Goal: Task Accomplishment & Management: Manage account settings

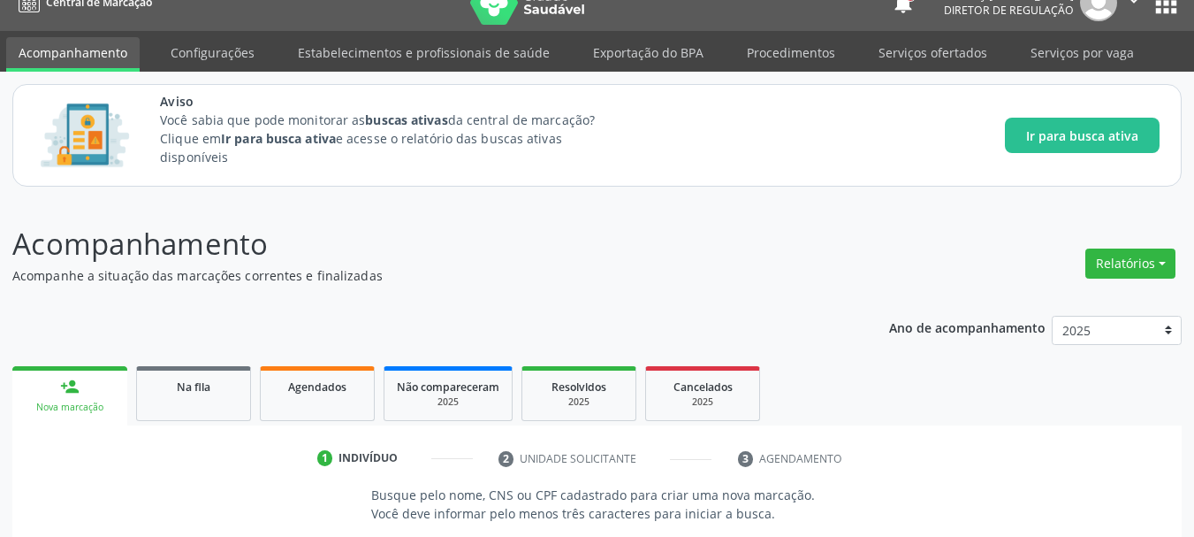
scroll to position [23, 0]
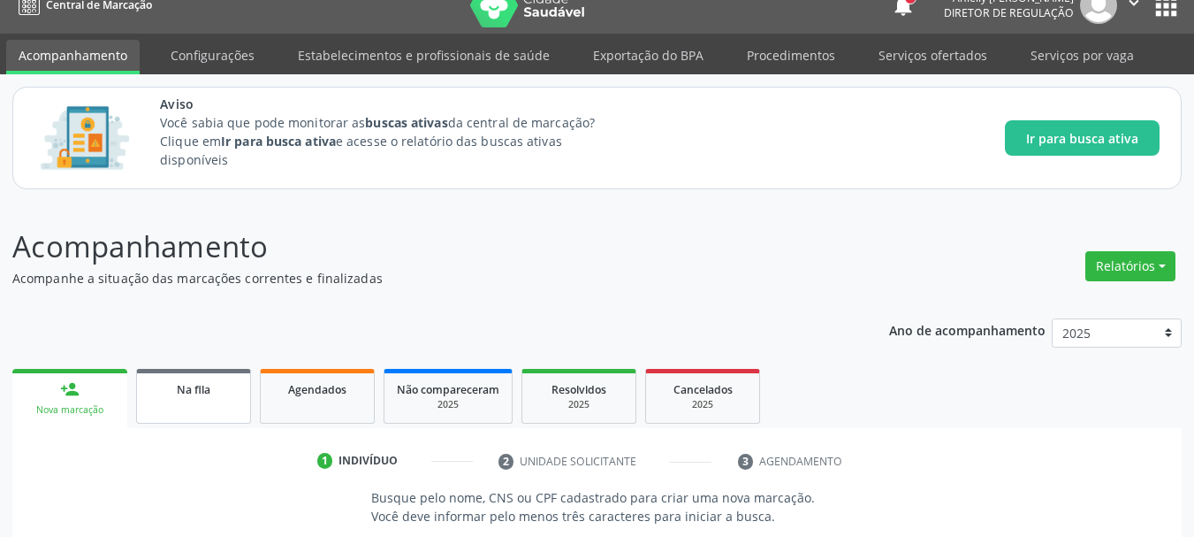
click at [227, 415] on link "Na fila" at bounding box center [193, 396] width 115 height 55
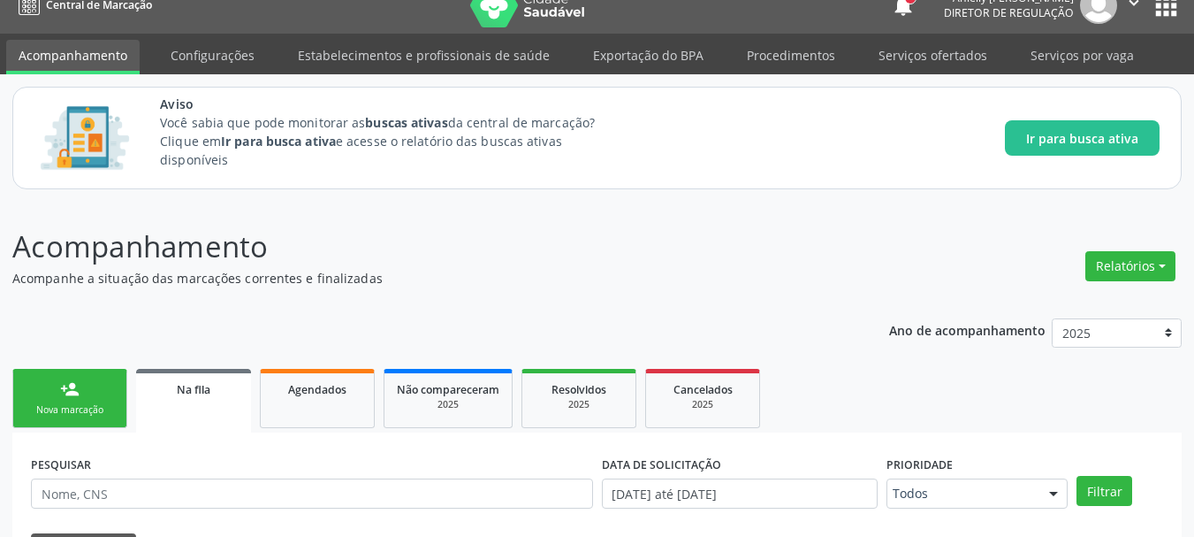
click at [20, 397] on link "person_add Nova marcação" at bounding box center [69, 398] width 115 height 59
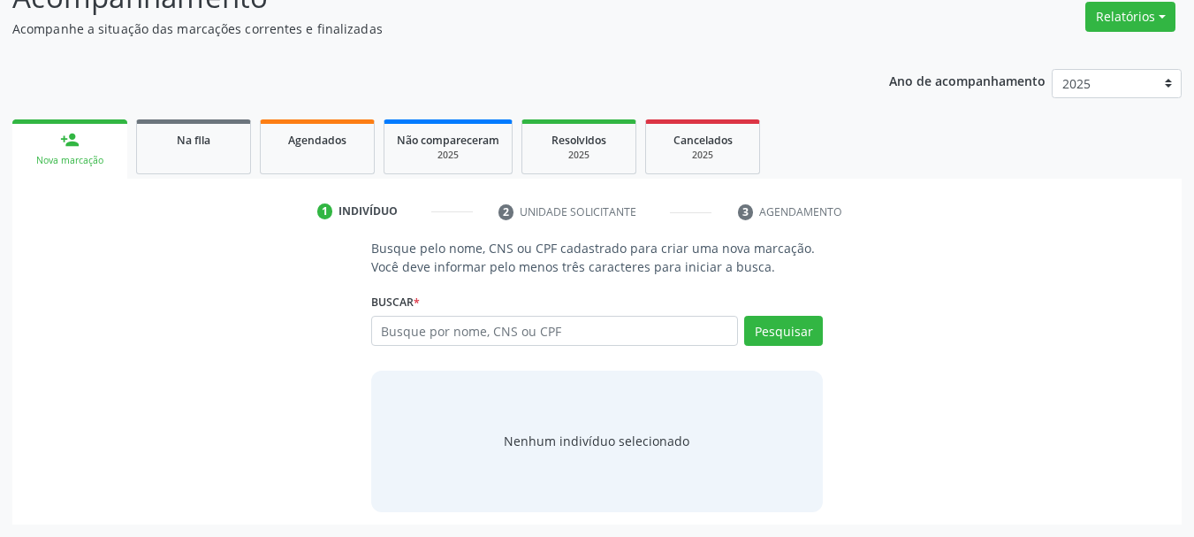
scroll to position [0, 0]
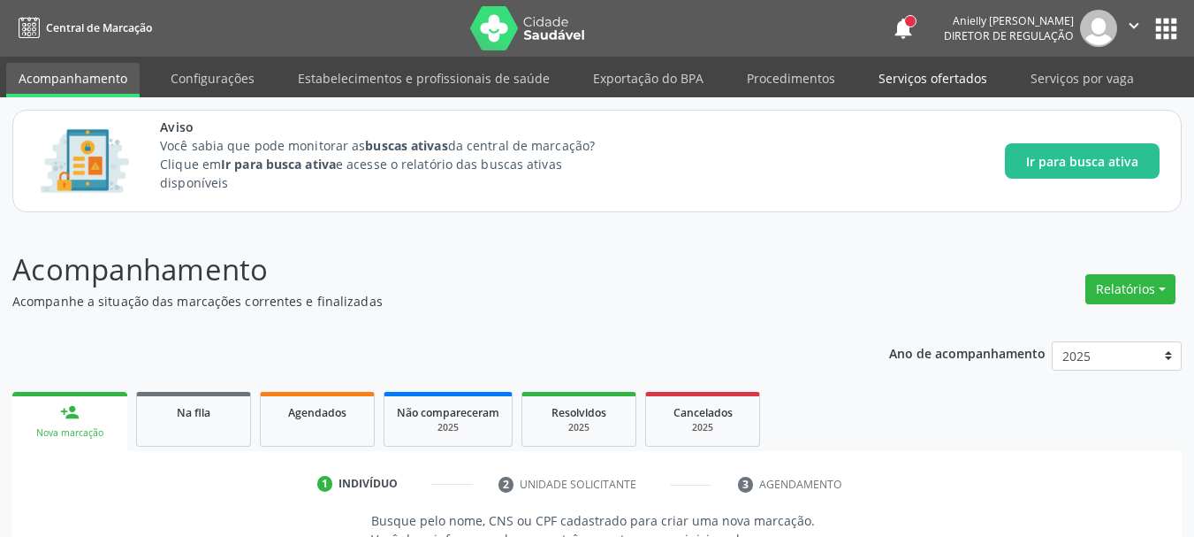
click at [888, 75] on link "Serviços ofertados" at bounding box center [932, 78] width 133 height 31
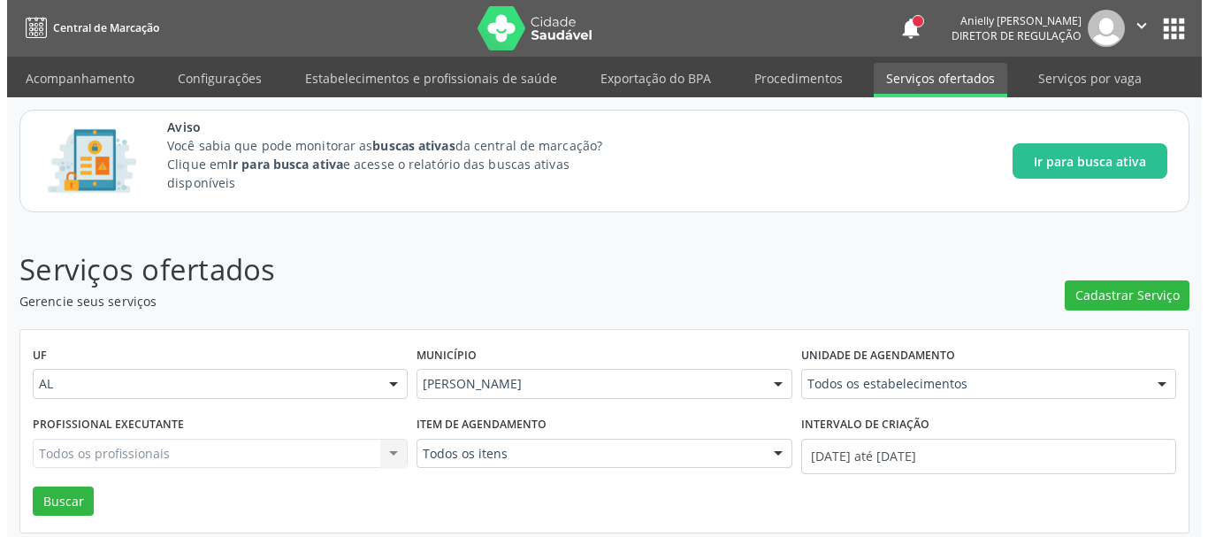
scroll to position [21, 0]
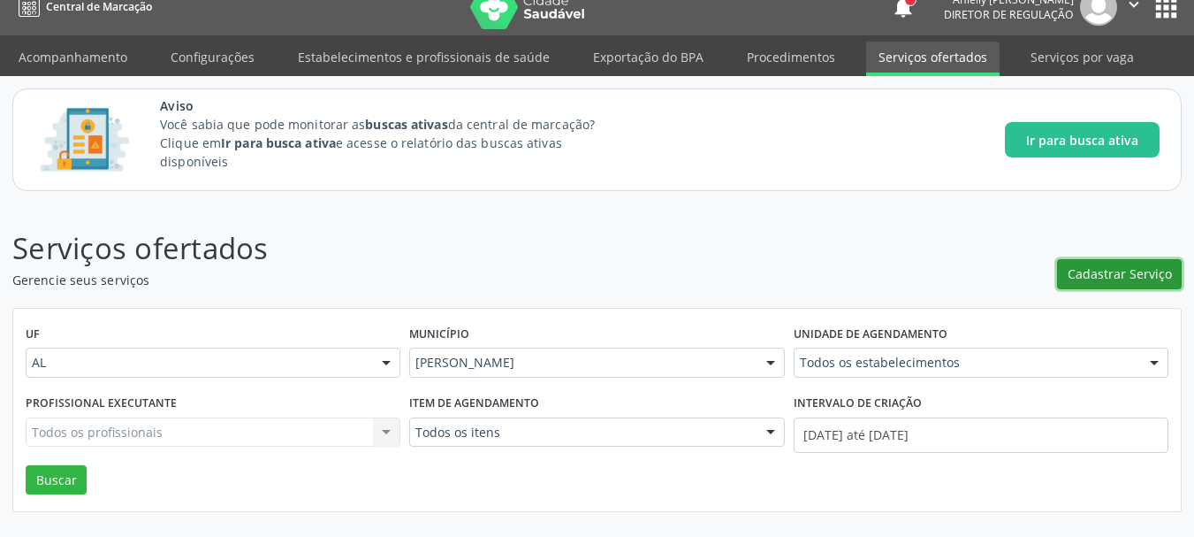
click at [1134, 270] on span "Cadastrar Serviço" at bounding box center [1120, 273] width 104 height 19
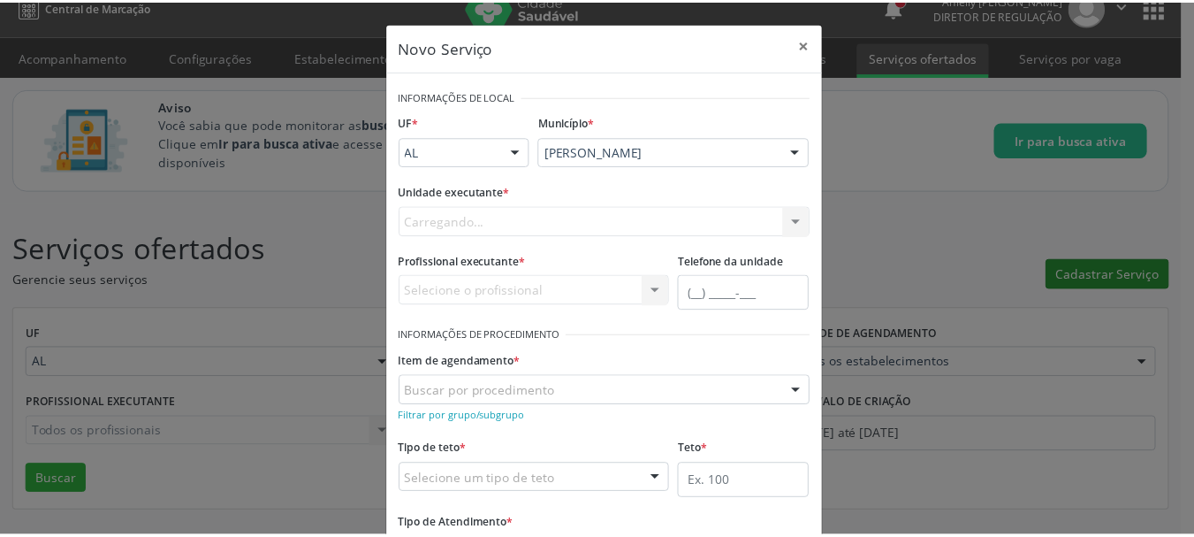
scroll to position [0, 0]
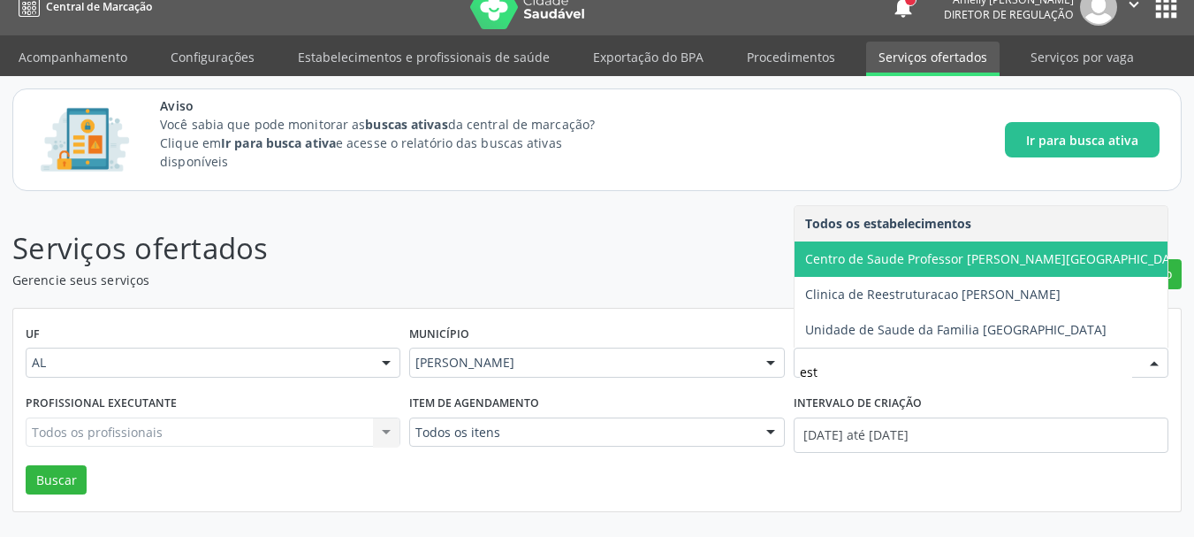
type input "esta"
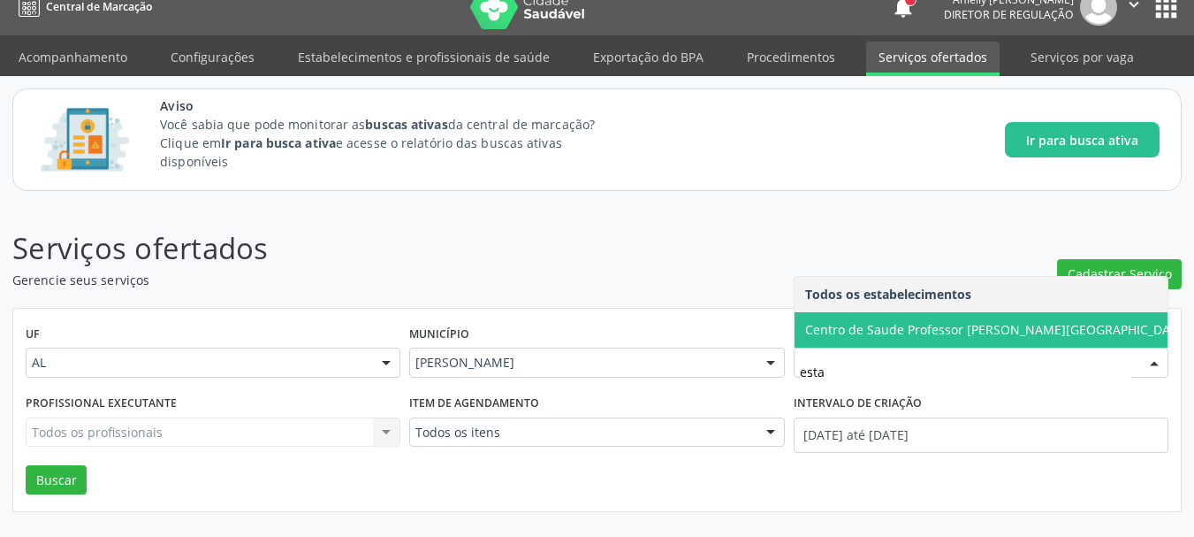
click at [948, 325] on span "Centro de Saude Professor [PERSON_NAME][GEOGRAPHIC_DATA]" at bounding box center [997, 329] width 385 height 17
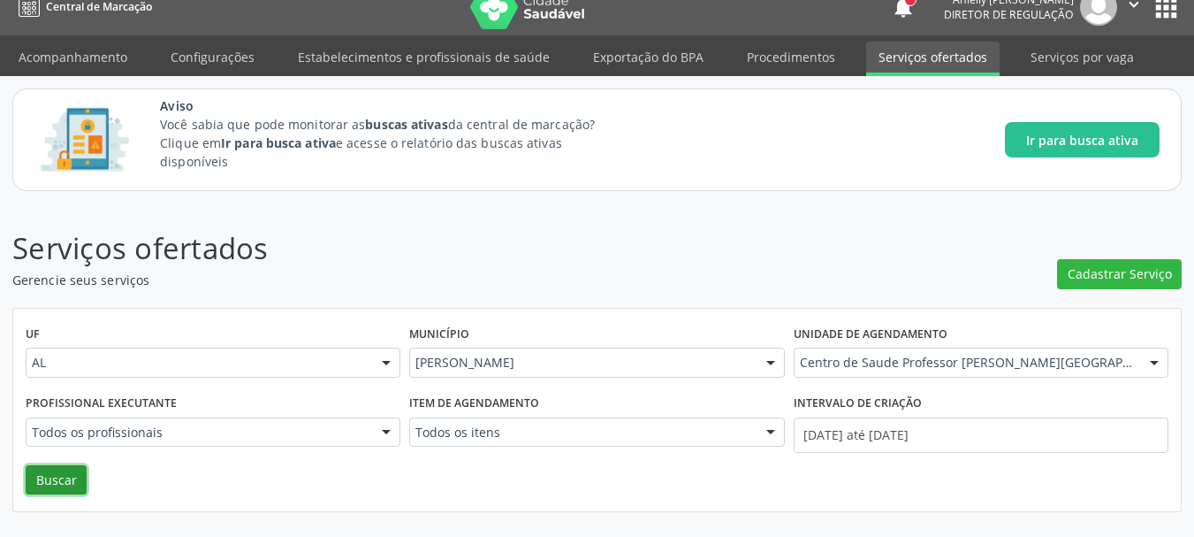
click at [50, 474] on button "Buscar" at bounding box center [56, 480] width 61 height 30
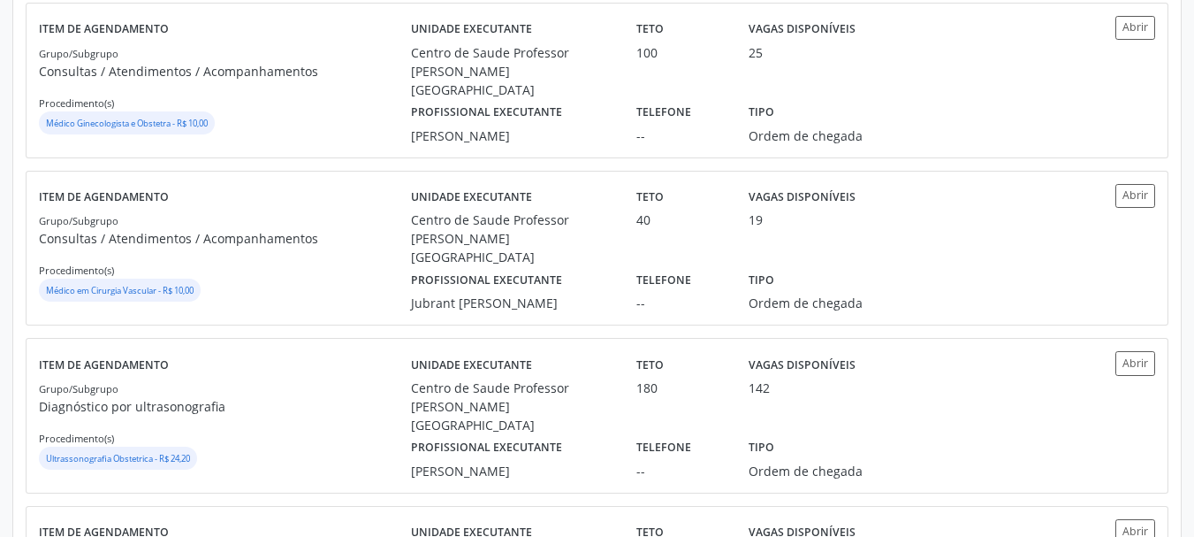
scroll to position [1704, 0]
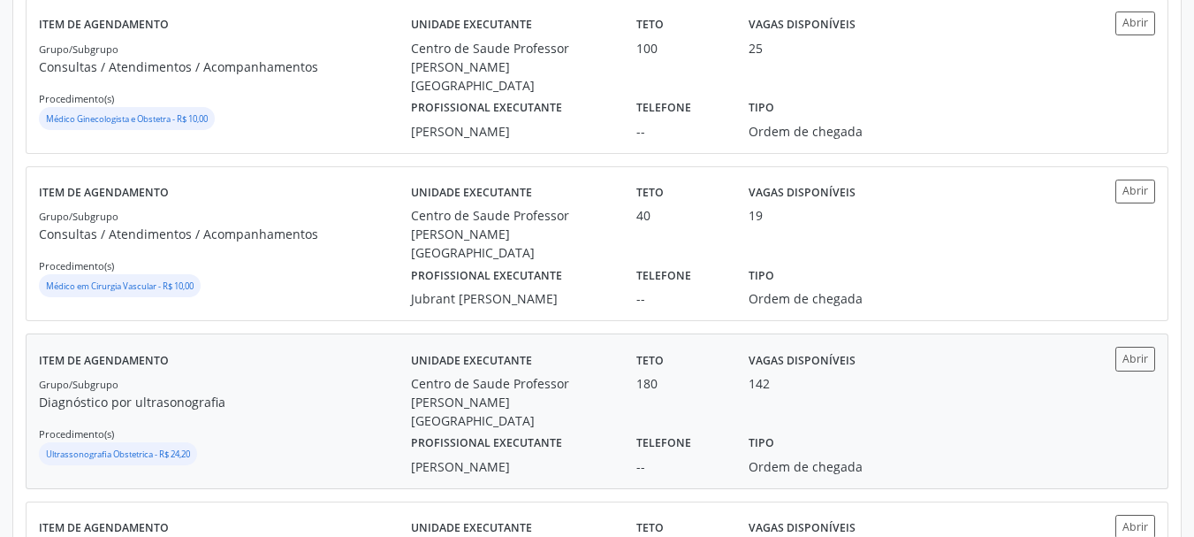
click at [637, 430] on label "Telefone" at bounding box center [664, 443] width 55 height 27
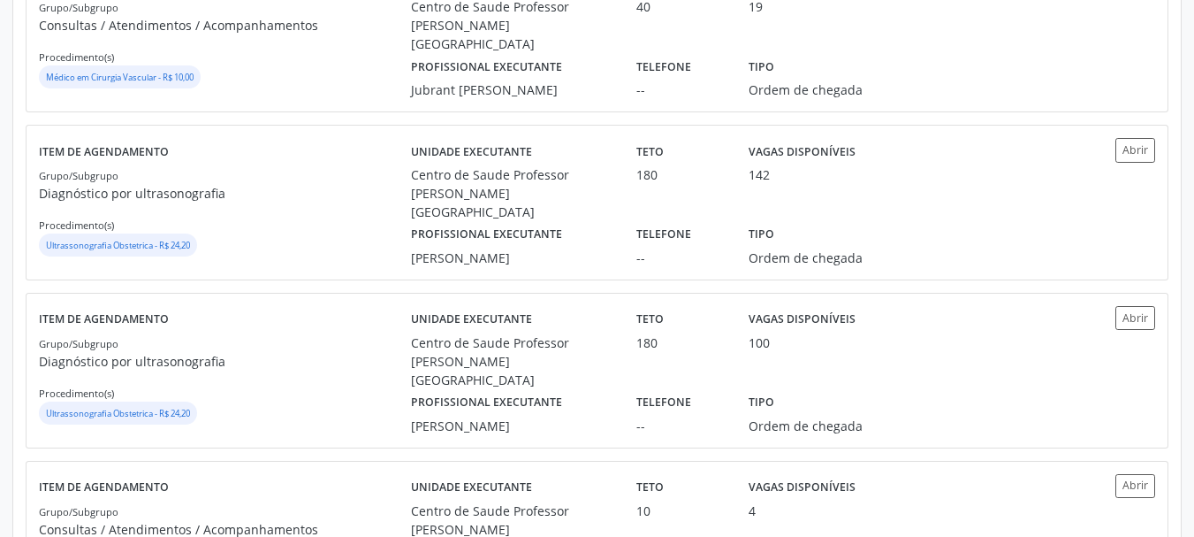
scroll to position [1917, 0]
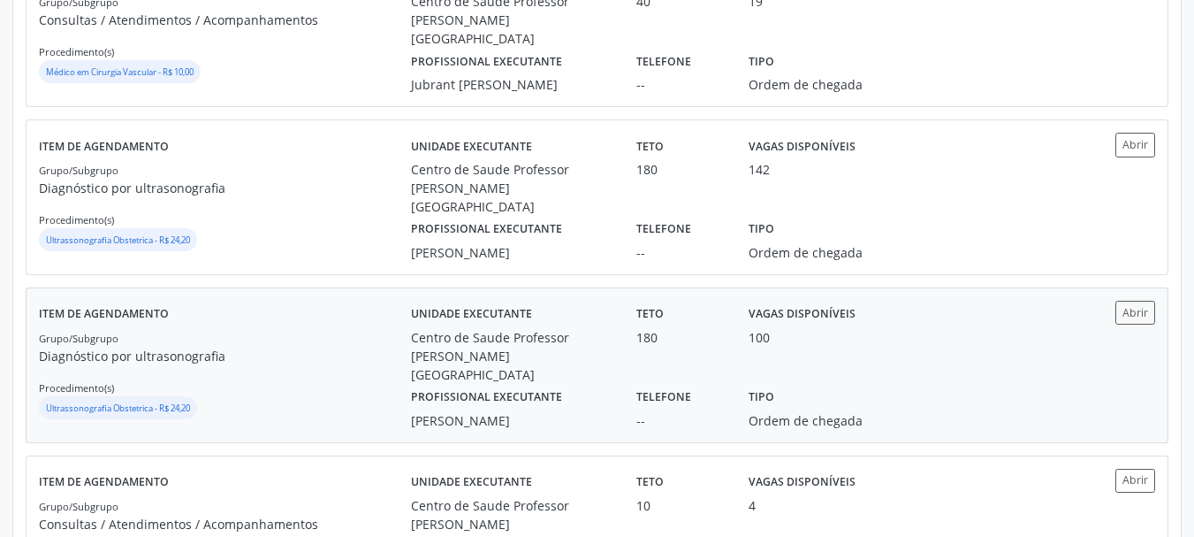
drag, startPoint x: 743, startPoint y: 313, endPoint x: 617, endPoint y: 264, distance: 134.6
click at [617, 301] on div "Unidade executante Centro de Saude Professor Estacio de Lima" at bounding box center [511, 342] width 225 height 83
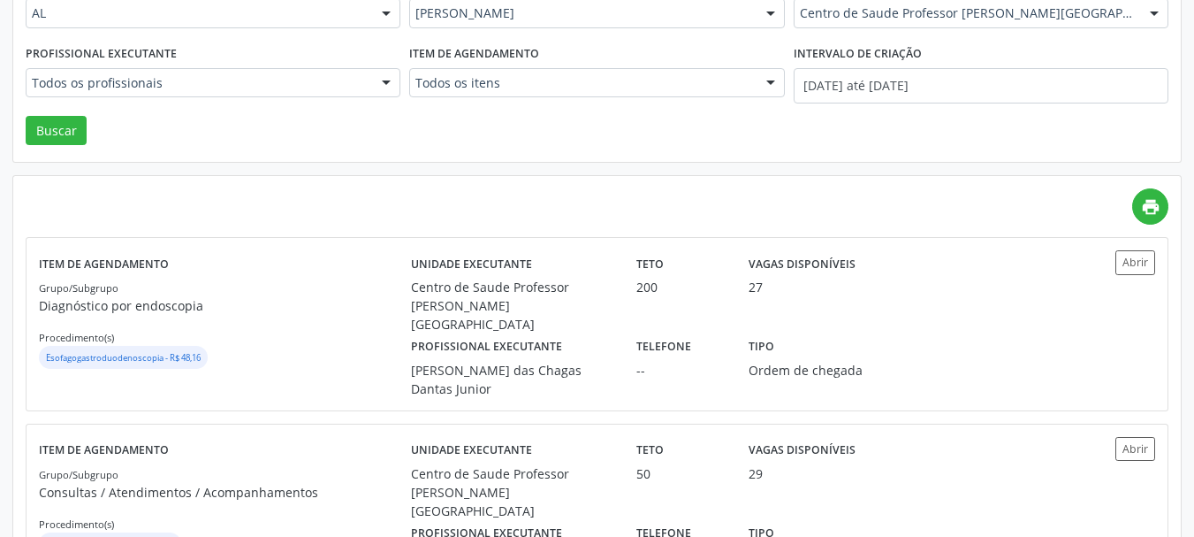
scroll to position [342, 0]
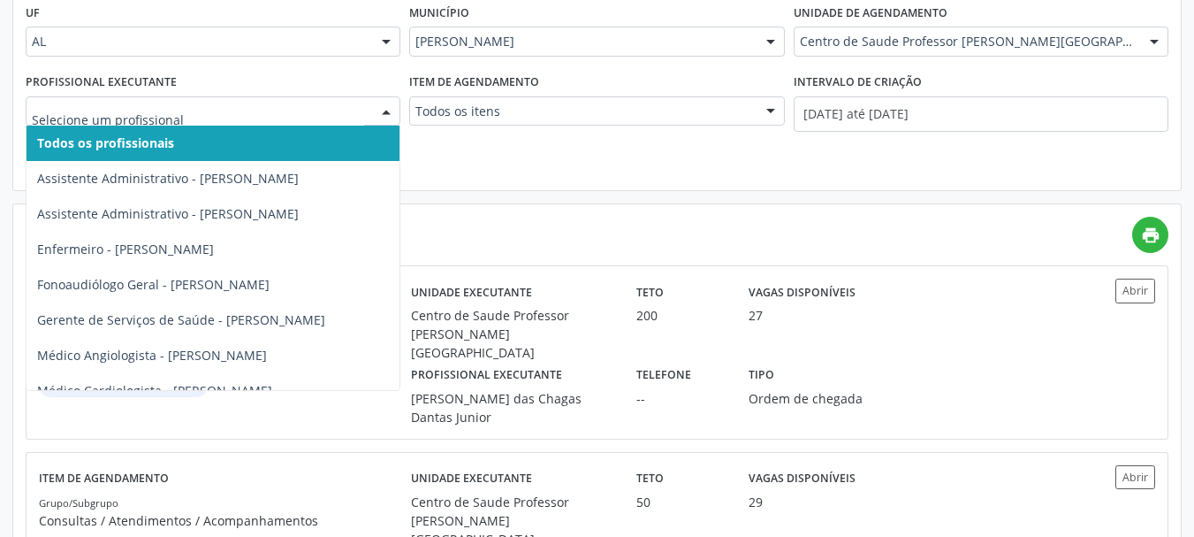
click at [287, 118] on input "text" at bounding box center [198, 120] width 332 height 35
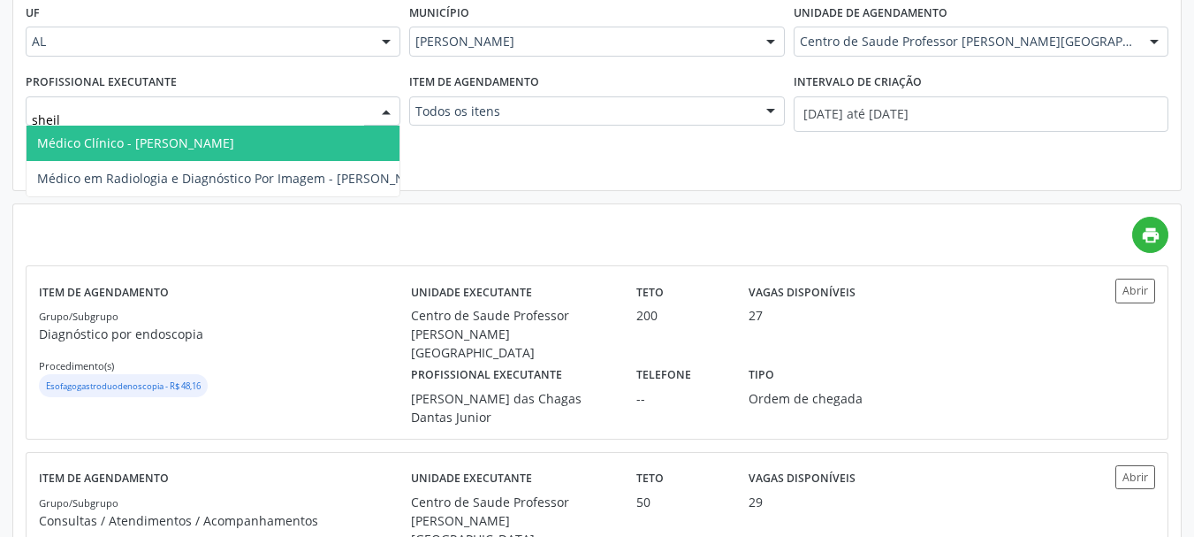
type input "sheila"
click at [234, 147] on span "Médico Clínico - [PERSON_NAME]" at bounding box center [135, 142] width 197 height 17
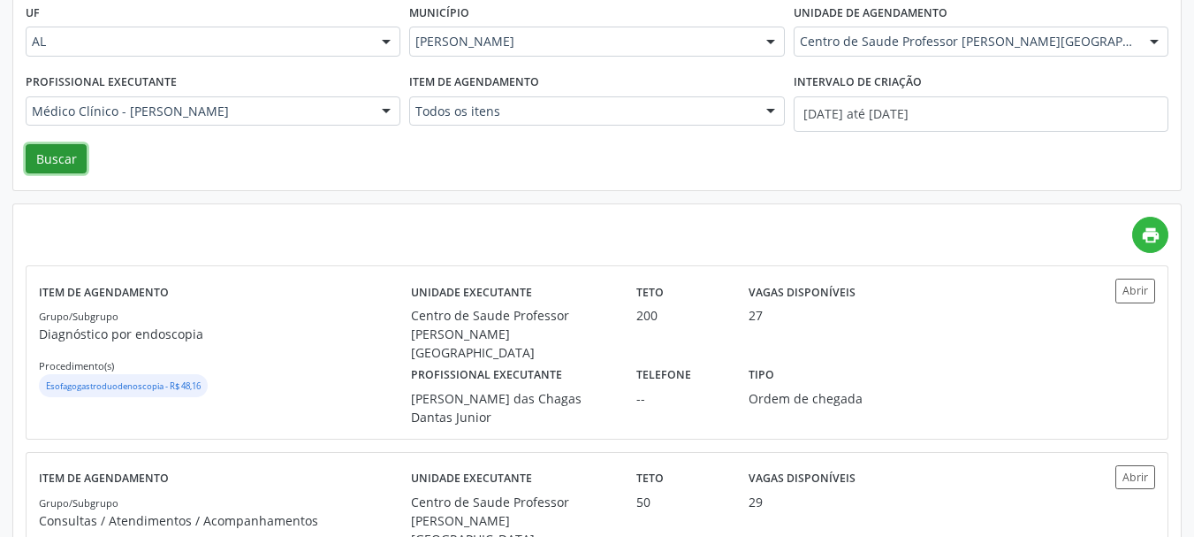
click at [63, 157] on button "Buscar" at bounding box center [56, 159] width 61 height 30
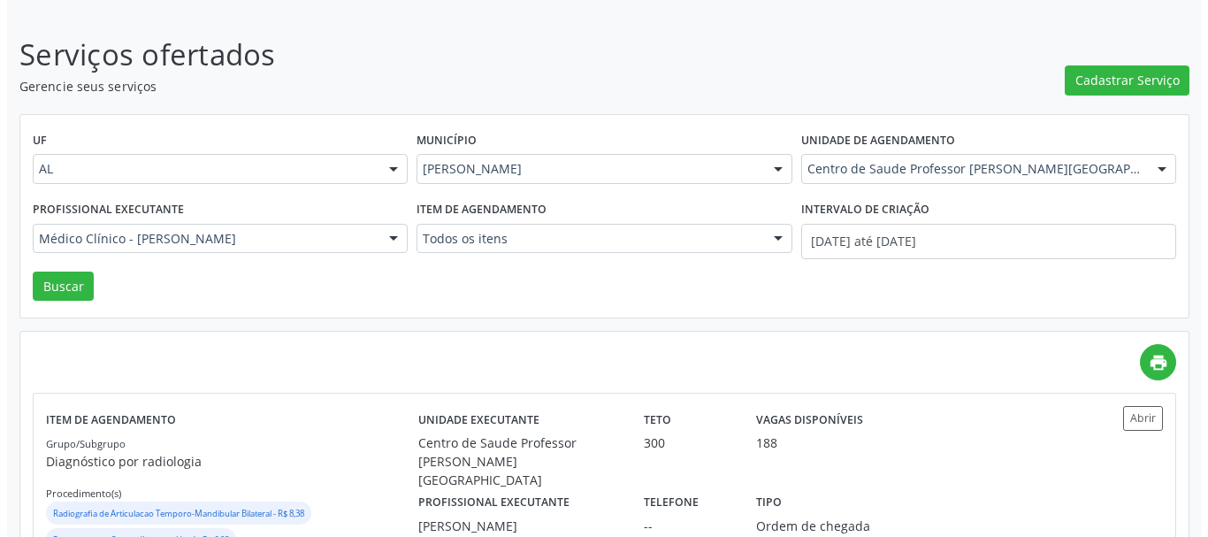
scroll to position [202, 0]
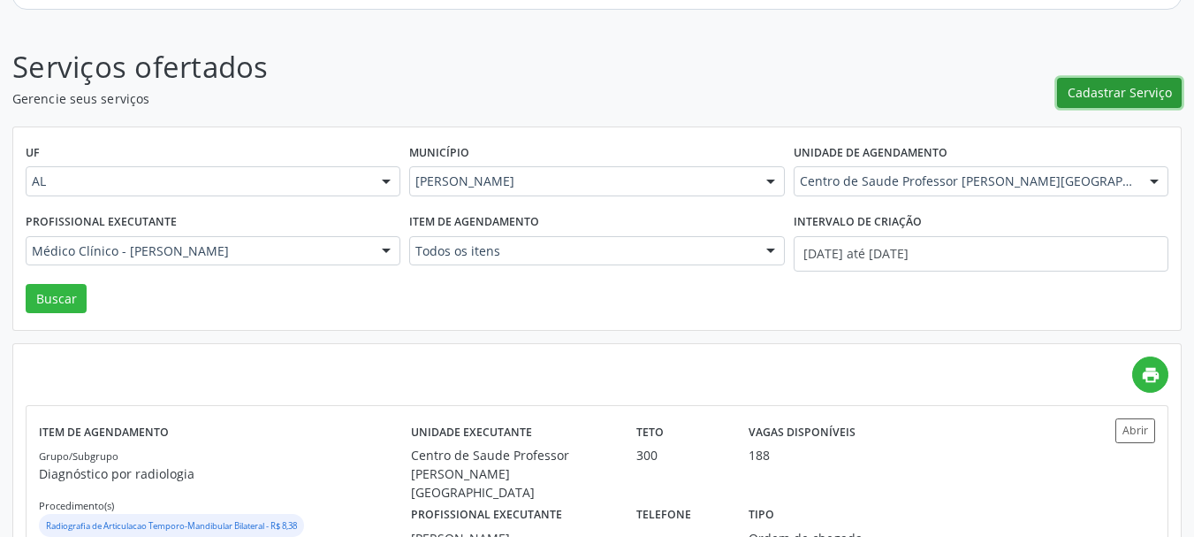
click at [1117, 95] on span "Cadastrar Serviço" at bounding box center [1120, 92] width 104 height 19
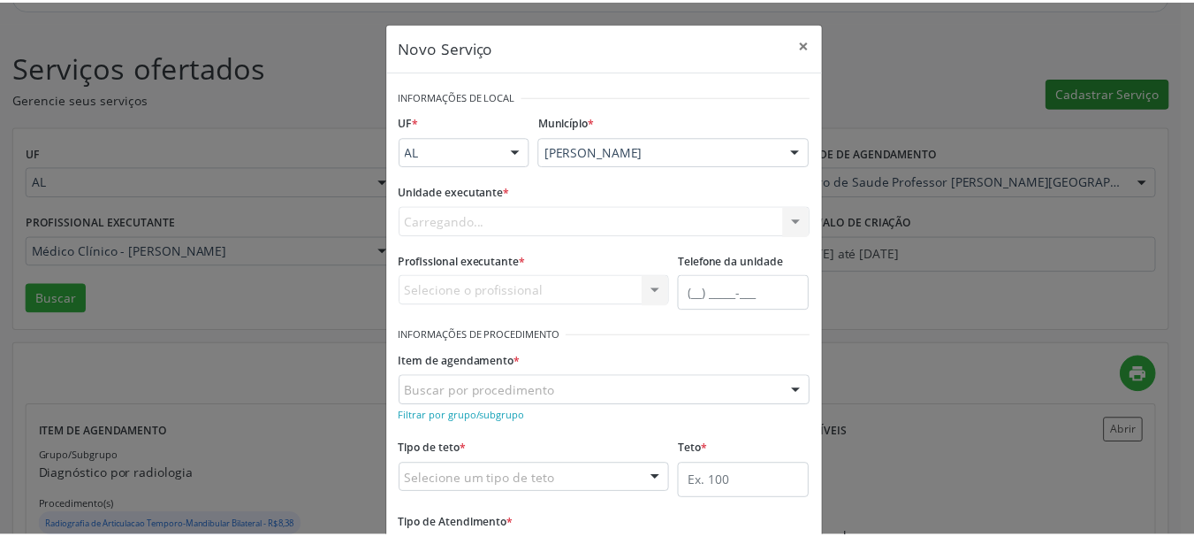
scroll to position [0, 0]
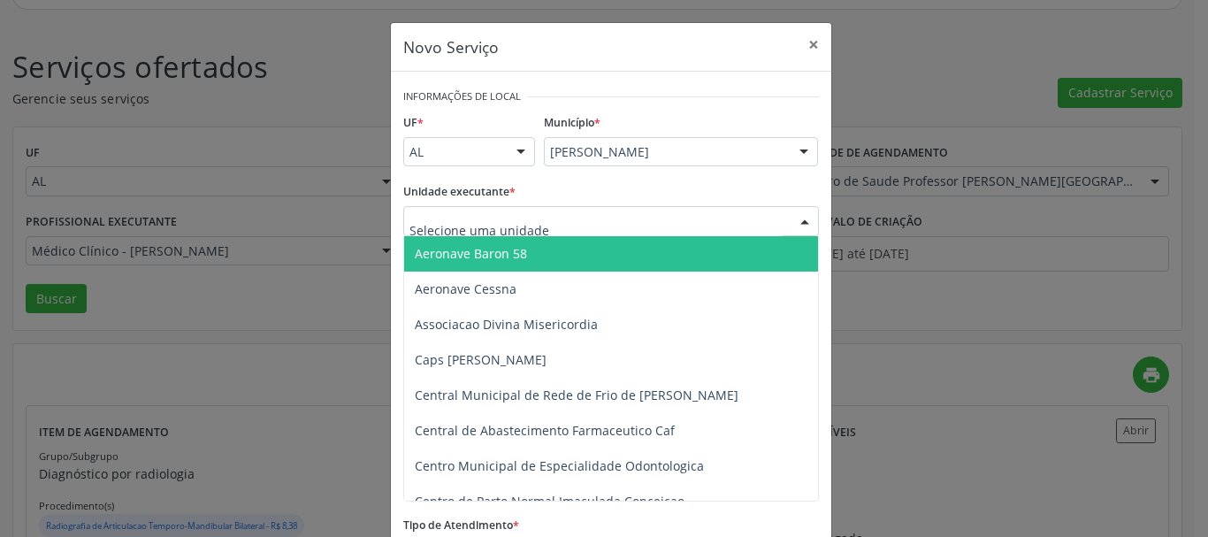
click at [652, 220] on div at bounding box center [611, 221] width 416 height 30
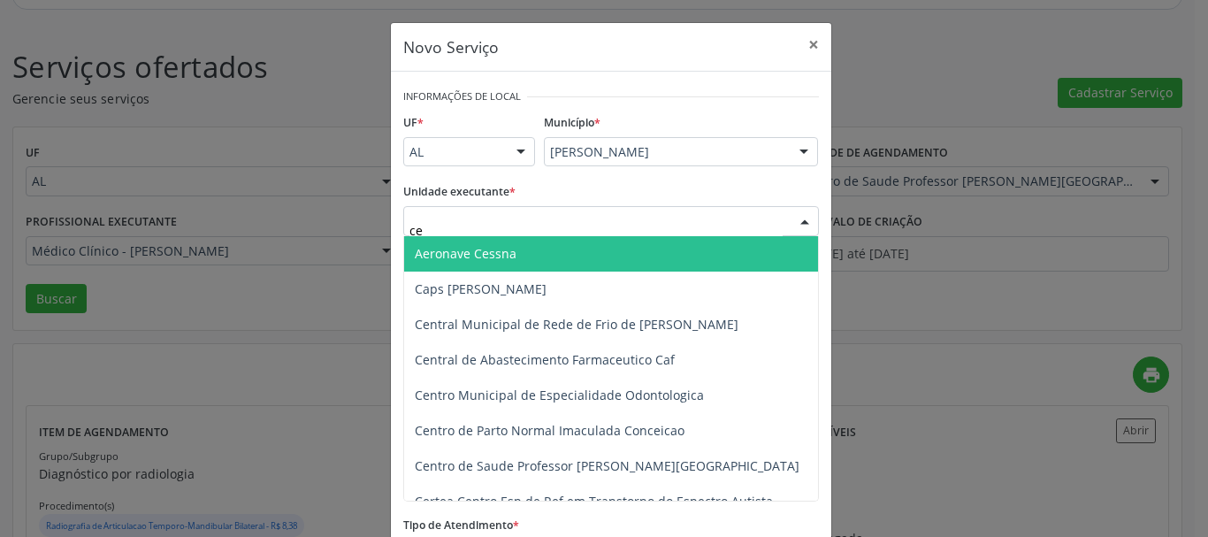
type input "c"
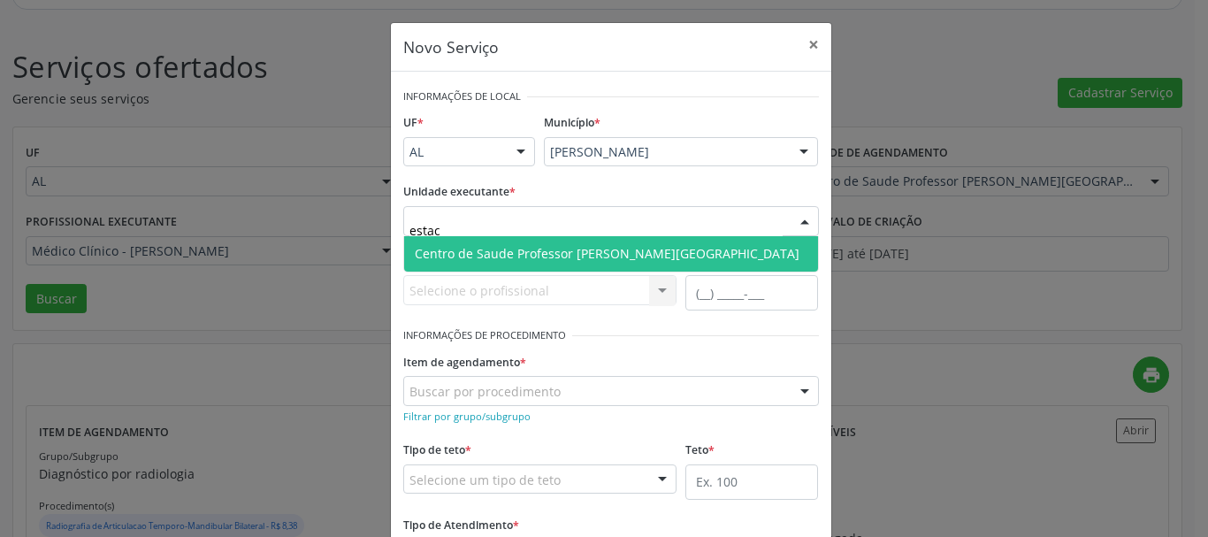
type input "estaci"
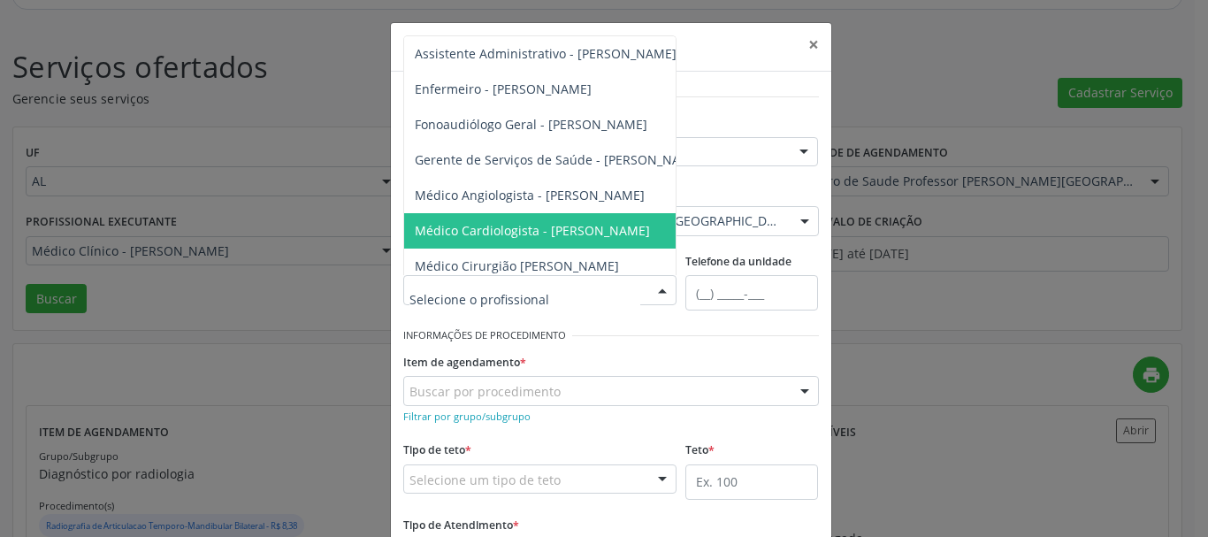
type input "a"
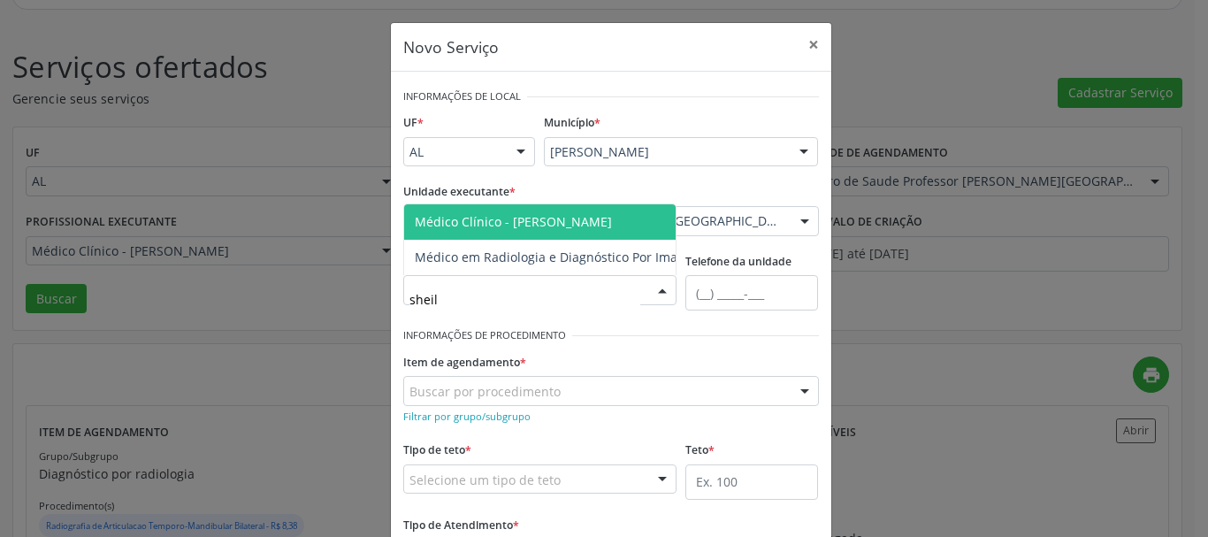
type input "sheila"
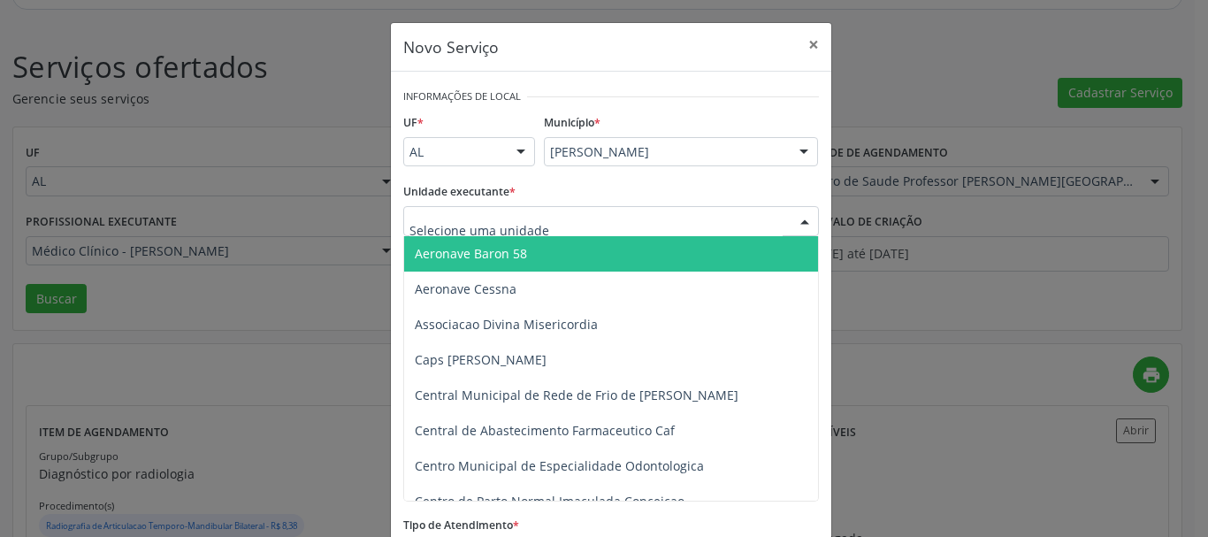
click at [693, 206] on div at bounding box center [611, 221] width 416 height 30
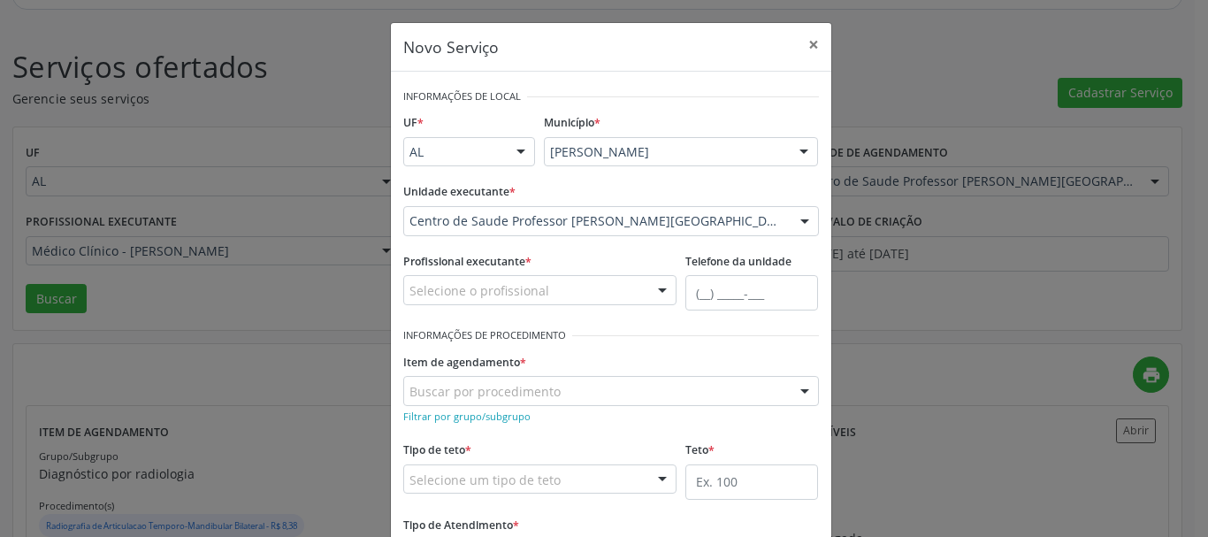
click at [695, 196] on div "Unidade executante * Centro de Saude Professor Estacio de Lima Aeronave Baron 5…" at bounding box center [611, 207] width 416 height 57
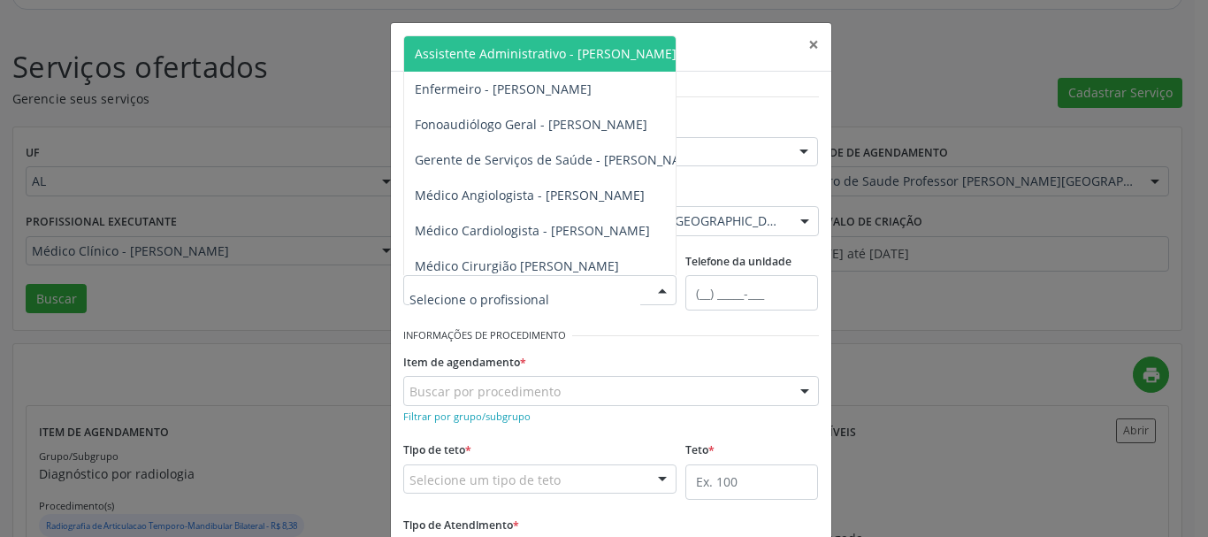
click at [571, 293] on div at bounding box center [540, 290] width 274 height 30
click at [564, 394] on div "Buscar por procedimento" at bounding box center [611, 391] width 416 height 30
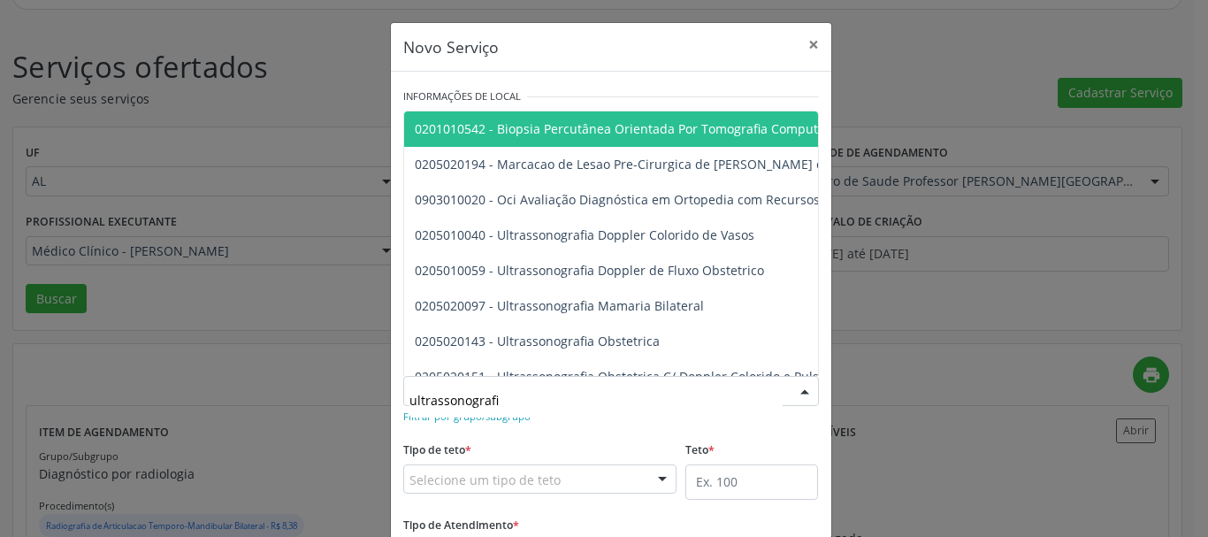
type input "ultrassonografia"
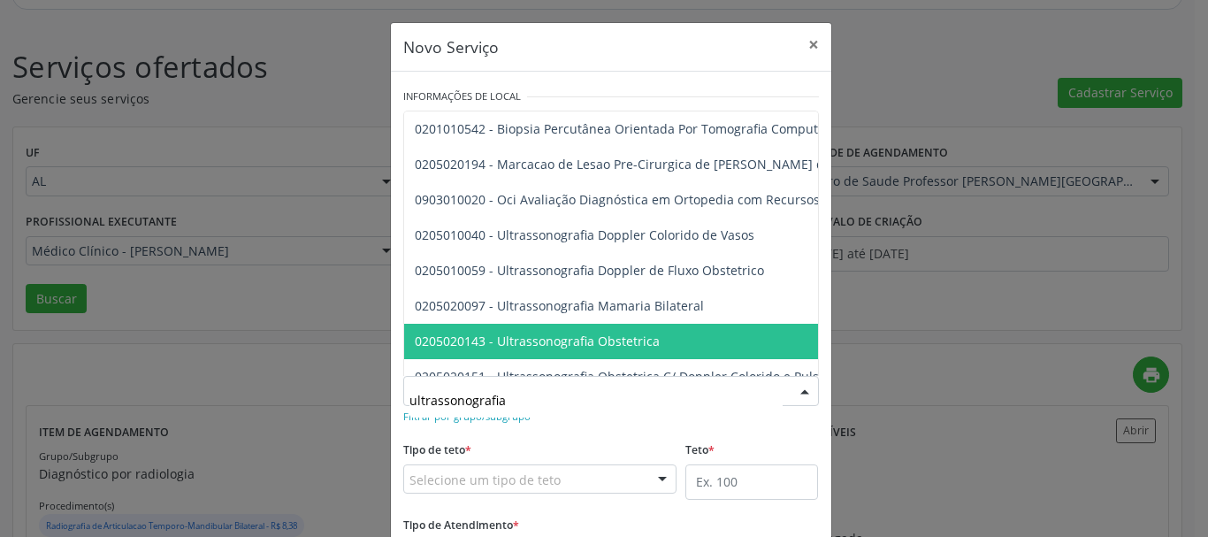
click at [570, 332] on span "0205020143 - Ultrassonografia Obstetrica" at bounding box center [537, 340] width 245 height 17
click at [572, 332] on div at bounding box center [695, 336] width 247 height 26
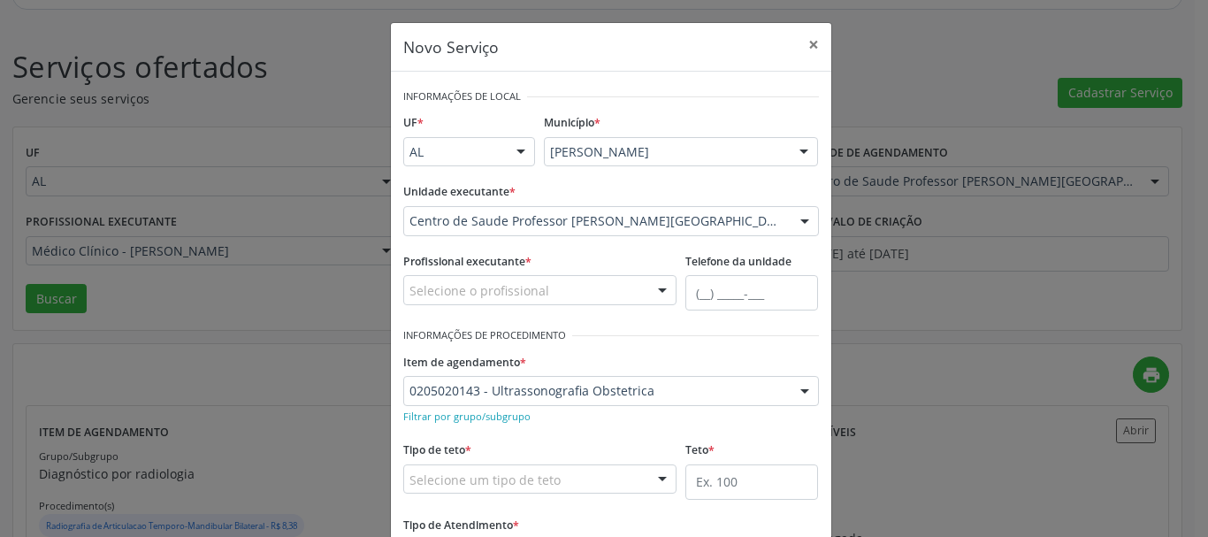
click at [568, 288] on div "Selecione o profissional" at bounding box center [540, 290] width 274 height 30
type input "''"
click at [809, 52] on button "×" at bounding box center [813, 44] width 35 height 43
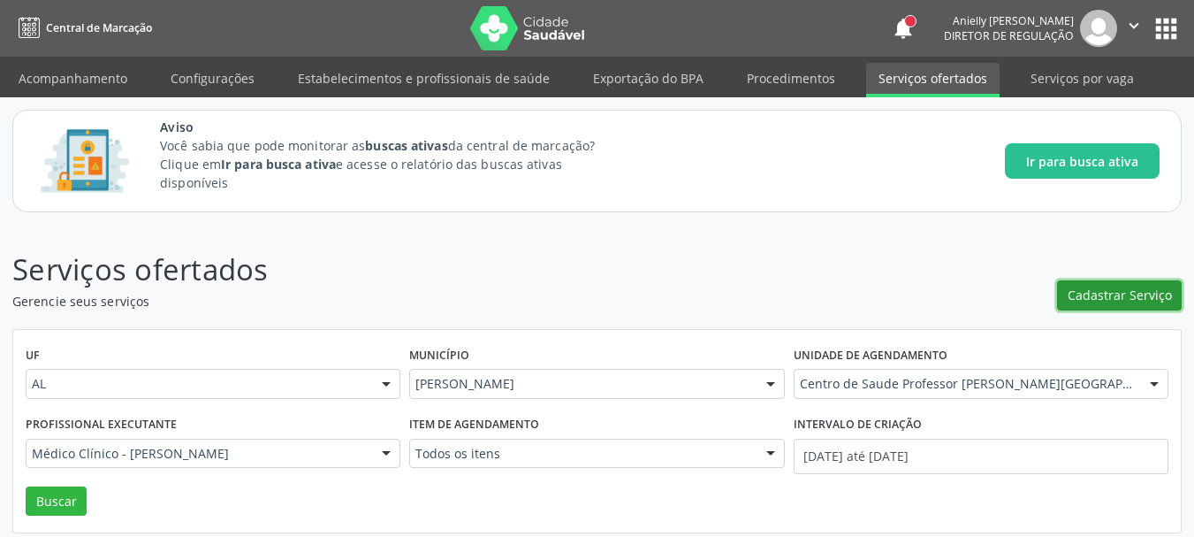
click at [1151, 300] on span "Cadastrar Serviço" at bounding box center [1120, 295] width 104 height 19
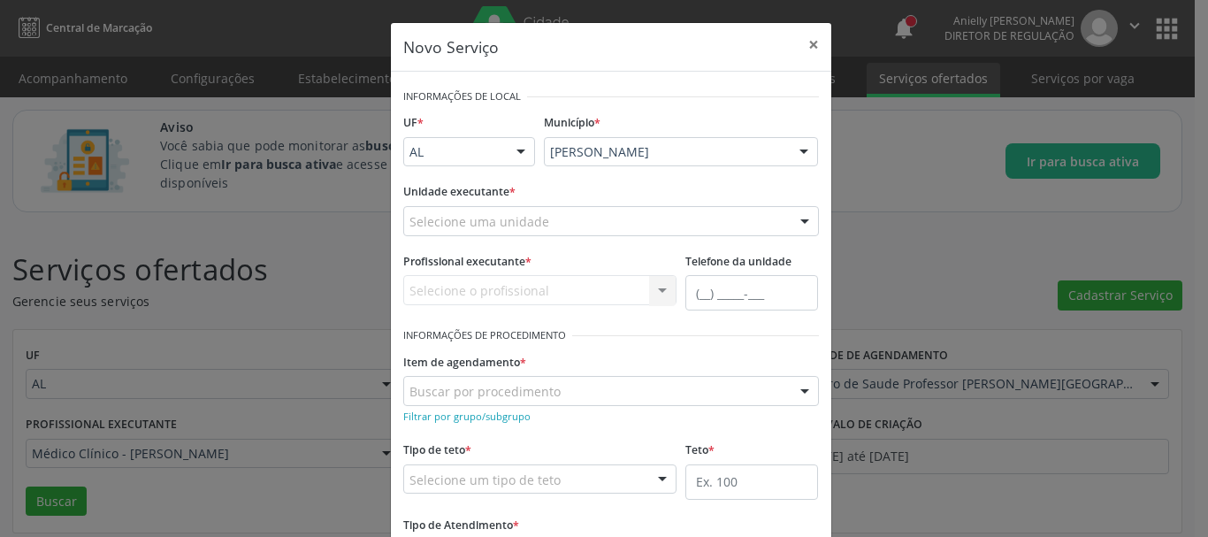
click at [552, 212] on div "Selecione uma unidade" at bounding box center [611, 221] width 416 height 30
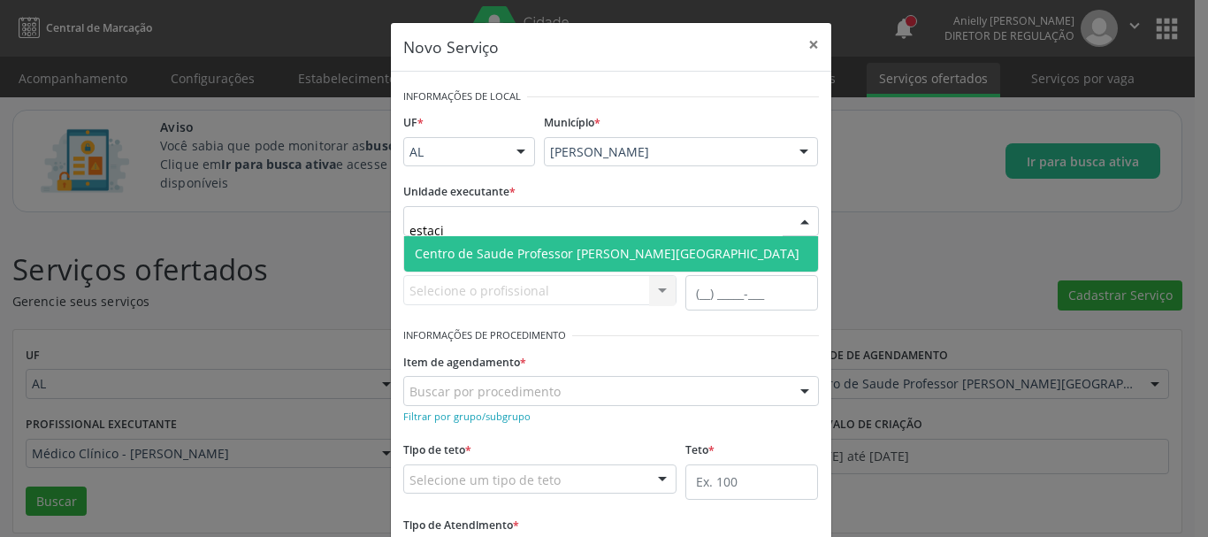
type input "estacio"
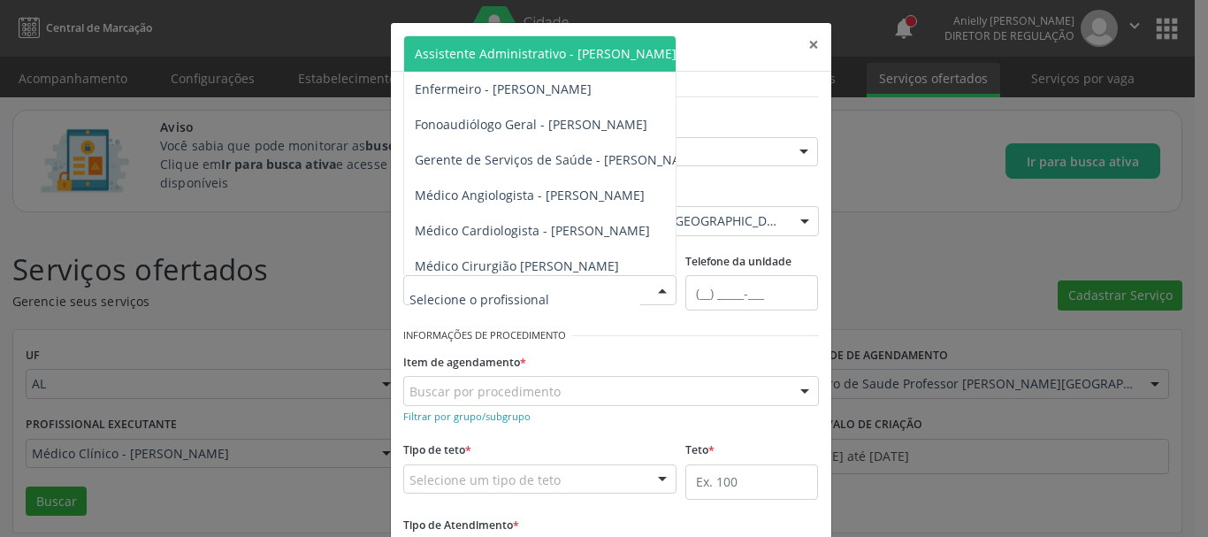
click at [562, 301] on div at bounding box center [540, 290] width 274 height 30
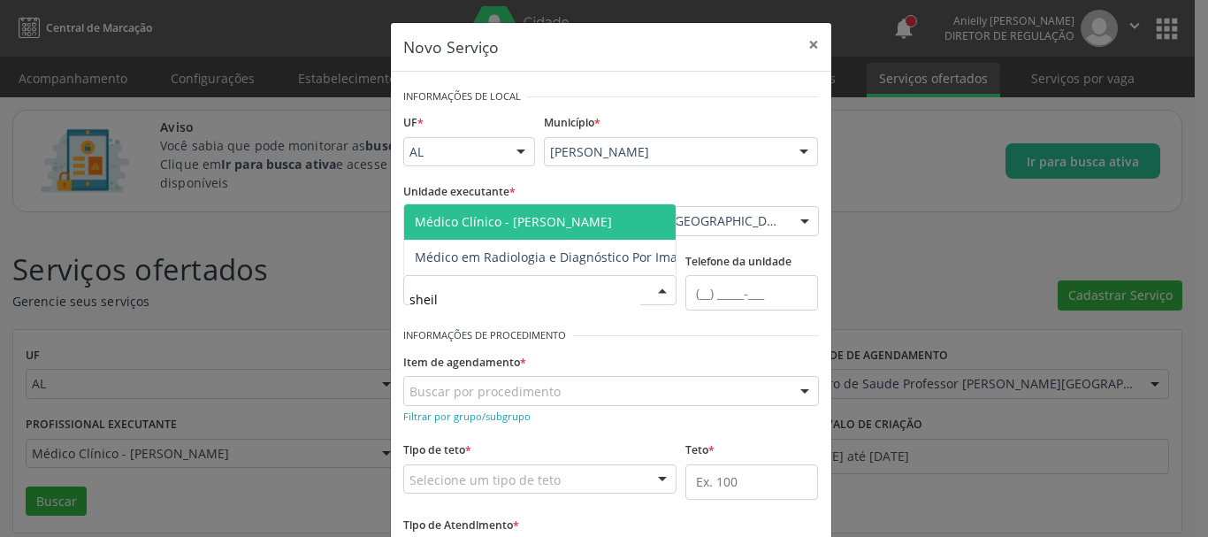
type input "sheila"
click at [581, 216] on span "Médico Clínico - Sheila Raquel Souza Remigio" at bounding box center [513, 221] width 197 height 17
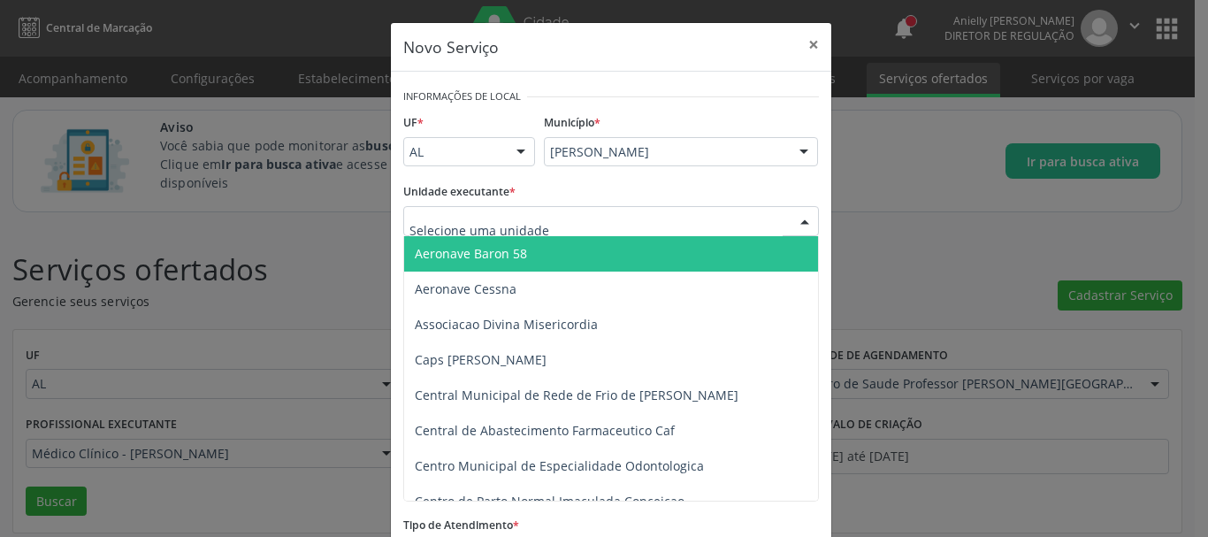
type input "s"
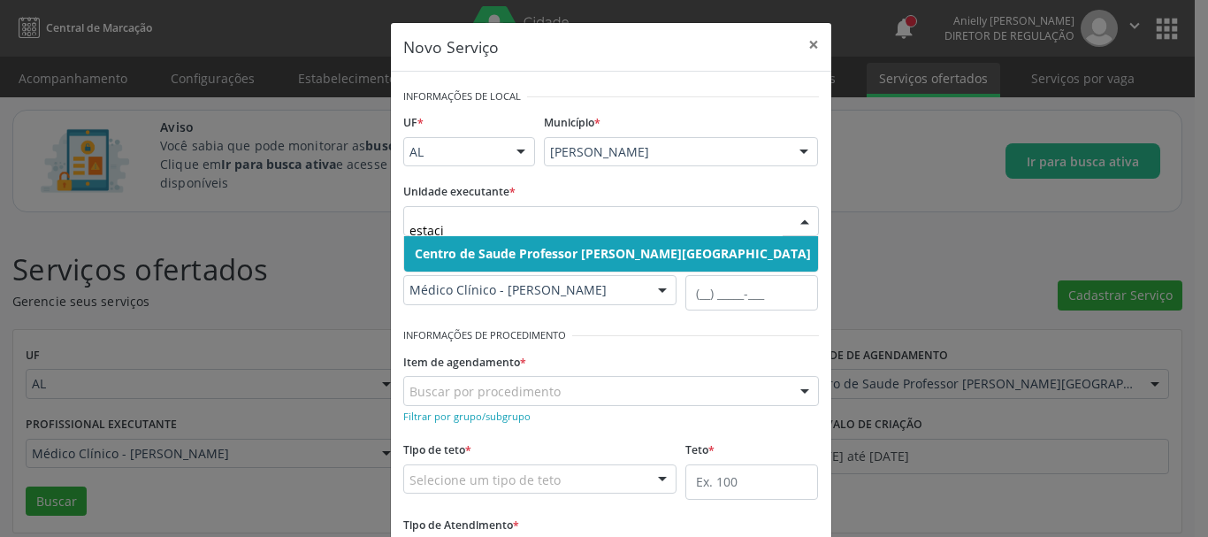
type input "estacio"
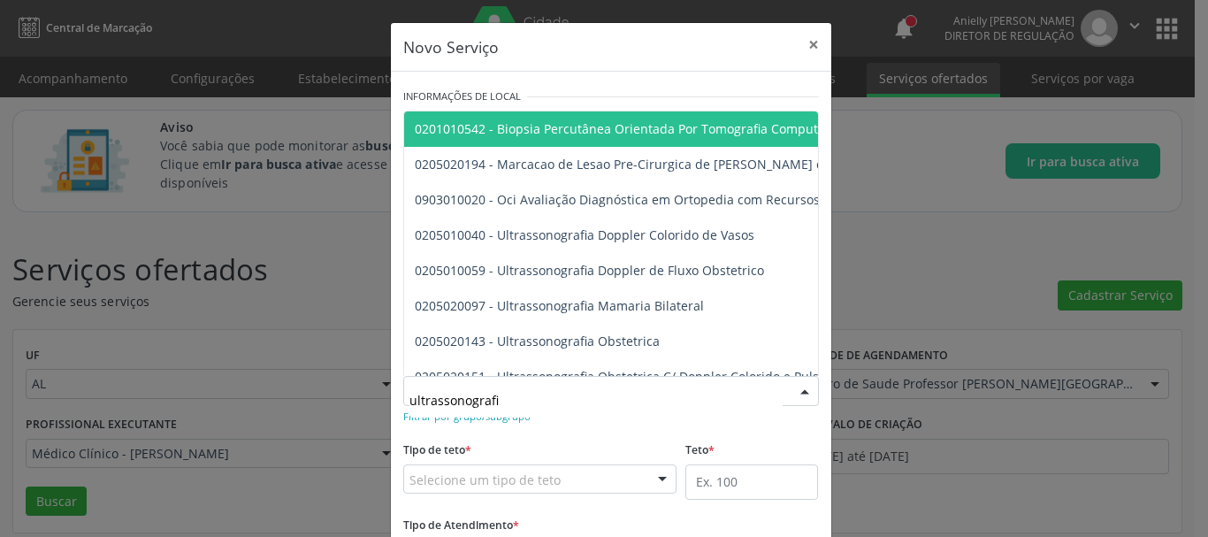
type input "ultrassonografia"
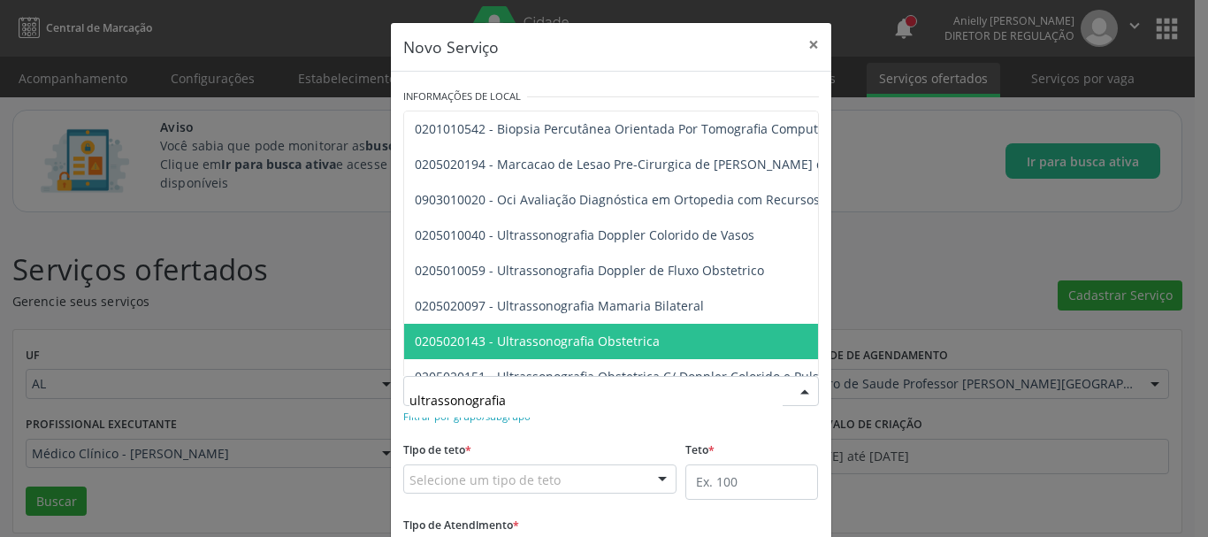
click at [557, 338] on span "0205020143 - Ultrassonografia Obstetrica" at bounding box center [537, 340] width 245 height 17
click at [557, 338] on small "Informações de Procedimento" at bounding box center [484, 335] width 163 height 15
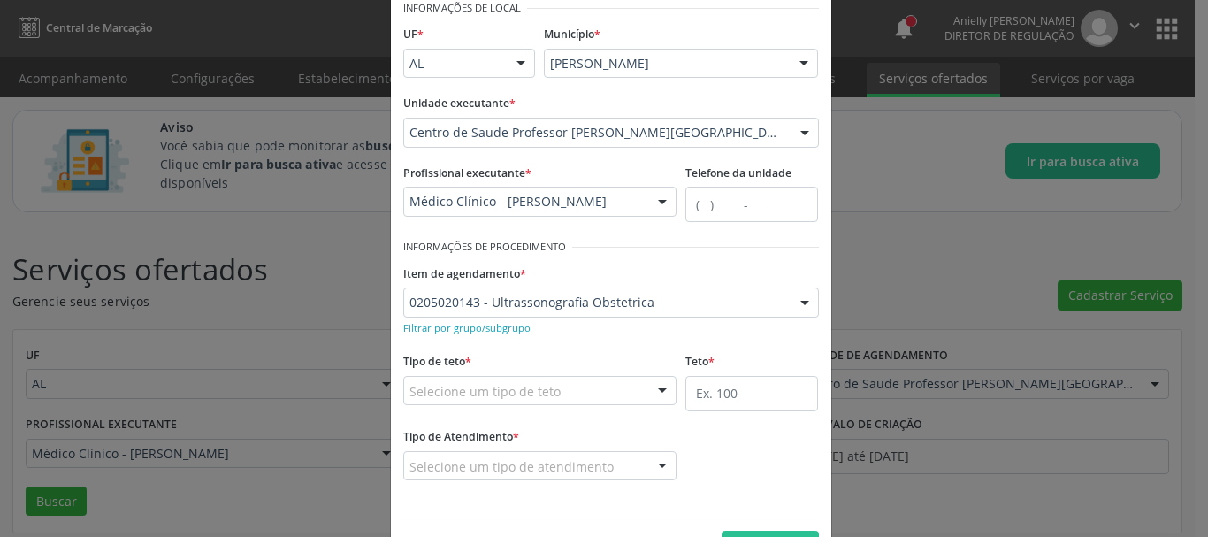
scroll to position [147, 0]
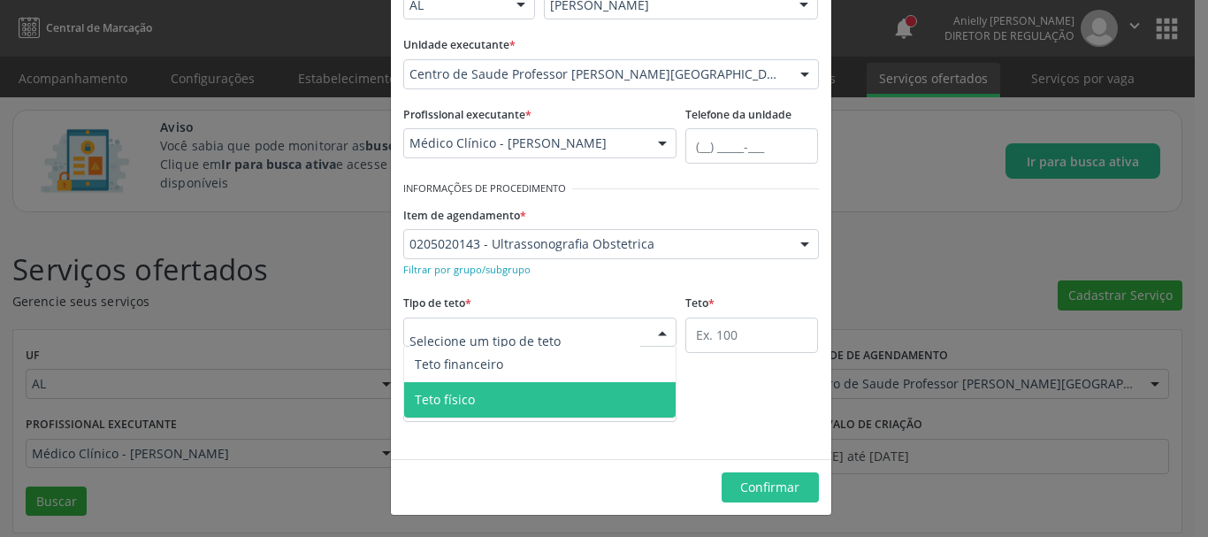
click at [533, 392] on span "Teto físico" at bounding box center [540, 399] width 272 height 35
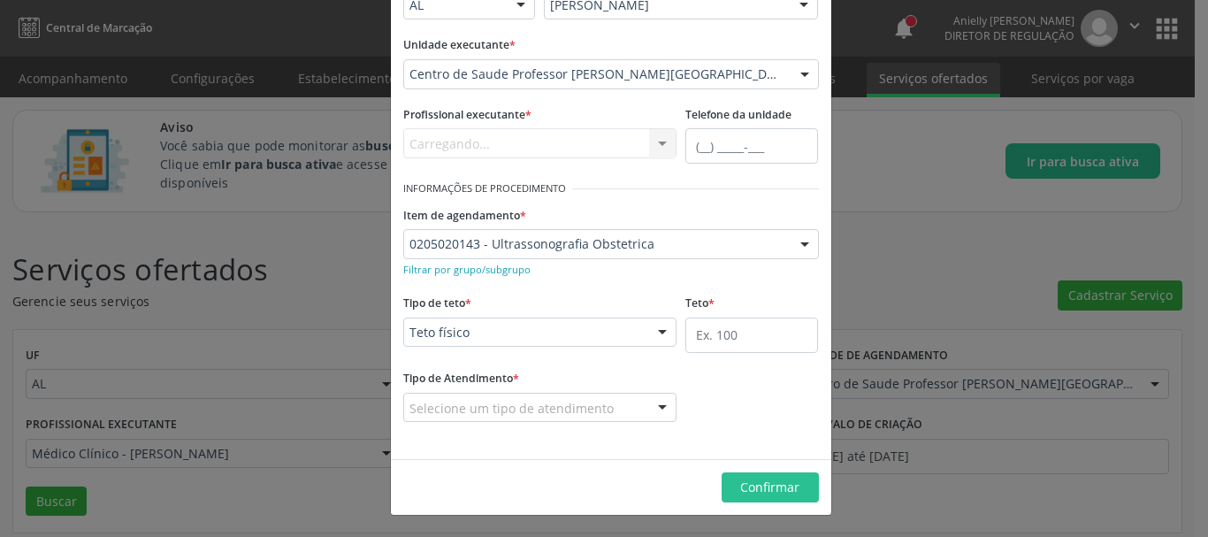
click at [533, 392] on form "Informações de Local UF * AL AL Nenhum resultado encontrado para: " " Não há ne…" at bounding box center [611, 191] width 416 height 509
click at [720, 336] on input "text" at bounding box center [751, 334] width 133 height 35
click at [717, 340] on input "225" at bounding box center [751, 334] width 133 height 35
type input "225"
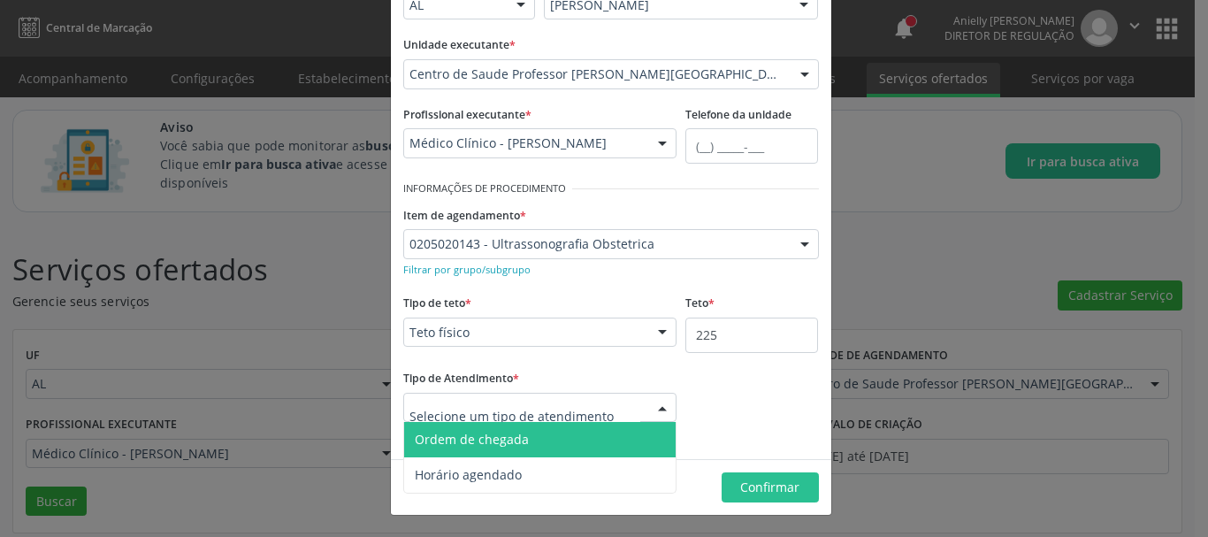
click at [600, 420] on div at bounding box center [540, 408] width 274 height 30
click at [581, 443] on span "Ordem de chegada" at bounding box center [540, 439] width 272 height 35
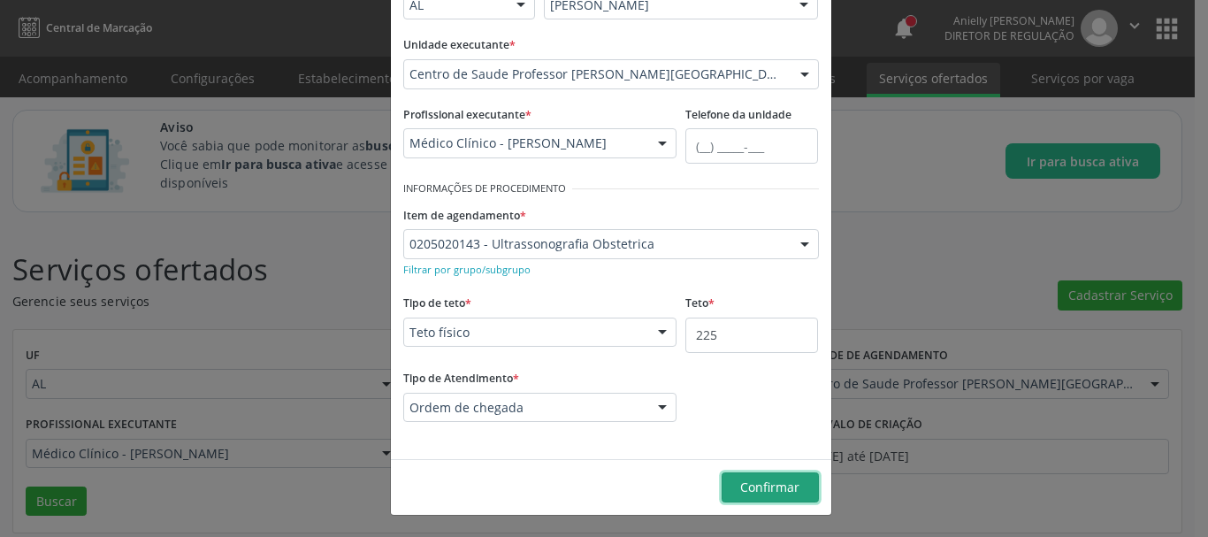
click at [726, 484] on button "Confirmar" at bounding box center [769, 487] width 97 height 30
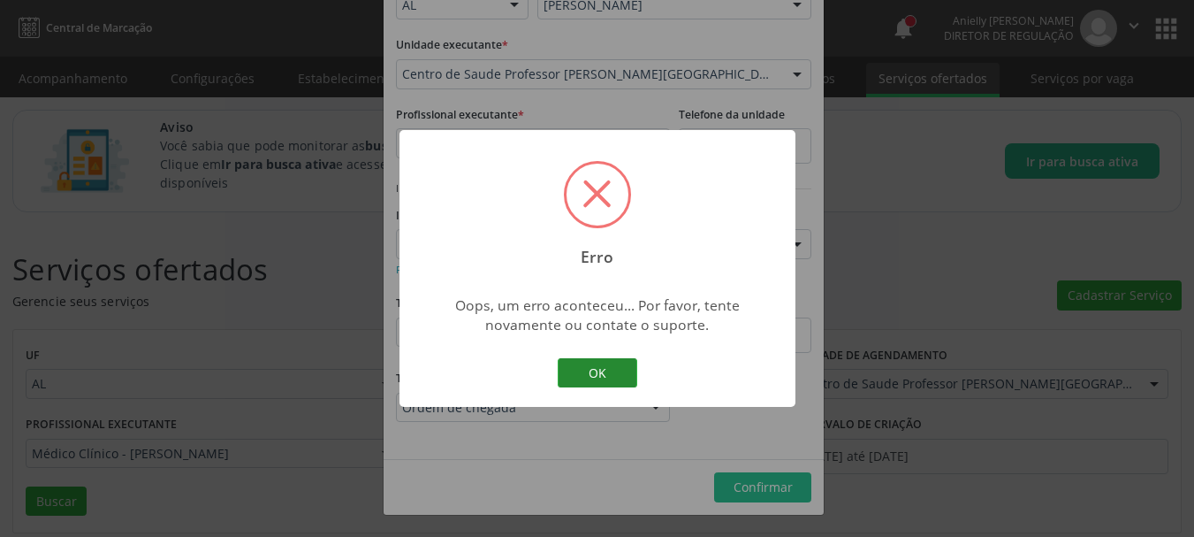
click at [616, 375] on button "OK" at bounding box center [598, 373] width 80 height 30
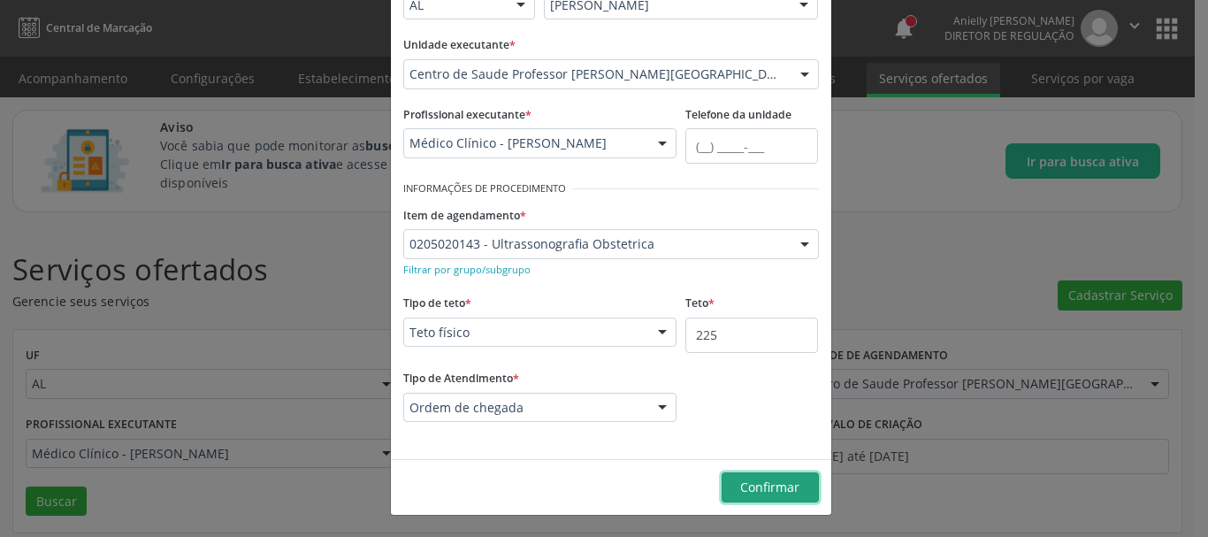
click at [753, 485] on span "Confirmar" at bounding box center [769, 486] width 59 height 17
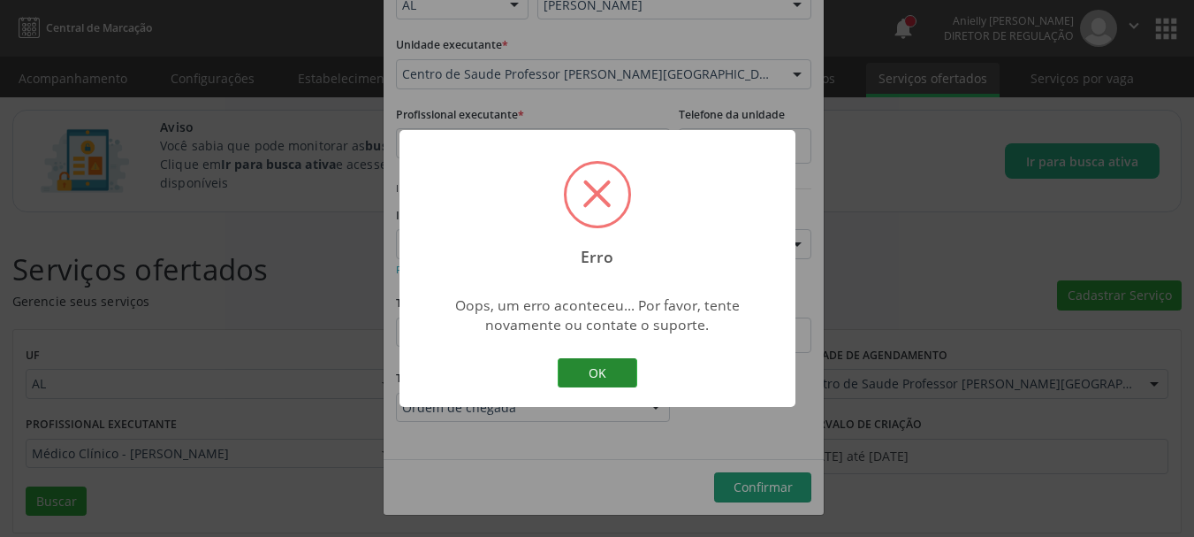
click at [603, 360] on button "OK" at bounding box center [598, 373] width 80 height 30
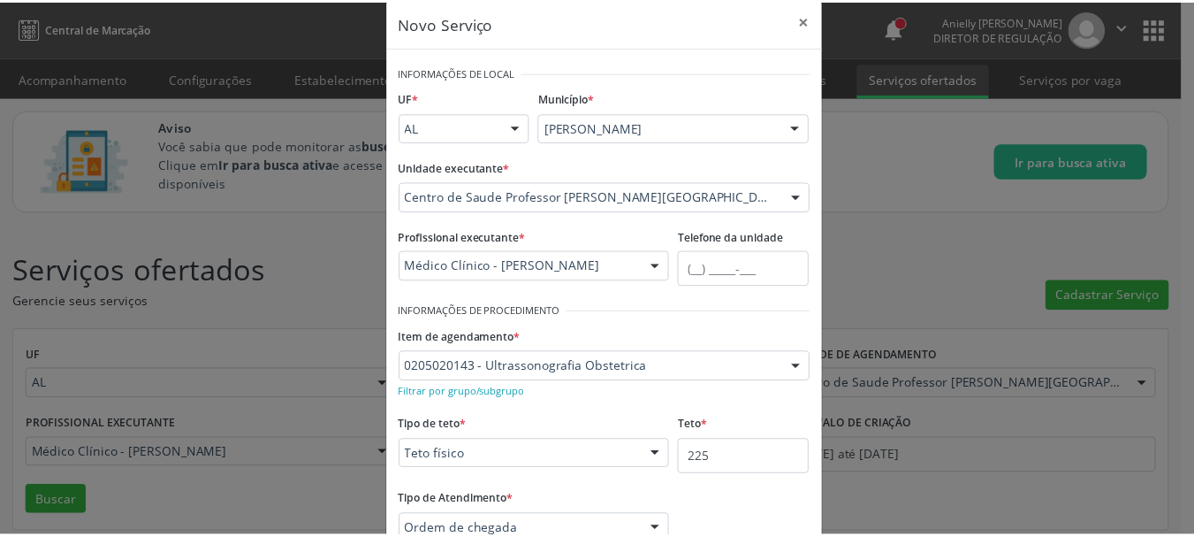
scroll to position [0, 0]
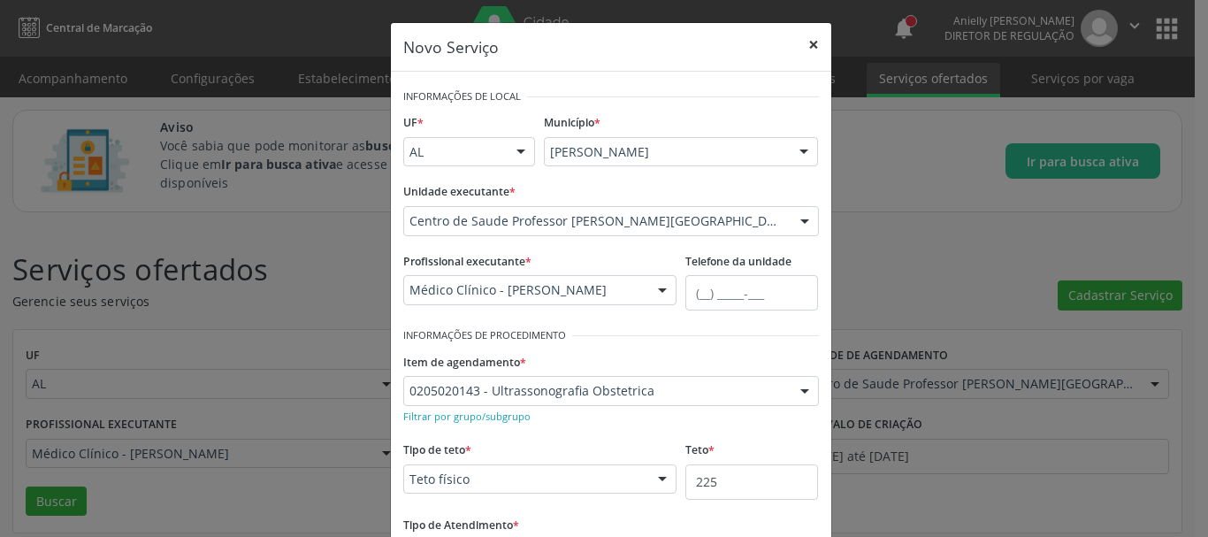
click at [805, 42] on button "×" at bounding box center [813, 44] width 35 height 43
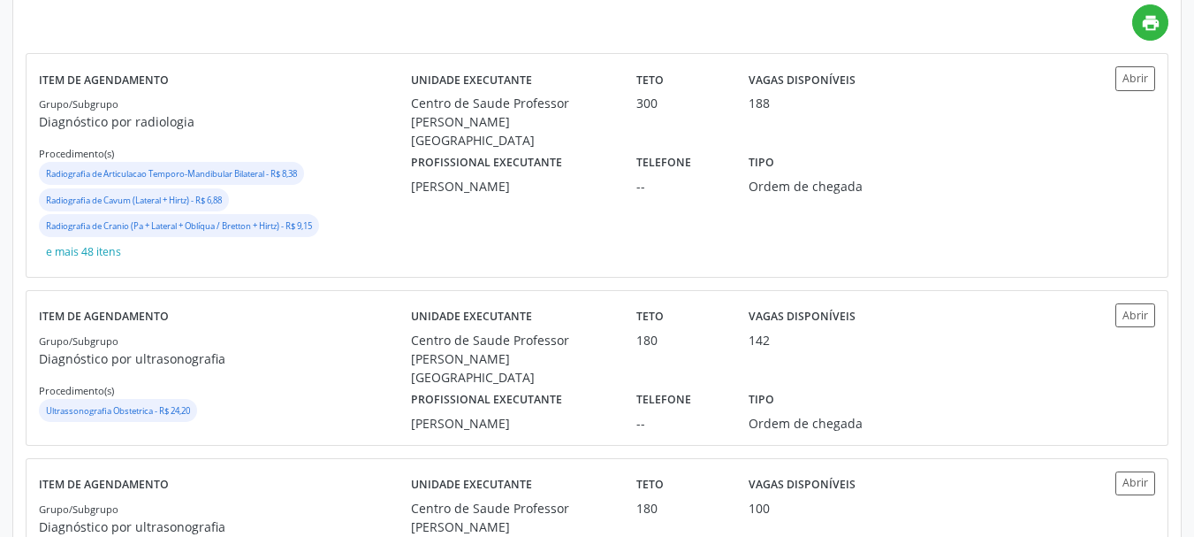
scroll to position [560, 0]
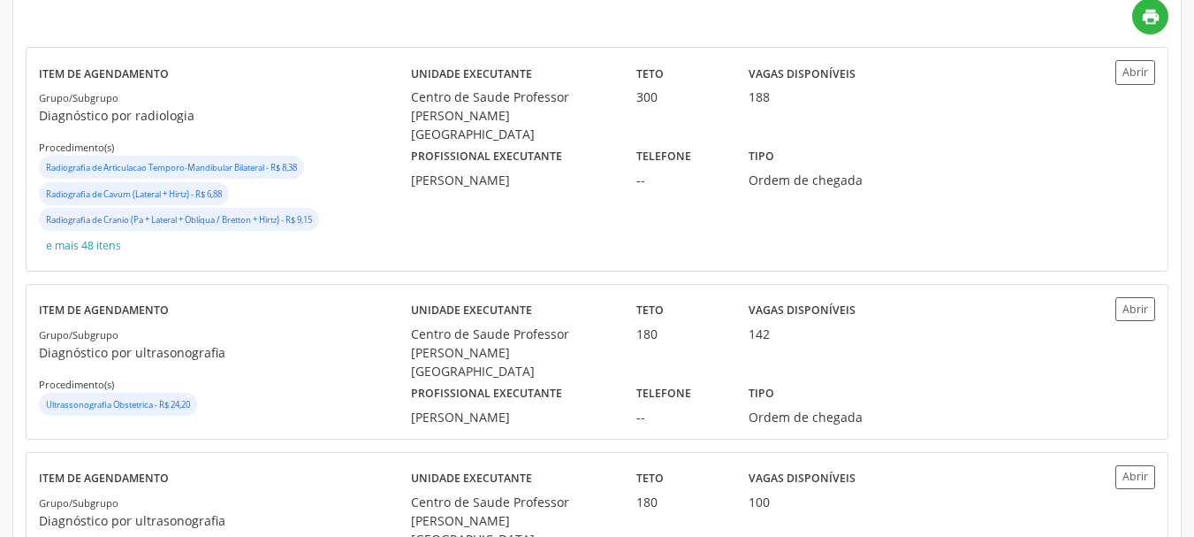
drag, startPoint x: 1193, startPoint y: 442, endPoint x: 1188, endPoint y: 514, distance: 71.8
click at [1188, 514] on div "Serviços ofertados Gerencie seus serviços Cadastrar Serviço UF AL AL Nenhum res…" at bounding box center [597, 154] width 1194 height 981
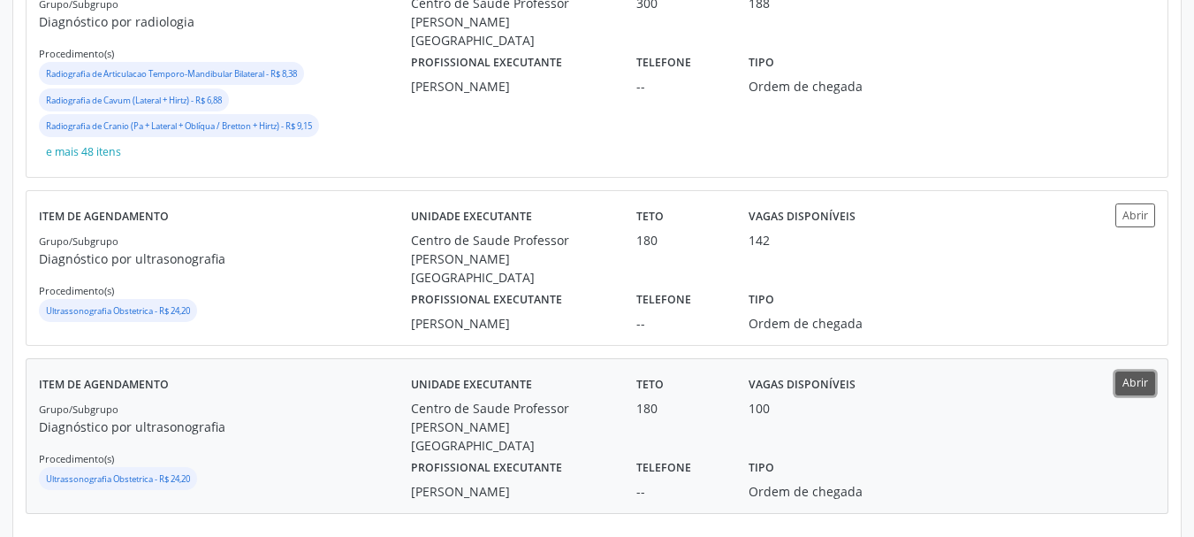
click at [1141, 371] on button "Abrir" at bounding box center [1136, 383] width 40 height 24
click at [651, 286] on label "Telefone" at bounding box center [664, 299] width 55 height 27
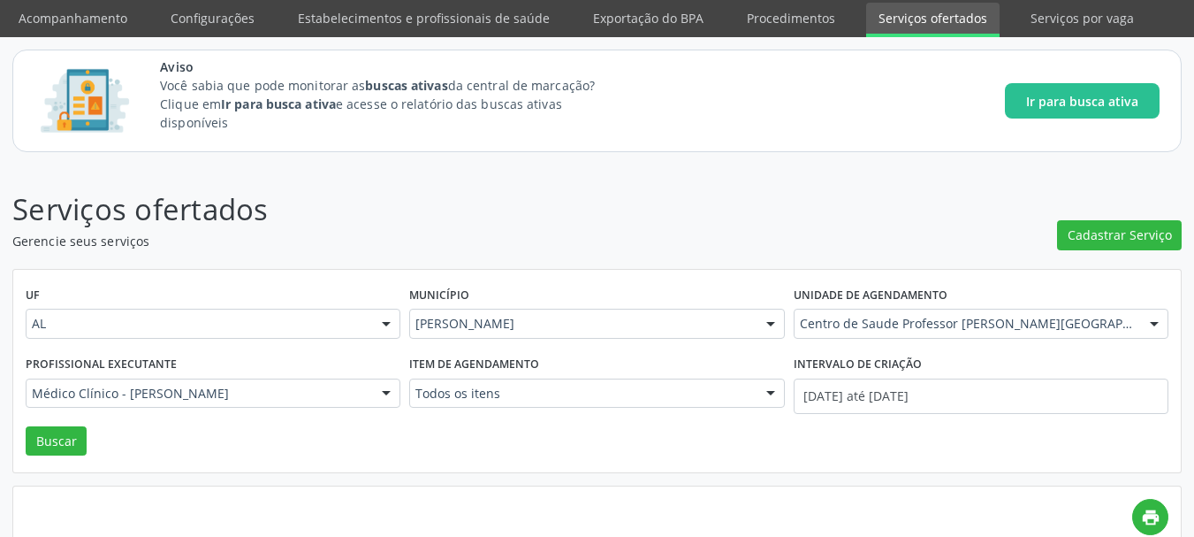
scroll to position [0, 0]
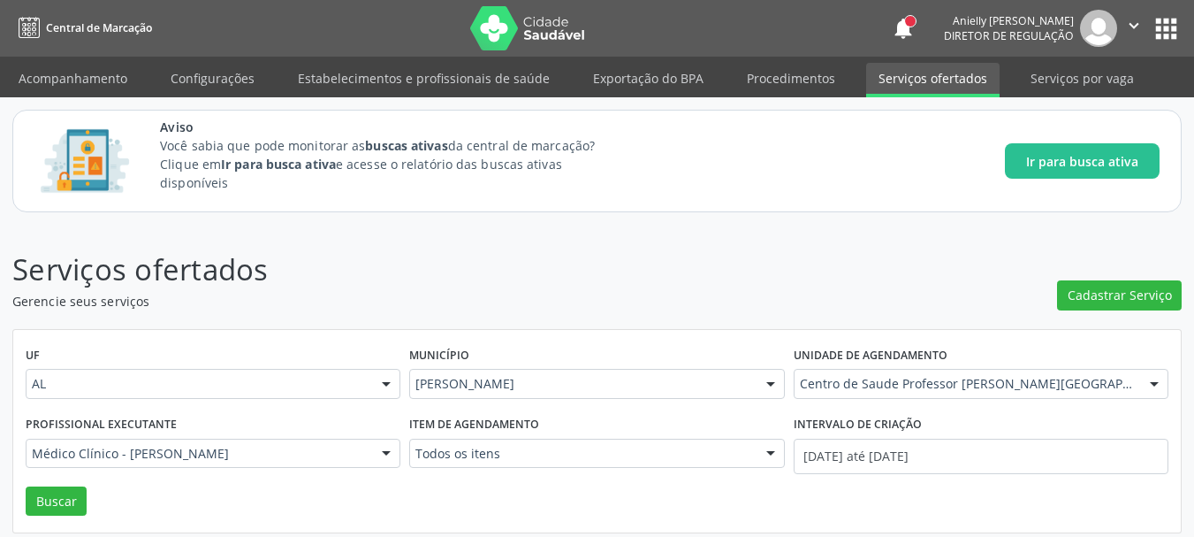
click at [1167, 27] on button "apps" at bounding box center [1166, 28] width 31 height 31
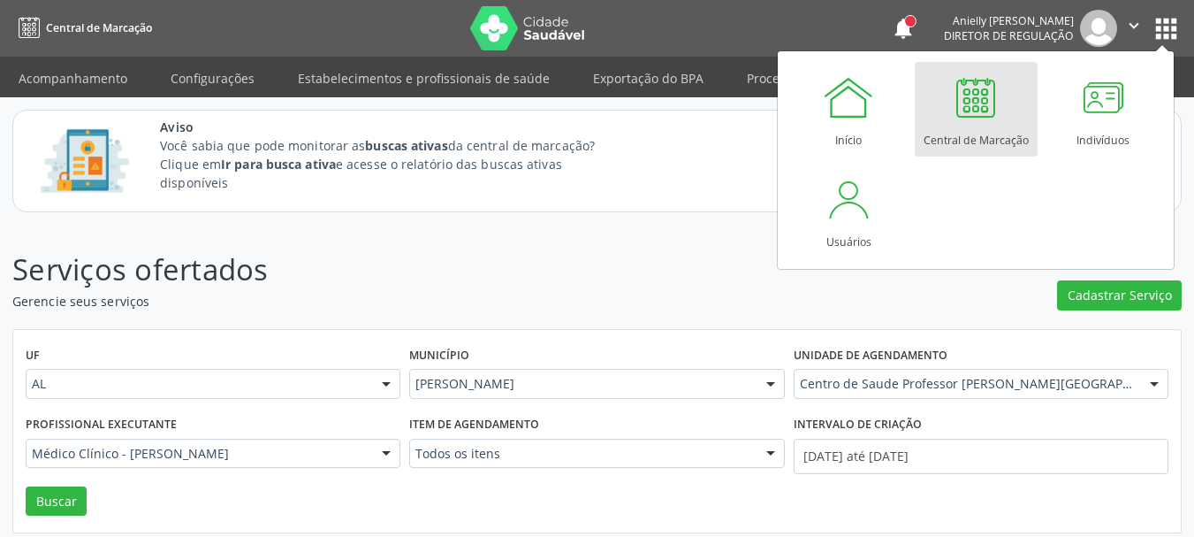
click at [989, 114] on div at bounding box center [975, 97] width 53 height 53
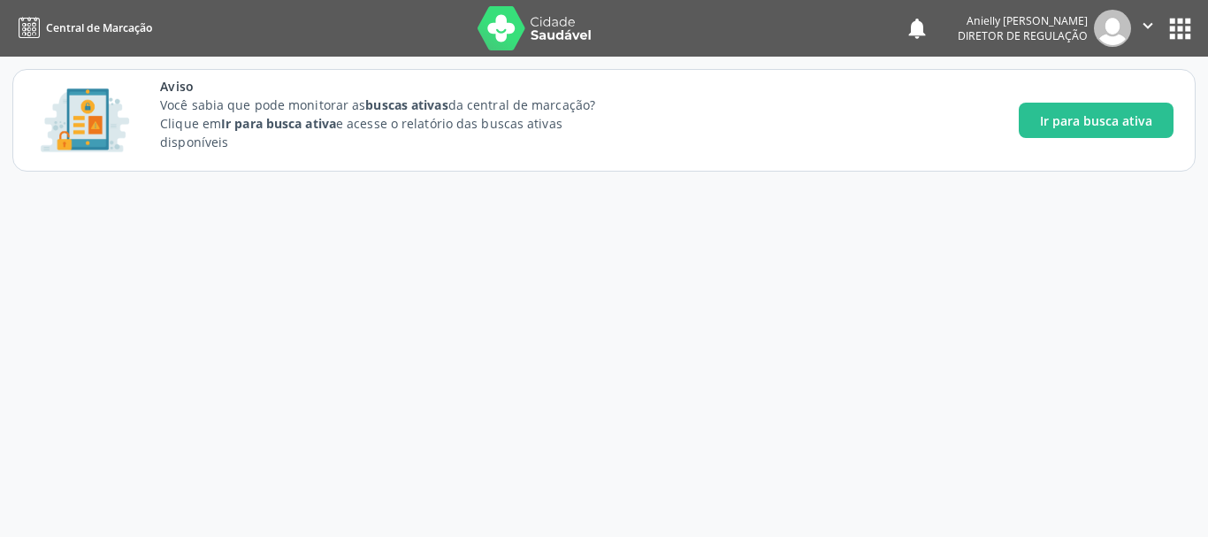
click at [925, 128] on div "Aviso Você sabia que pode monitorar as buscas ativas da central de marcação? Cl…" at bounding box center [666, 120] width 1013 height 87
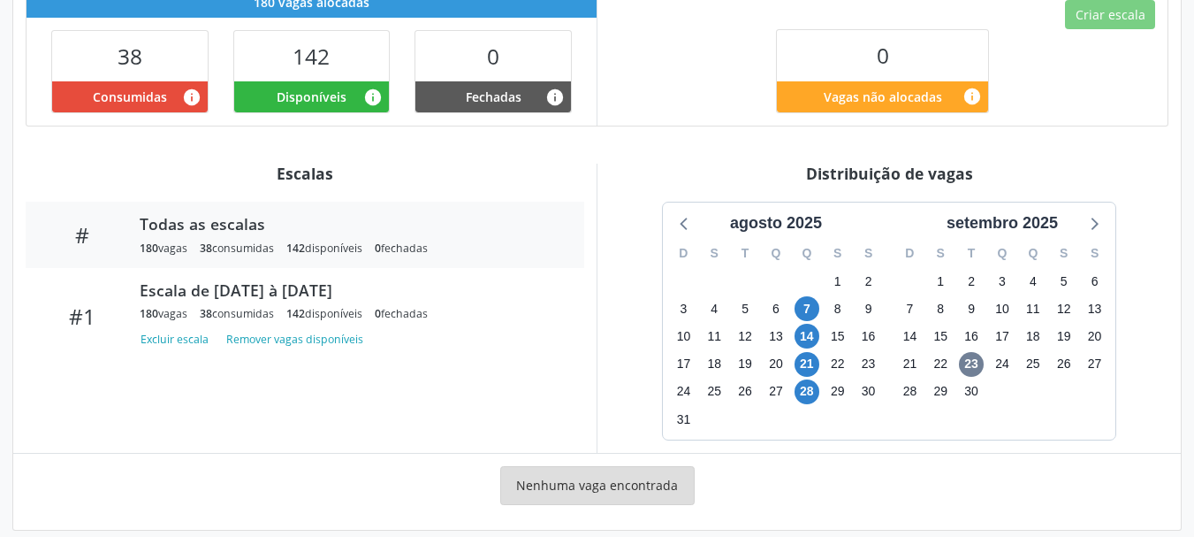
scroll to position [629, 0]
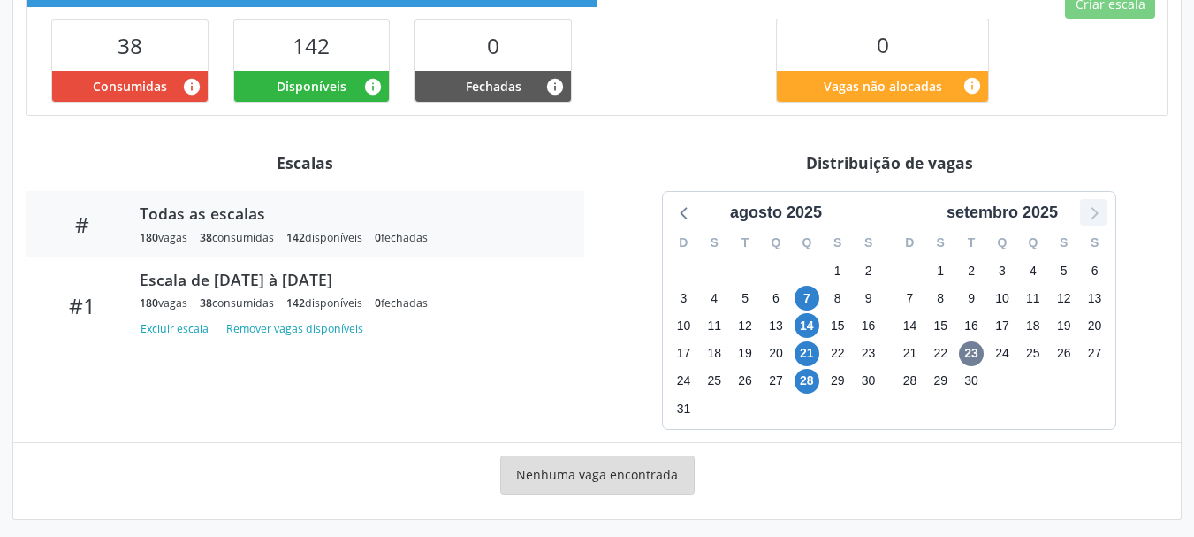
click at [1096, 208] on icon at bounding box center [1095, 214] width 7 height 12
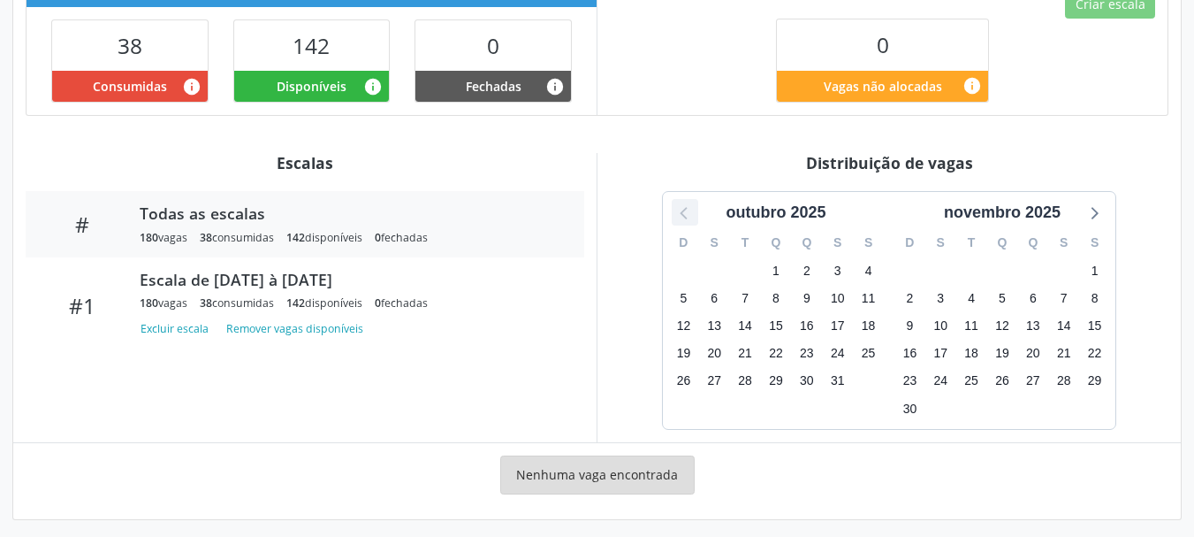
click at [675, 201] on icon at bounding box center [685, 212] width 23 height 23
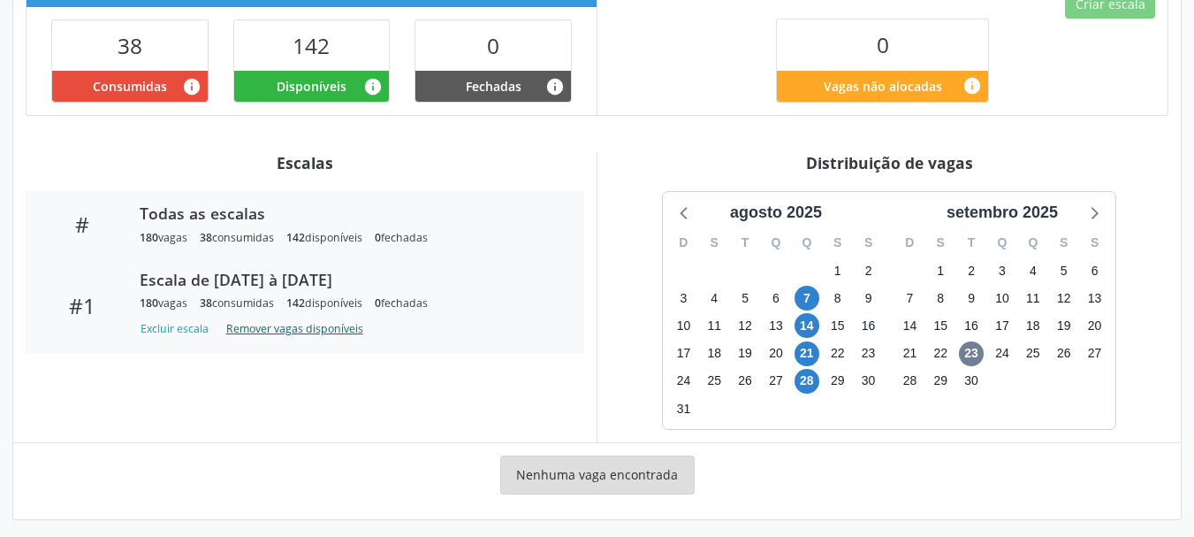
click at [330, 323] on button "Remover vagas disponíveis" at bounding box center [294, 329] width 151 height 24
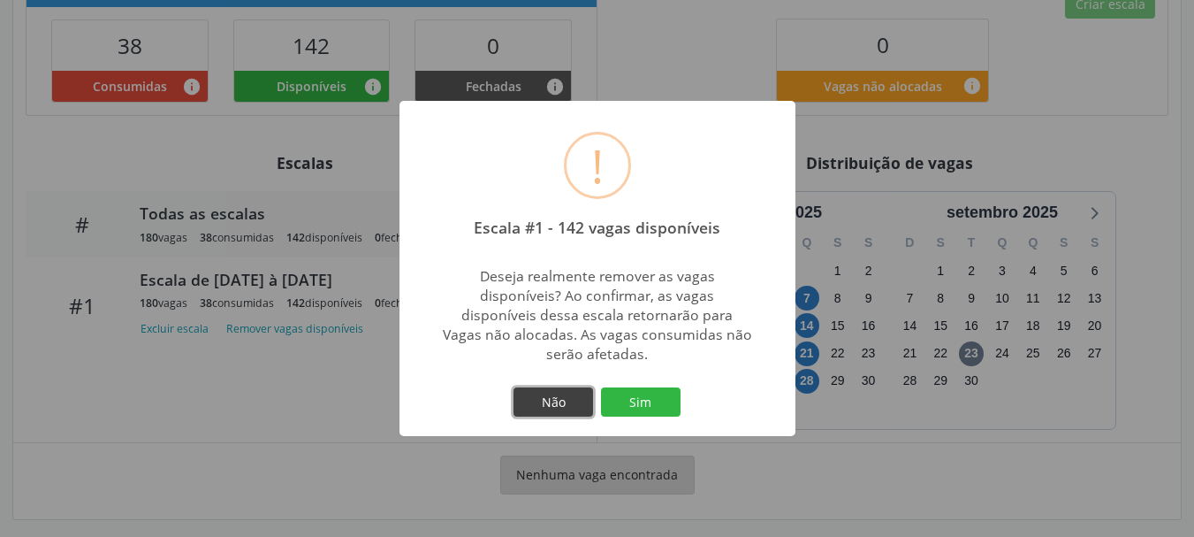
click at [522, 387] on button "Não" at bounding box center [554, 402] width 80 height 30
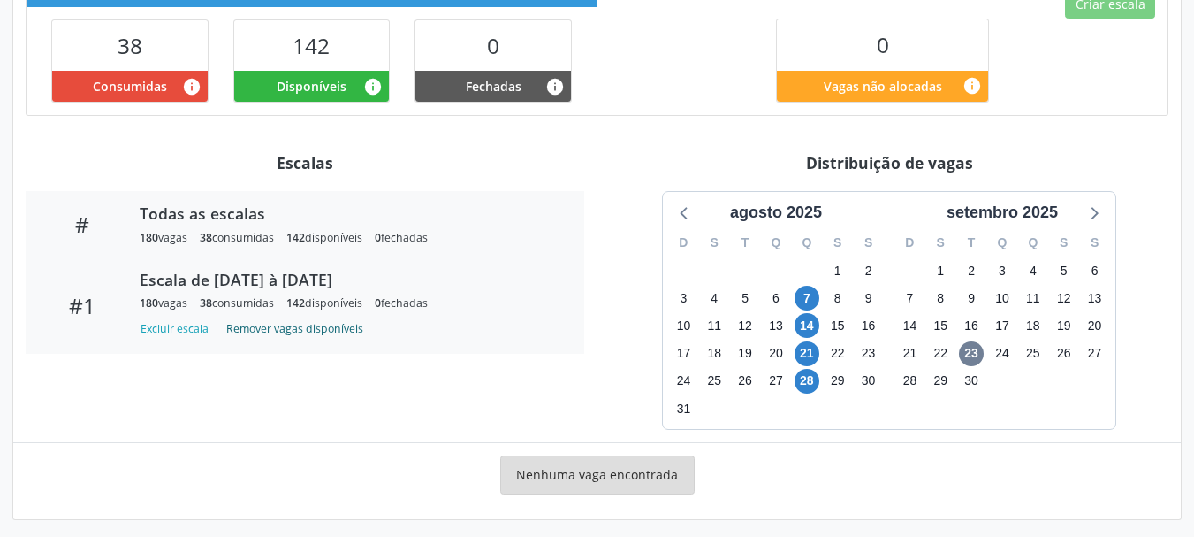
click at [299, 320] on button "Remover vagas disponíveis" at bounding box center [294, 329] width 151 height 24
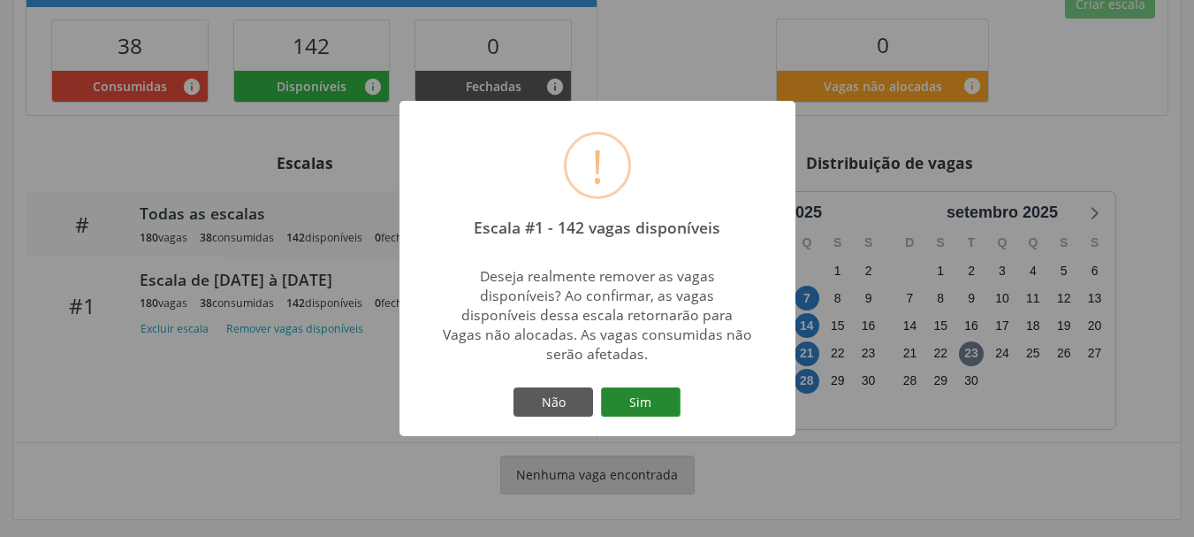
click at [618, 399] on button "Sim" at bounding box center [641, 402] width 80 height 30
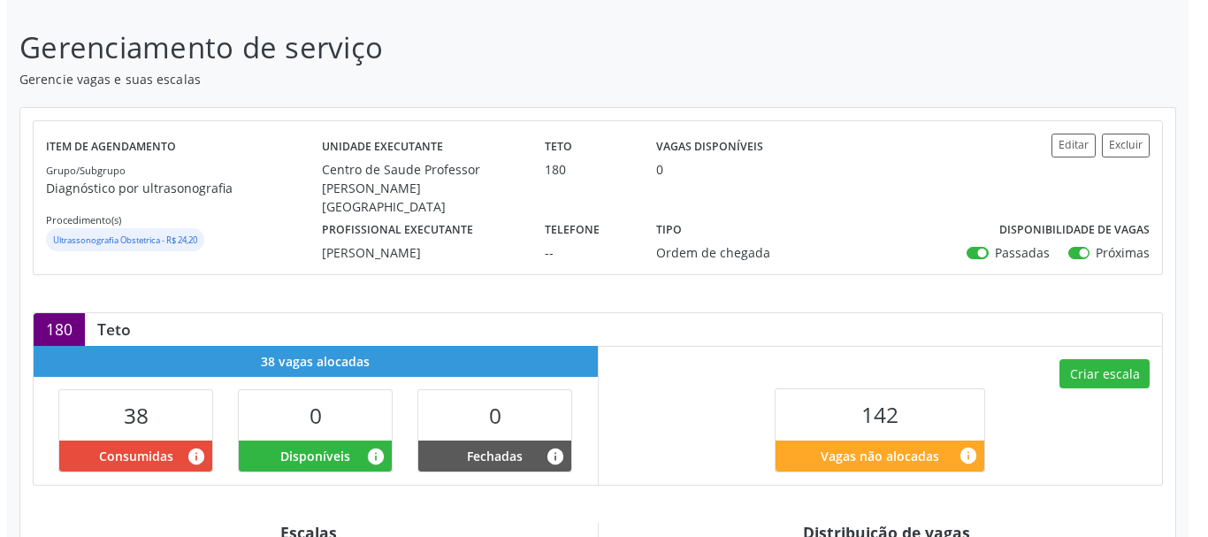
scroll to position [196, 0]
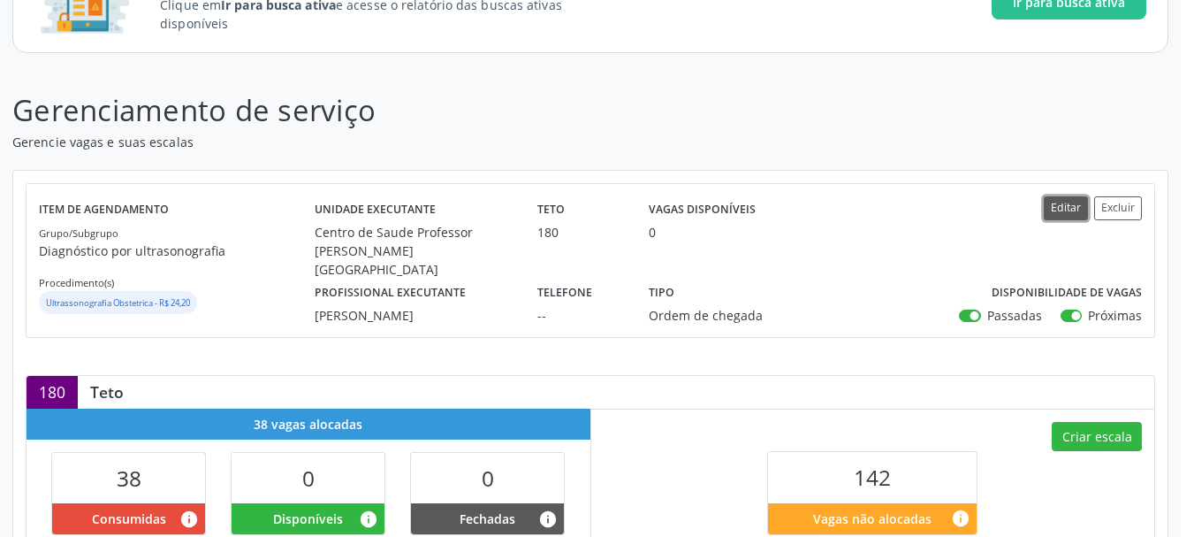
click at [1064, 217] on button "Editar" at bounding box center [1066, 208] width 44 height 24
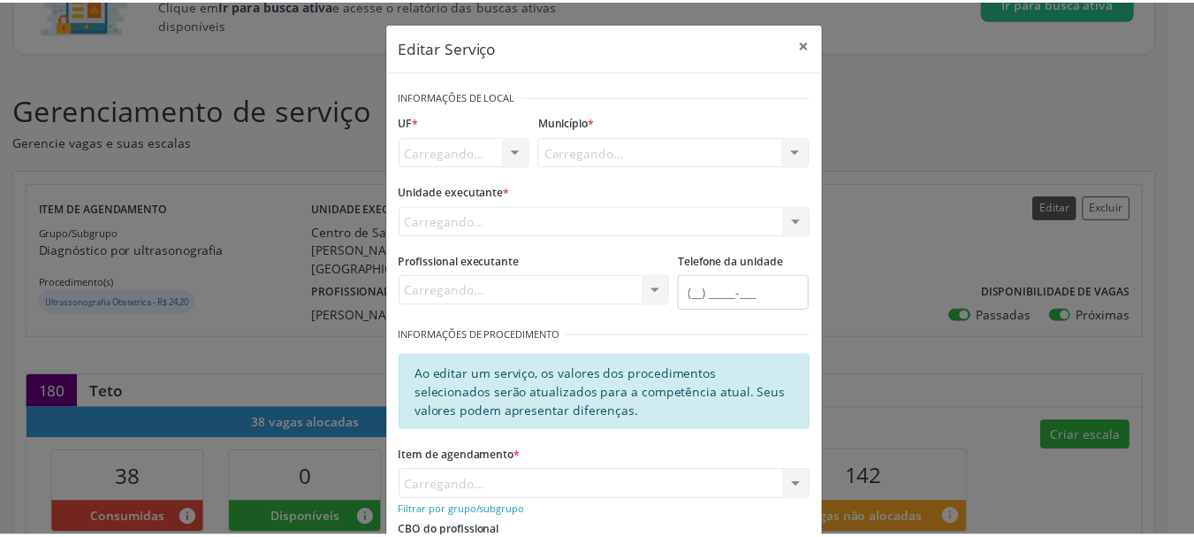
scroll to position [0, 0]
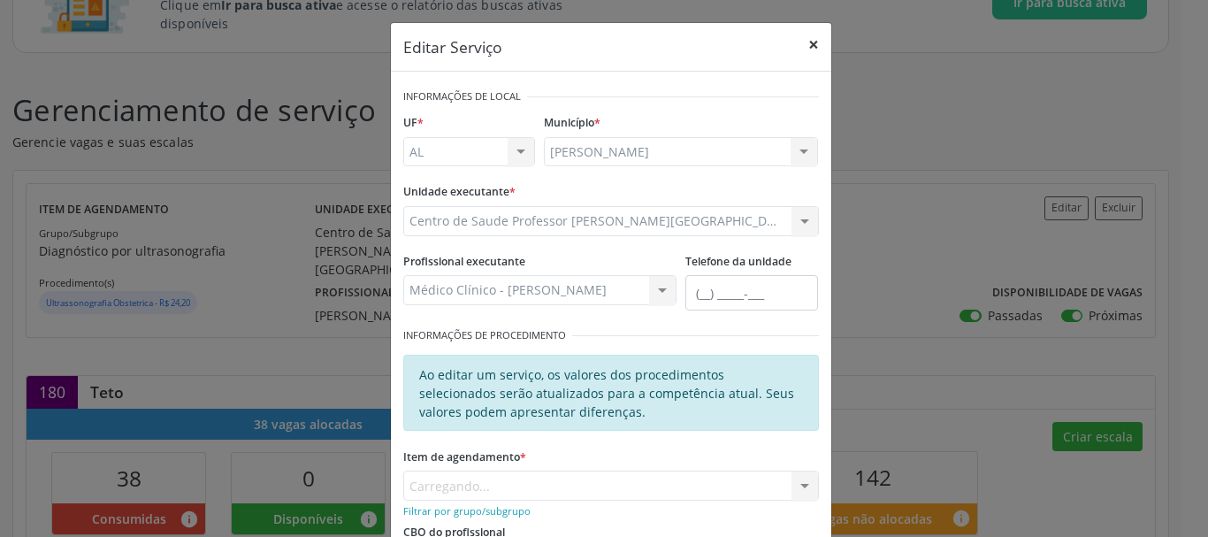
click at [804, 53] on button "×" at bounding box center [813, 44] width 35 height 43
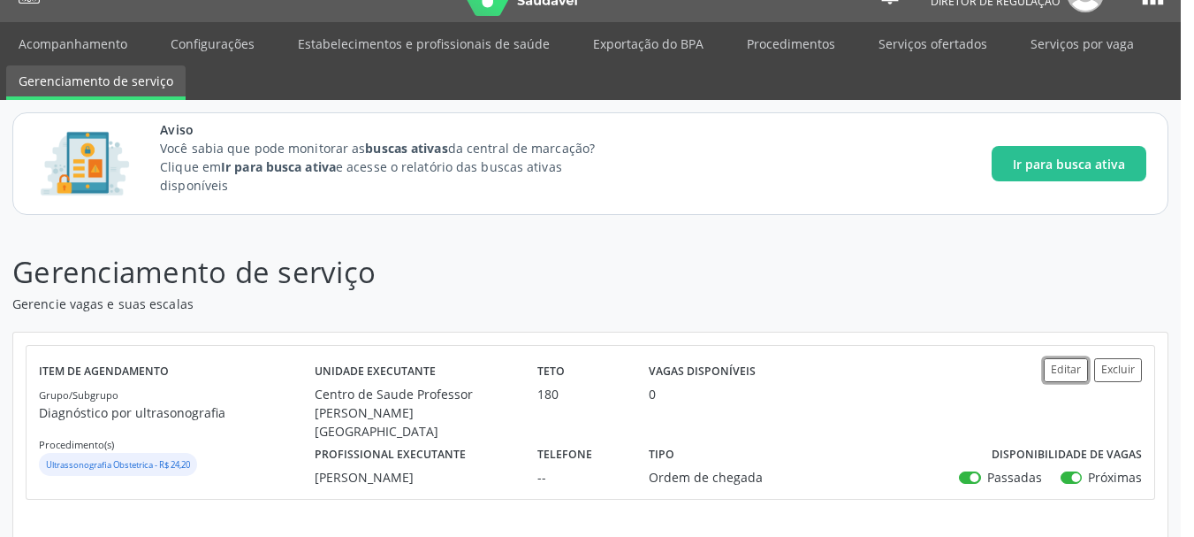
scroll to position [31, 0]
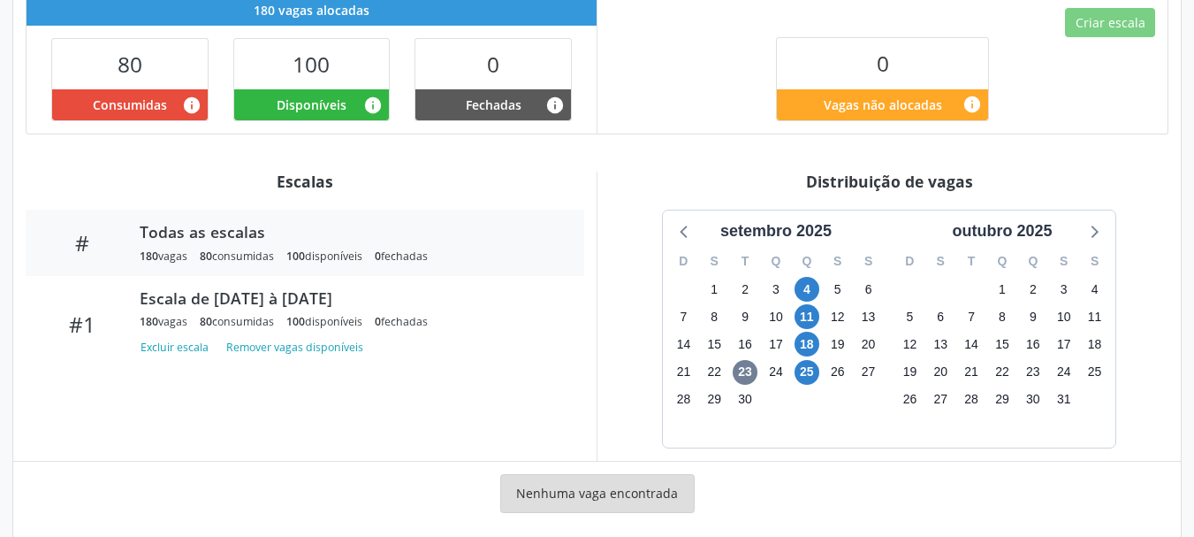
scroll to position [629, 0]
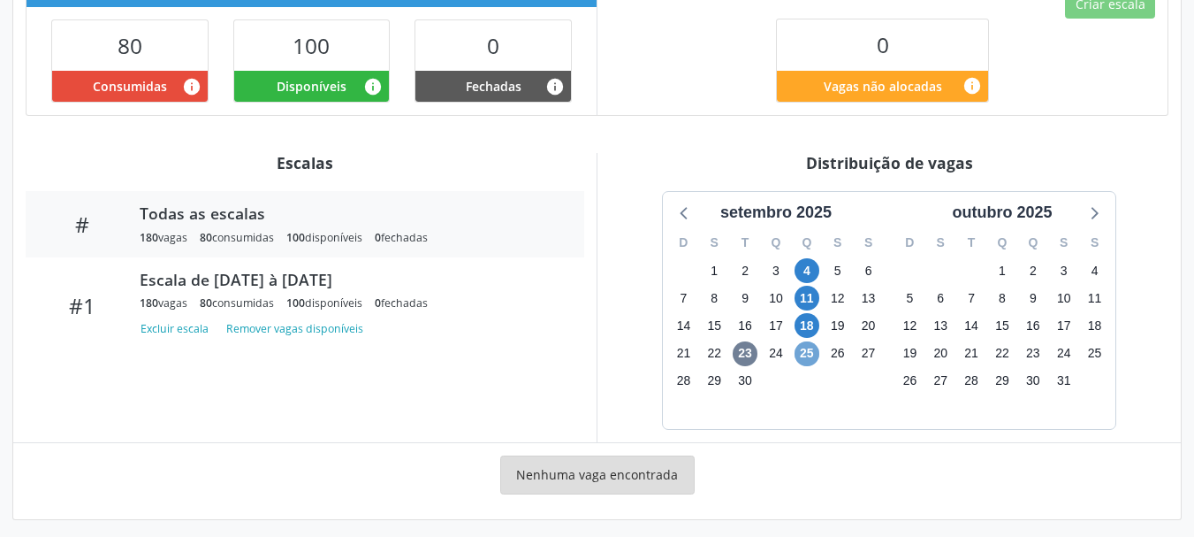
click at [804, 347] on span "25" at bounding box center [807, 353] width 25 height 25
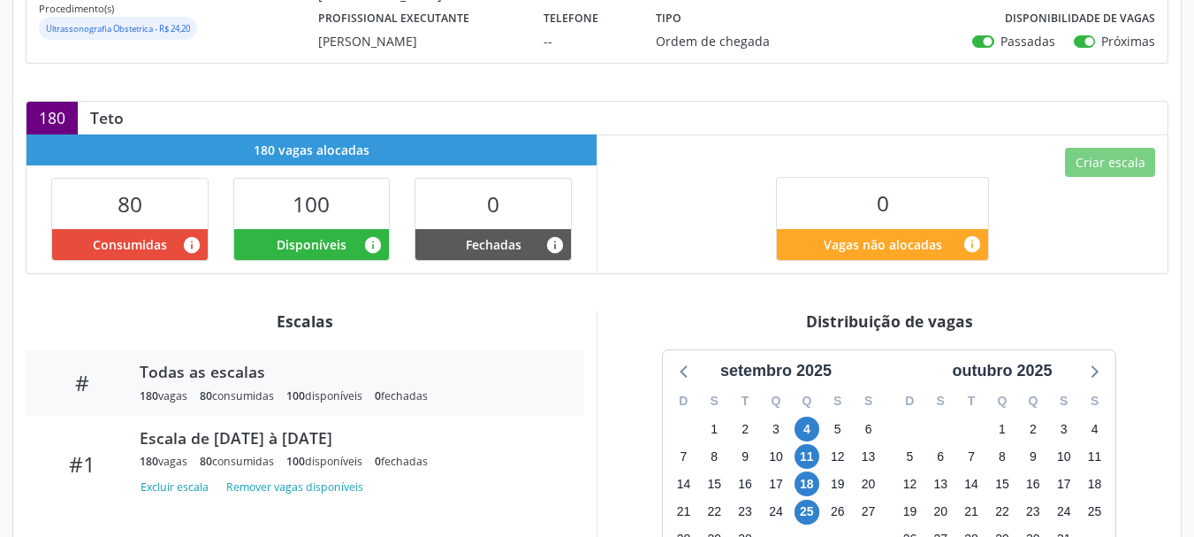
scroll to position [314, 0]
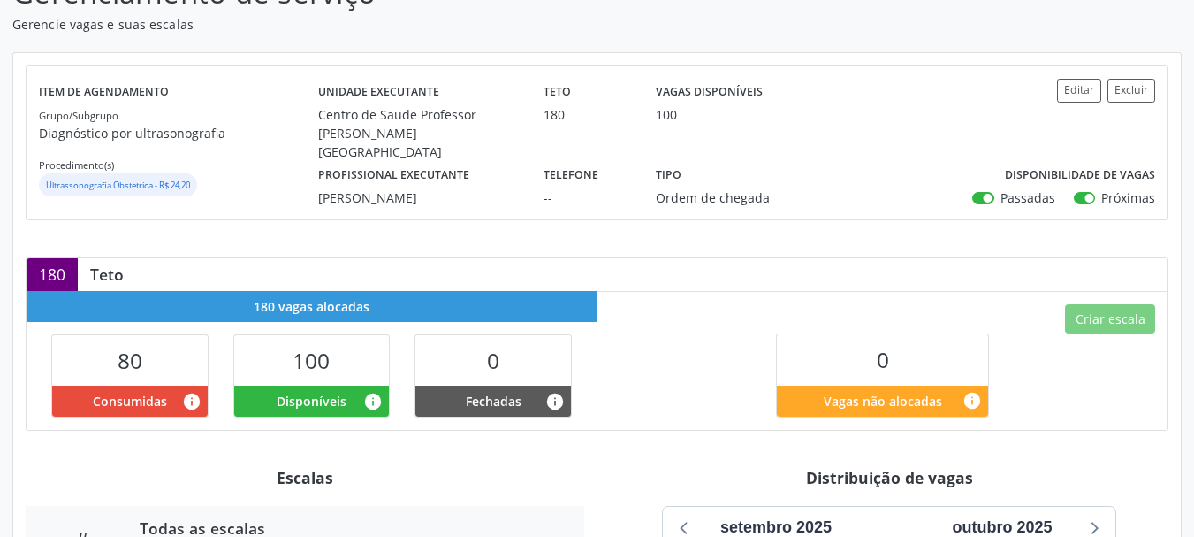
click at [1001, 196] on label "Passadas" at bounding box center [1028, 197] width 55 height 19
click at [985, 196] on input "Passadas" at bounding box center [978, 196] width 12 height 16
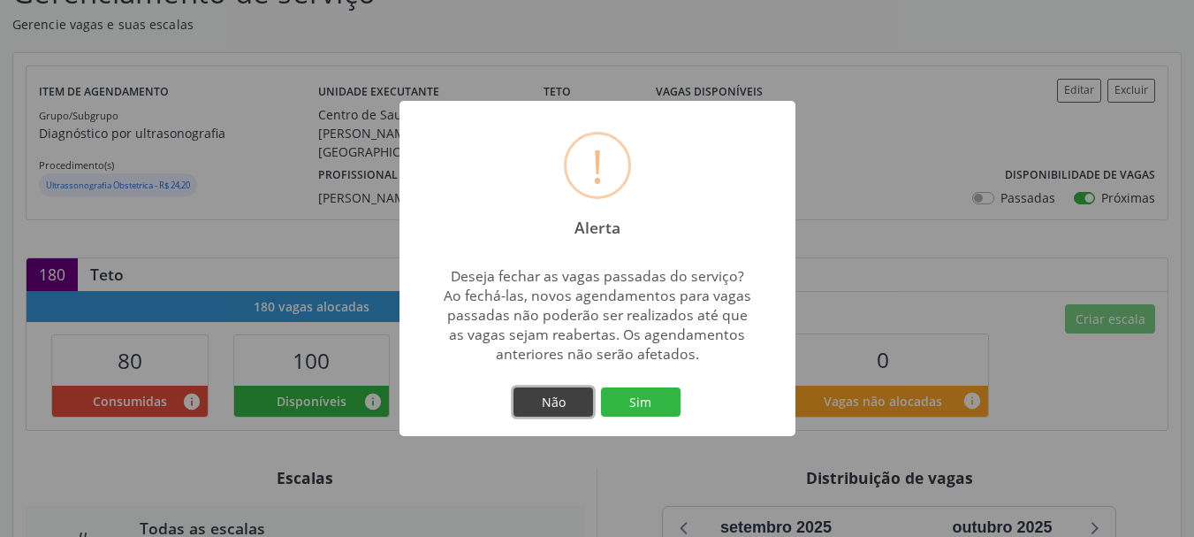
click at [570, 389] on button "Não" at bounding box center [554, 402] width 80 height 30
checkbox input "true"
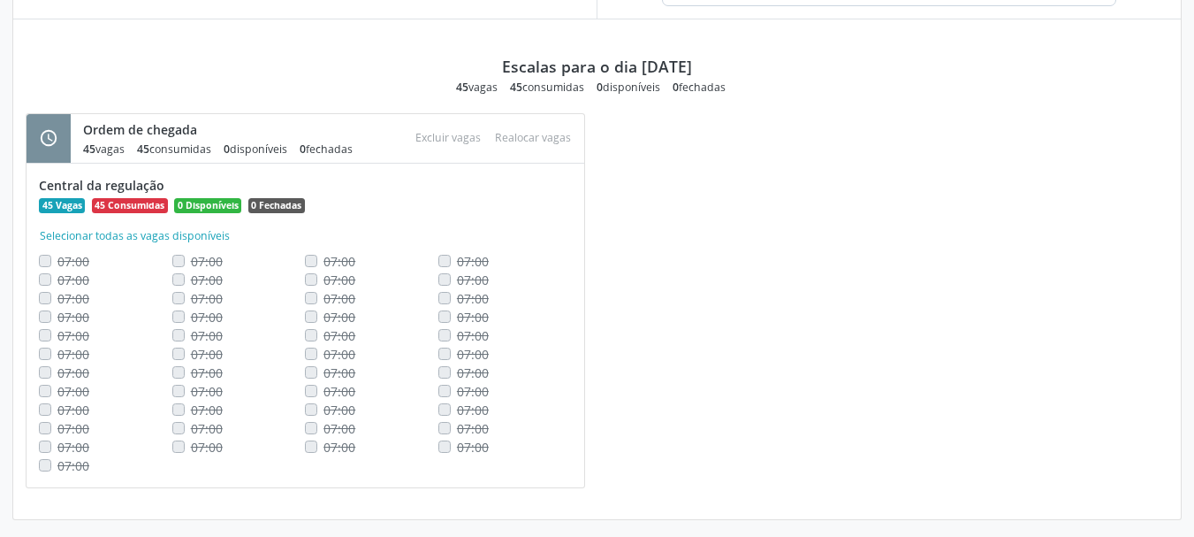
scroll to position [801, 0]
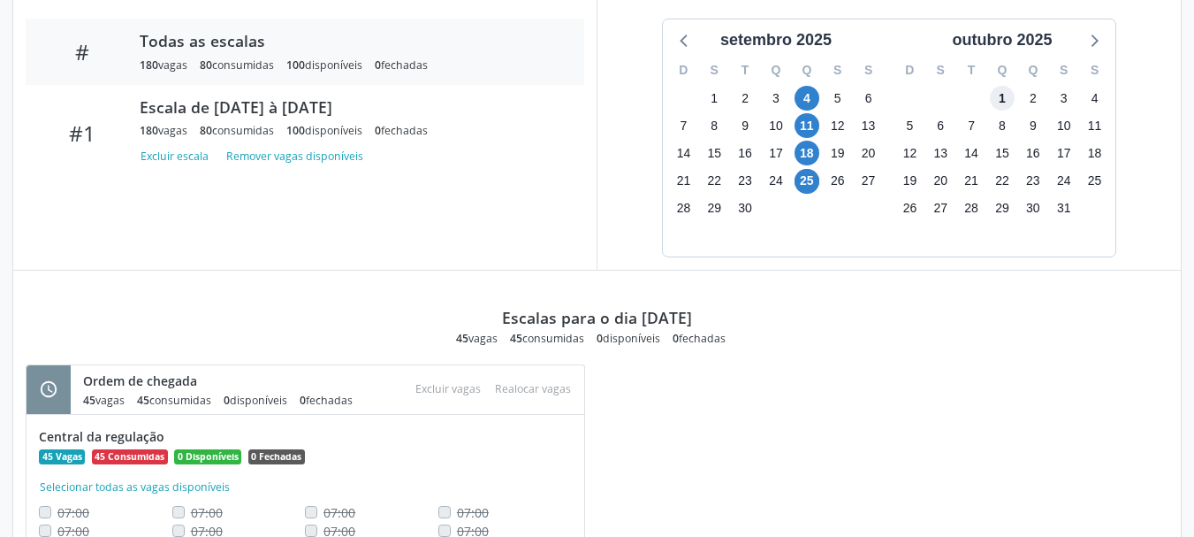
click at [999, 90] on span "1" at bounding box center [1002, 98] width 25 height 25
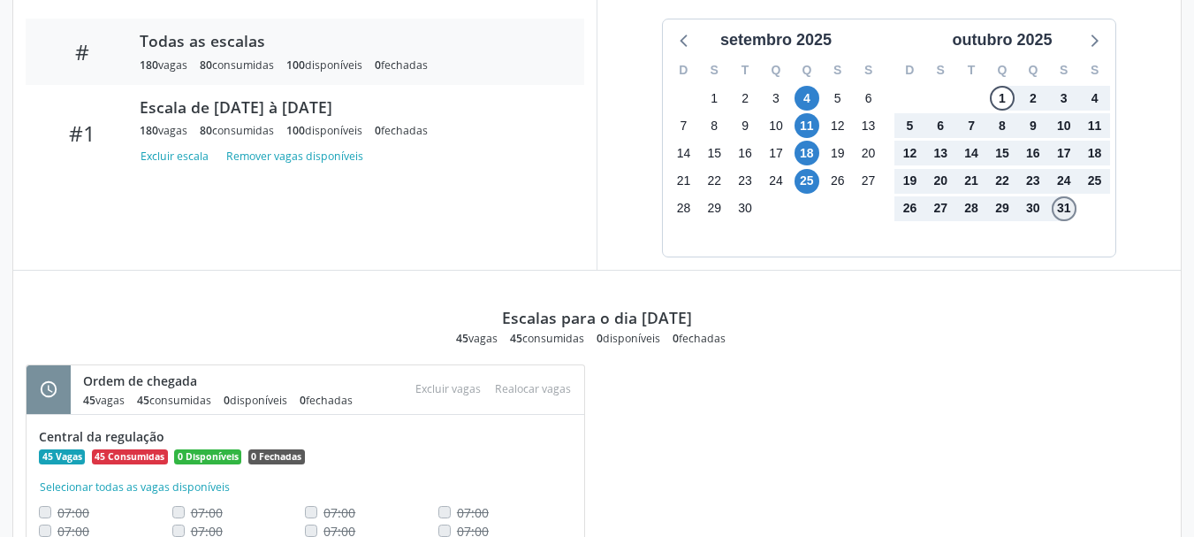
click at [1061, 202] on span "31" at bounding box center [1064, 208] width 25 height 25
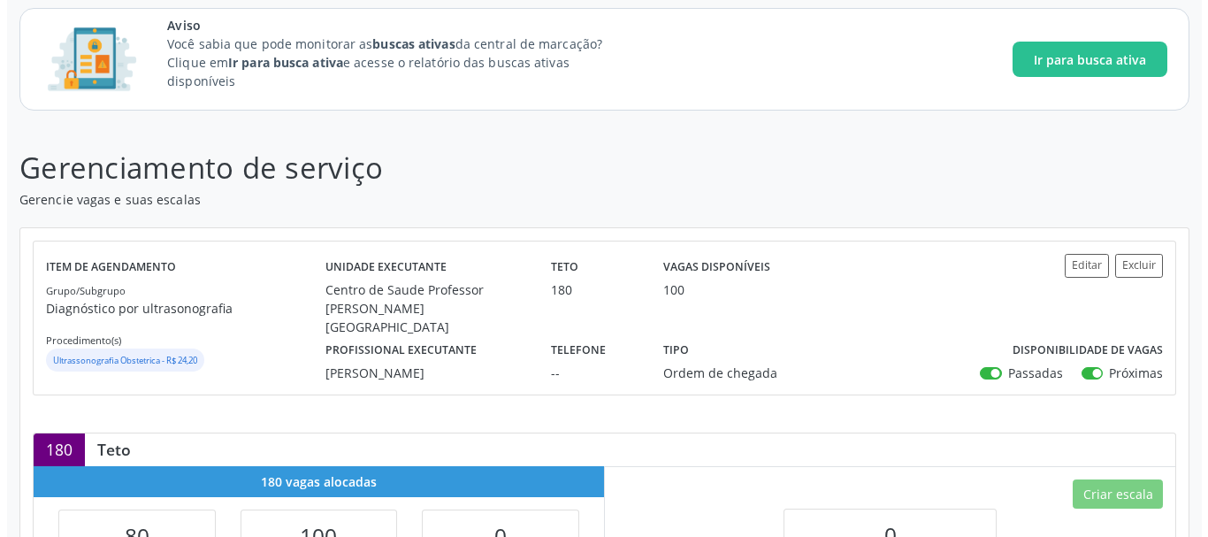
scroll to position [145, 0]
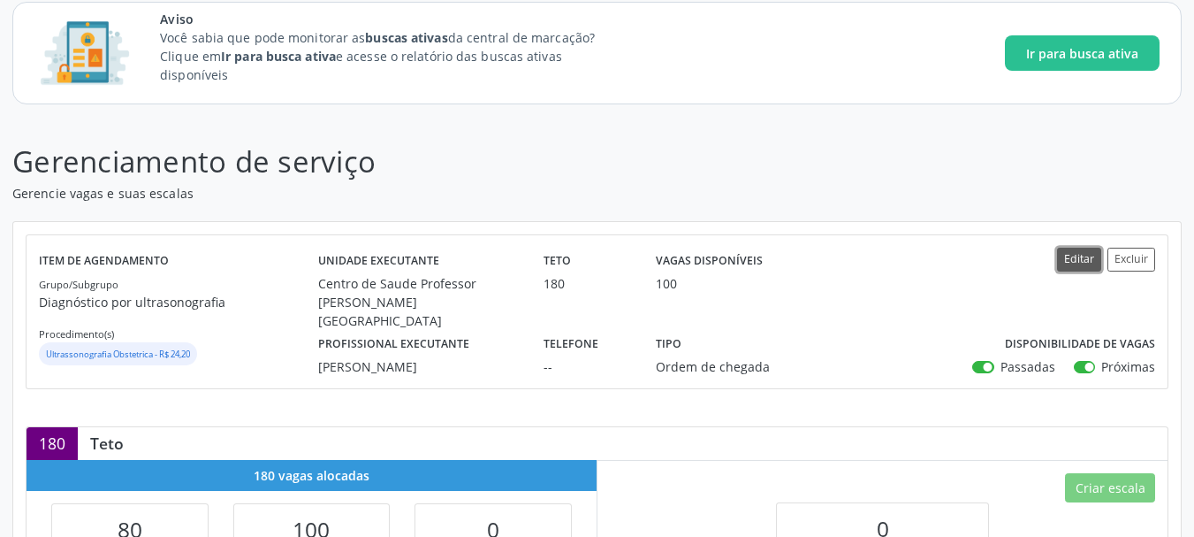
click at [1079, 268] on button "Editar" at bounding box center [1079, 260] width 44 height 24
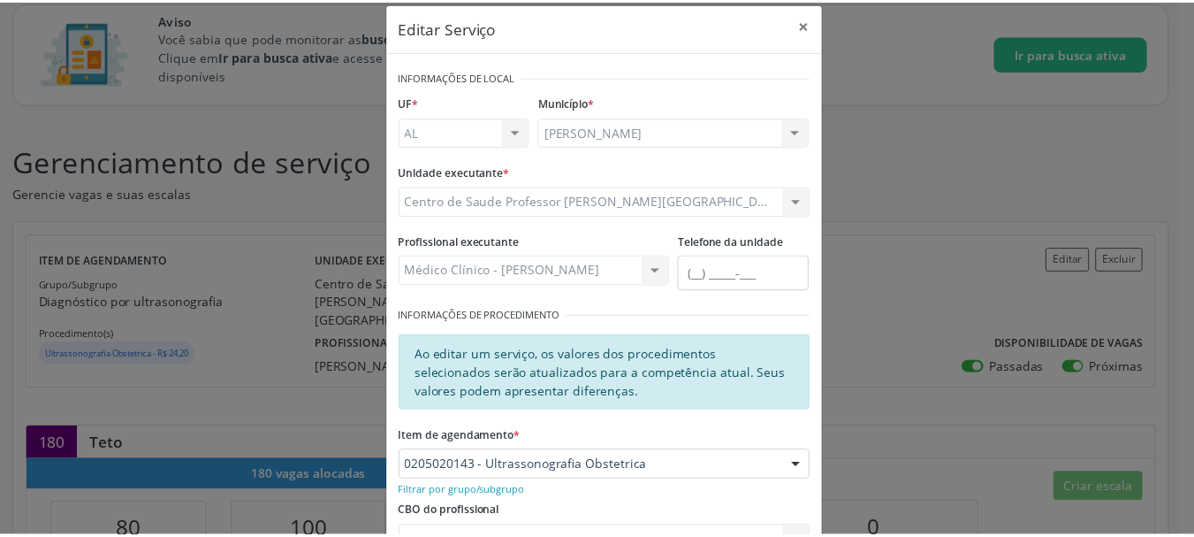
scroll to position [7, 0]
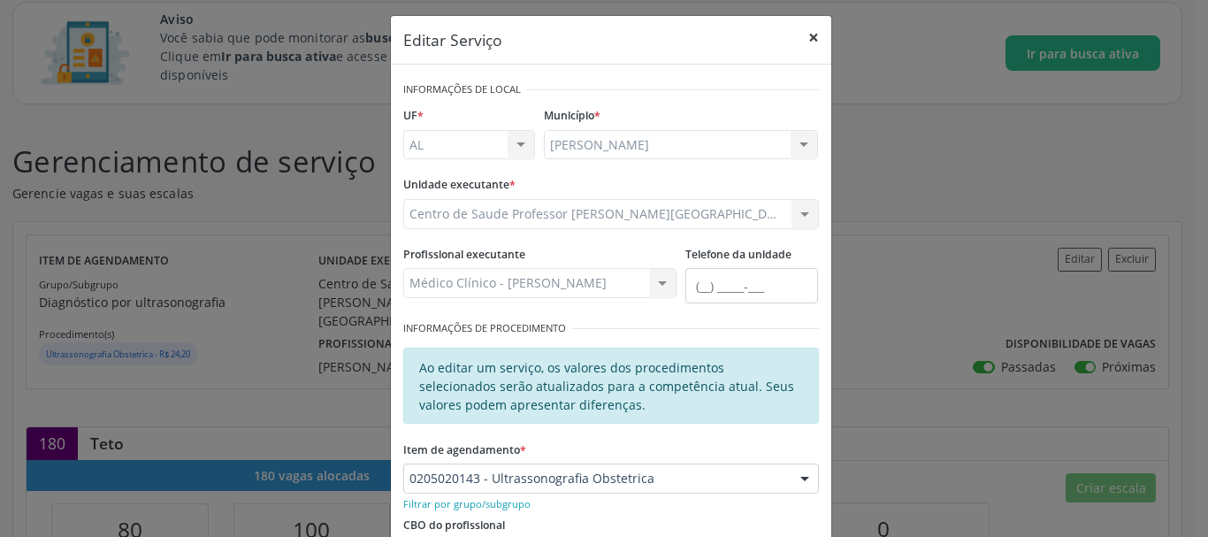
click at [808, 31] on button "×" at bounding box center [813, 37] width 35 height 43
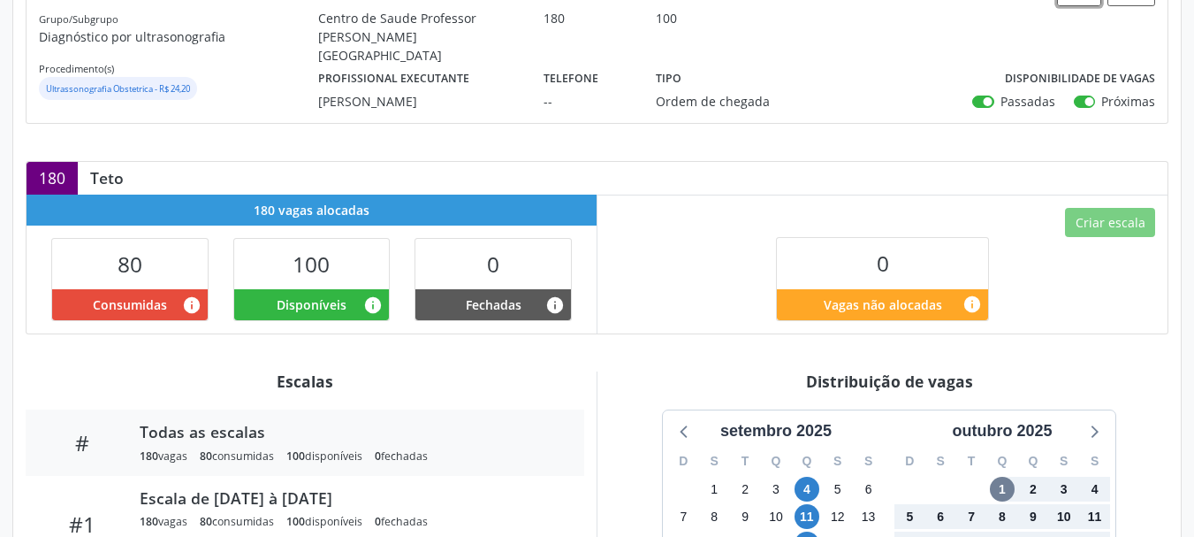
scroll to position [461, 0]
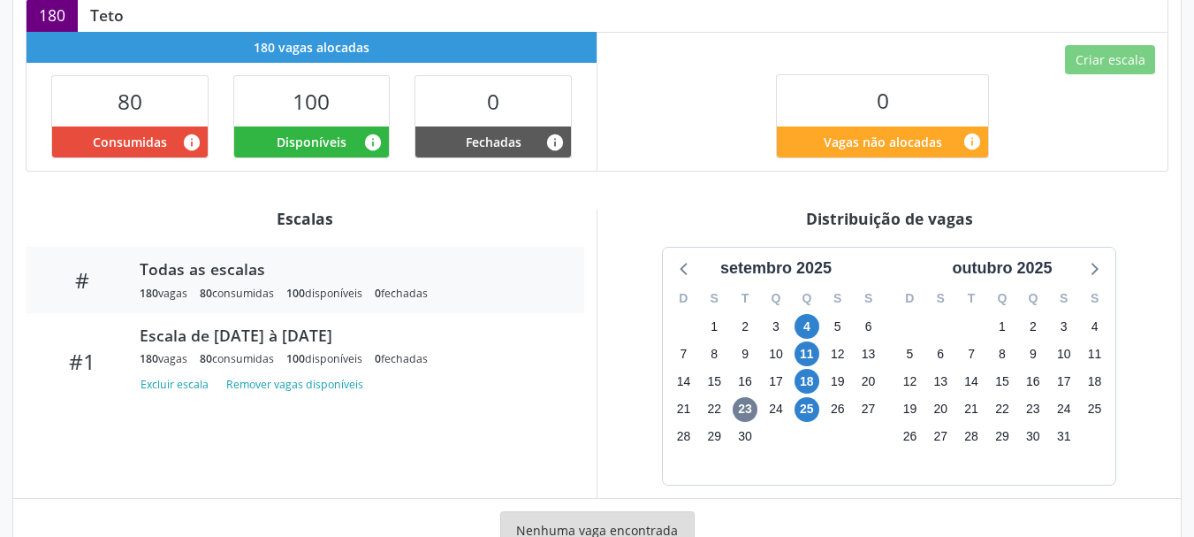
scroll to position [575, 0]
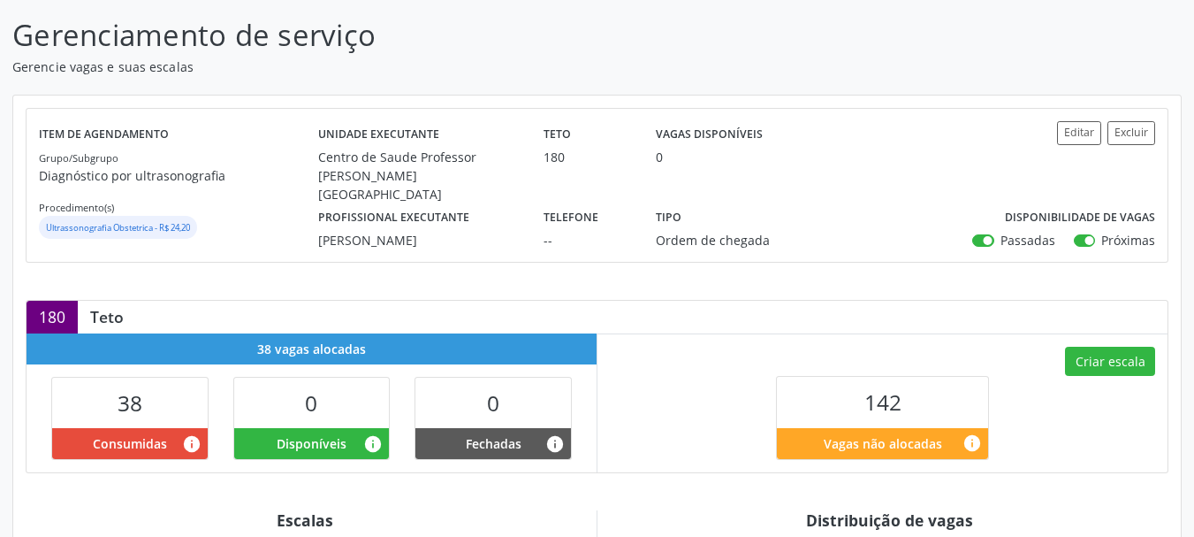
scroll to position [279, 0]
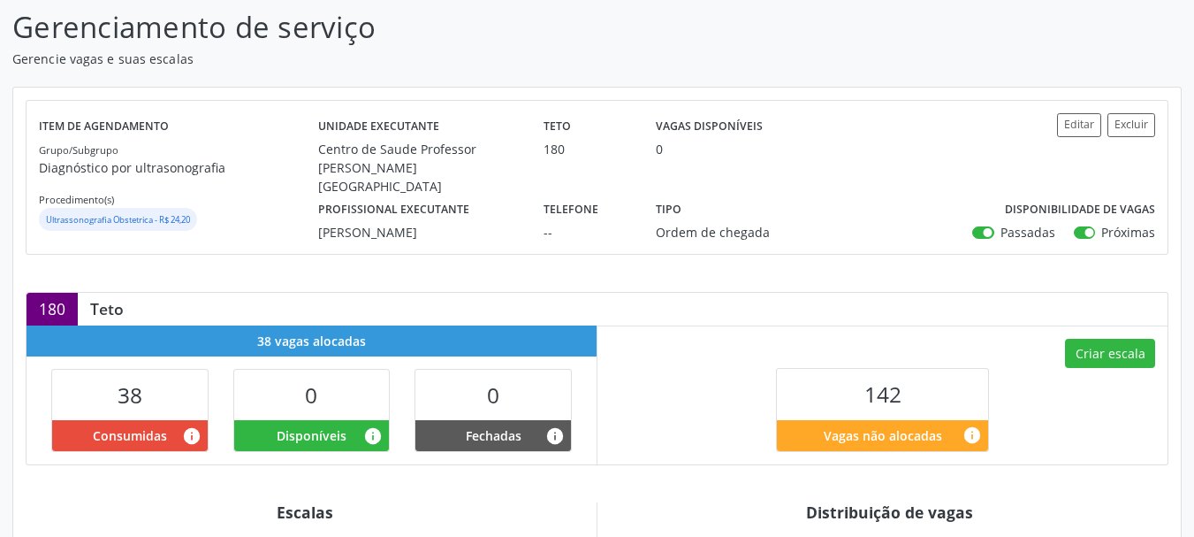
click at [1001, 228] on label "Passadas" at bounding box center [1028, 232] width 55 height 19
click at [983, 228] on input "Passadas" at bounding box center [978, 231] width 12 height 16
checkbox input "false"
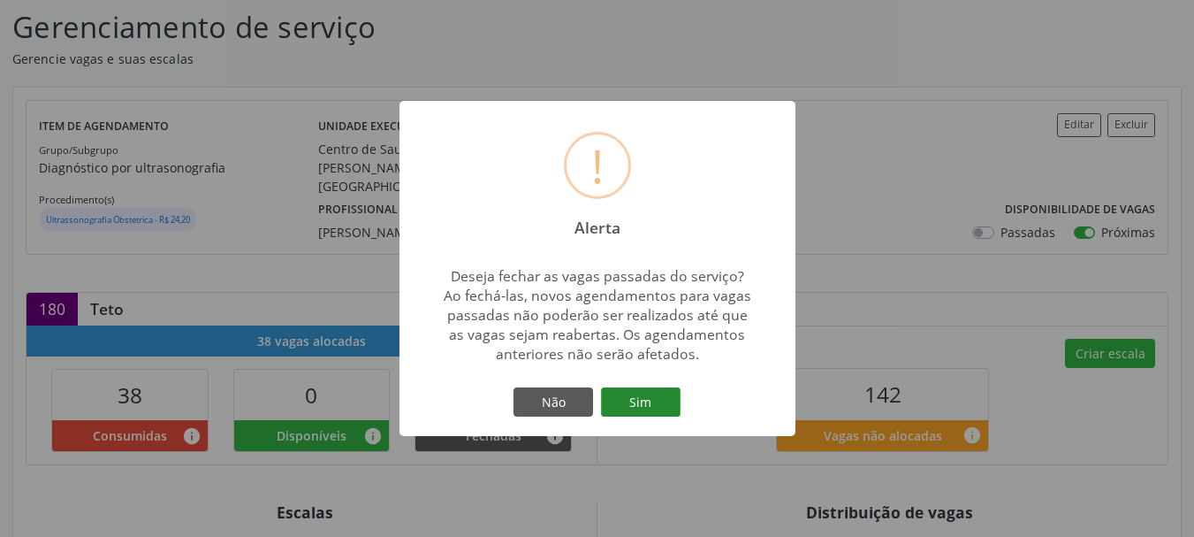
click at [666, 414] on button "Sim" at bounding box center [641, 402] width 80 height 30
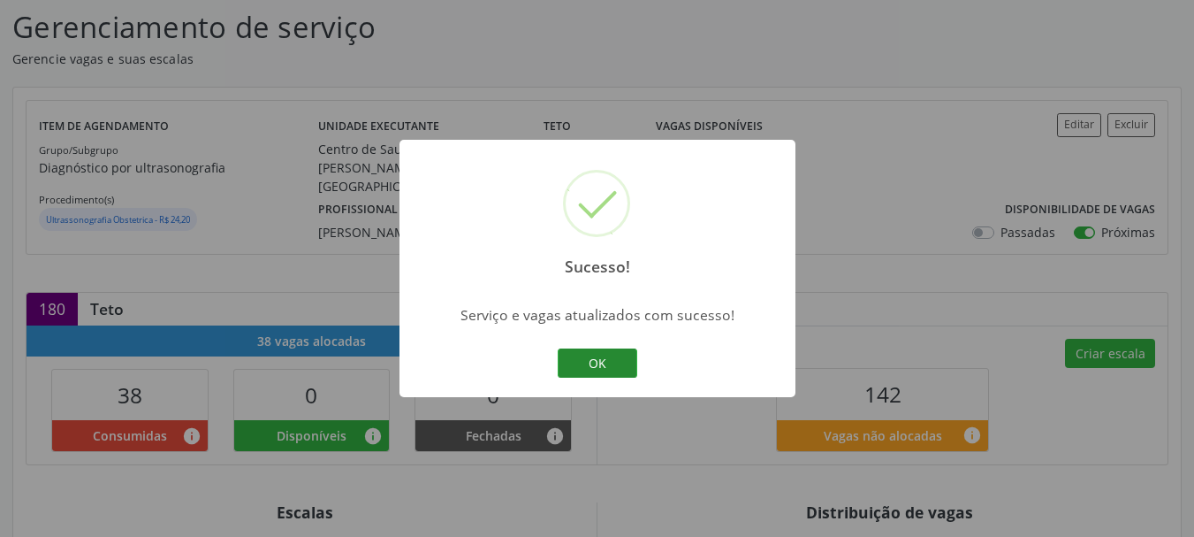
click at [628, 370] on button "OK" at bounding box center [598, 363] width 80 height 30
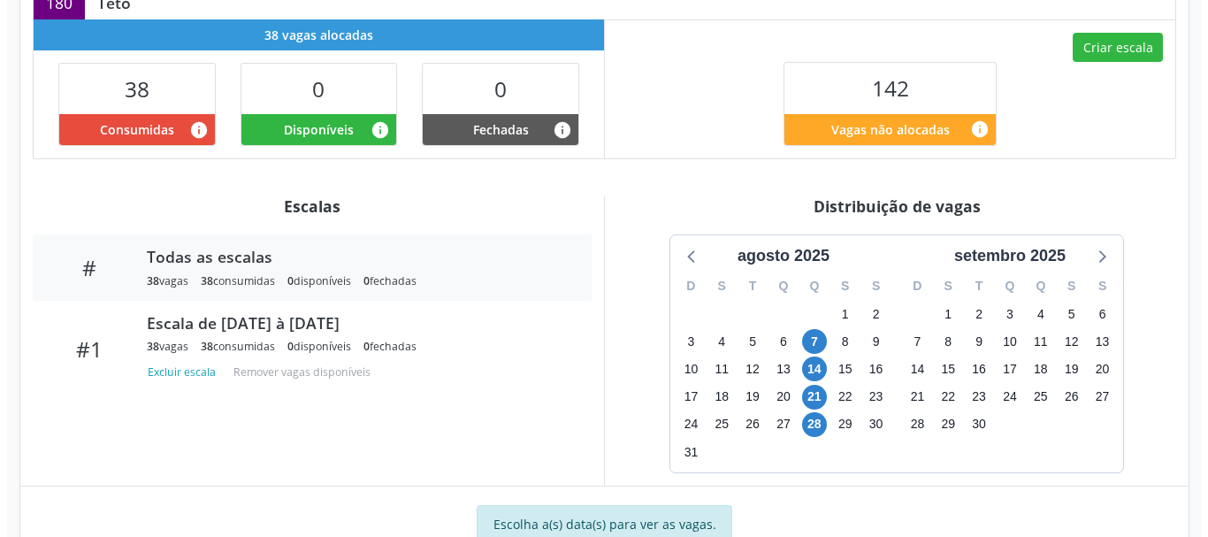
scroll to position [596, 0]
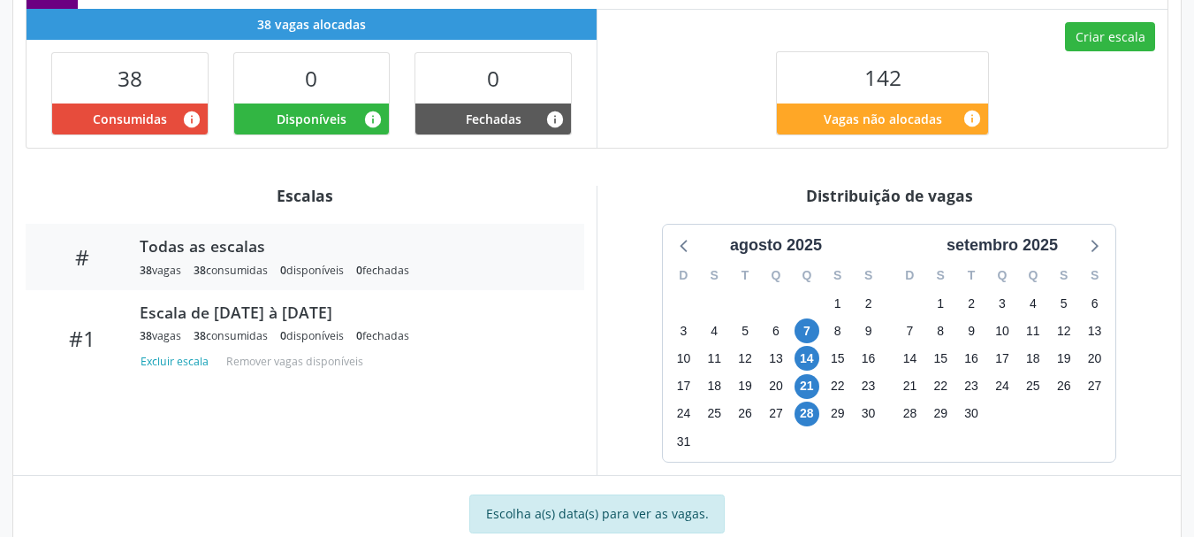
drag, startPoint x: 1193, startPoint y: 366, endPoint x: 1193, endPoint y: 456, distance: 90.2
click at [1193, 456] on div "Gerenciamento de serviço Gerencie vagas e suas escalas Item de agendamento Grup…" at bounding box center [597, 125] width 1194 height 918
click at [1106, 23] on button "Criar escala" at bounding box center [1110, 37] width 90 height 30
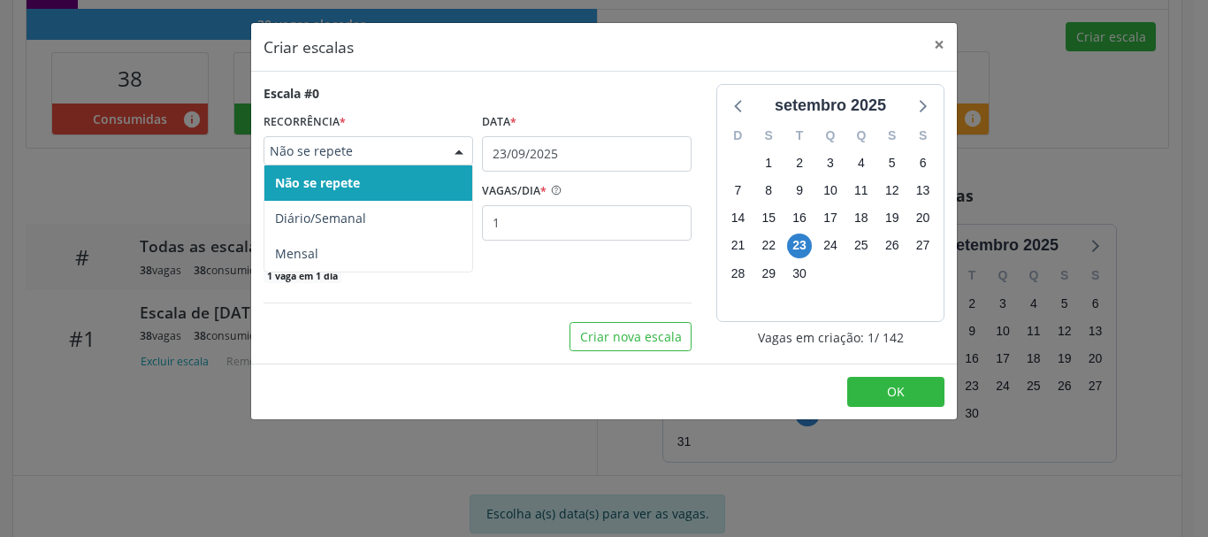
click at [441, 160] on div "Não se repete" at bounding box center [368, 151] width 210 height 30
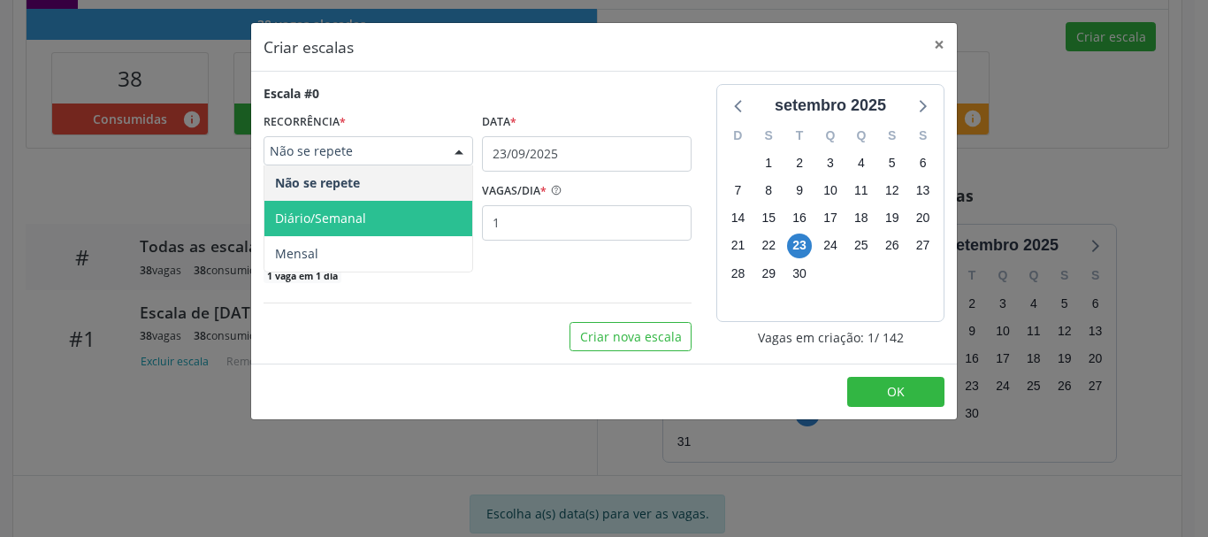
click at [425, 235] on span "Diário/Semanal" at bounding box center [368, 218] width 208 height 35
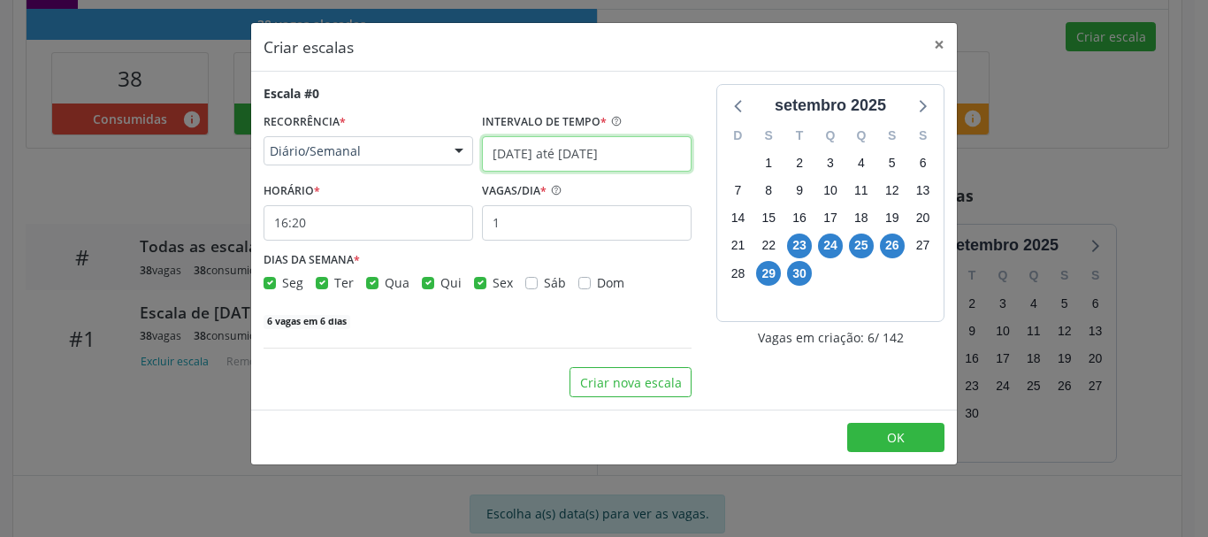
click at [506, 160] on input "[DATE] até [DATE]" at bounding box center [587, 153] width 210 height 35
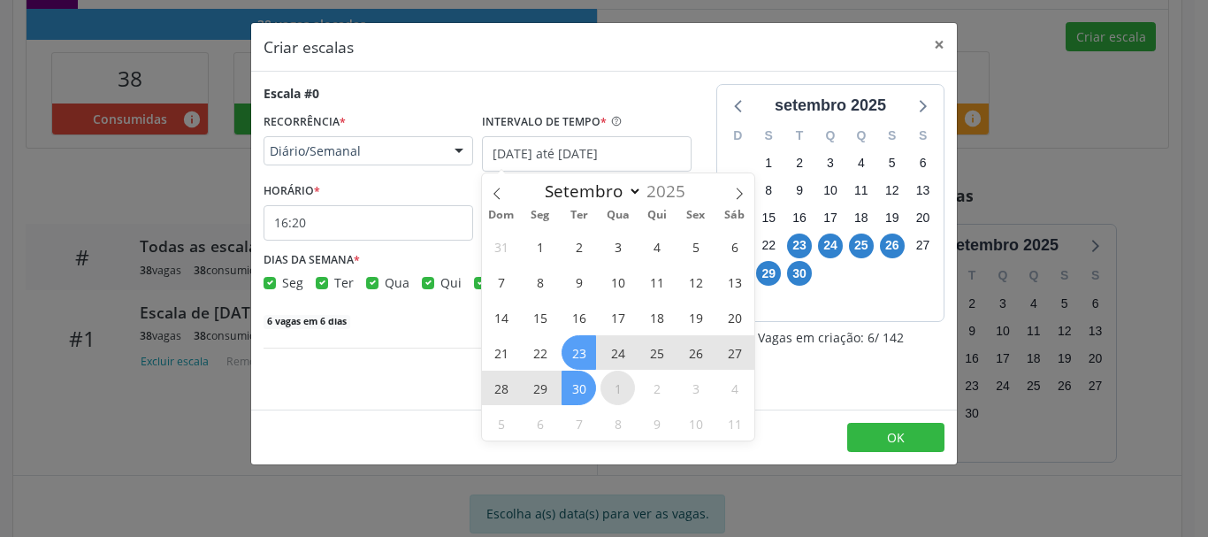
click at [618, 401] on span "1" at bounding box center [617, 387] width 34 height 34
type input "[DATE]"
select select "9"
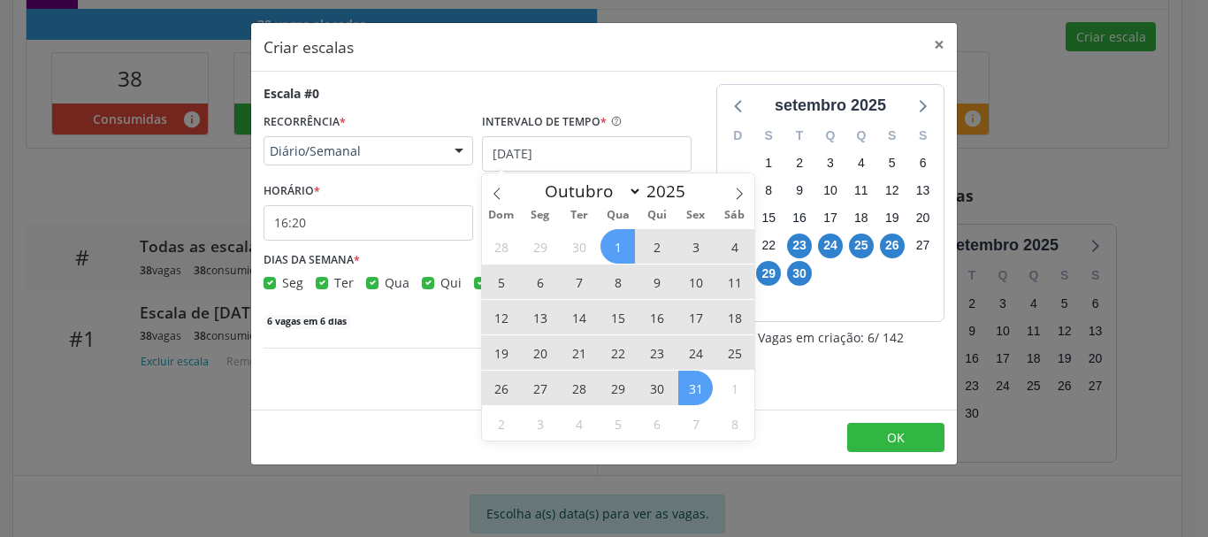
click at [698, 387] on span "31" at bounding box center [695, 387] width 34 height 34
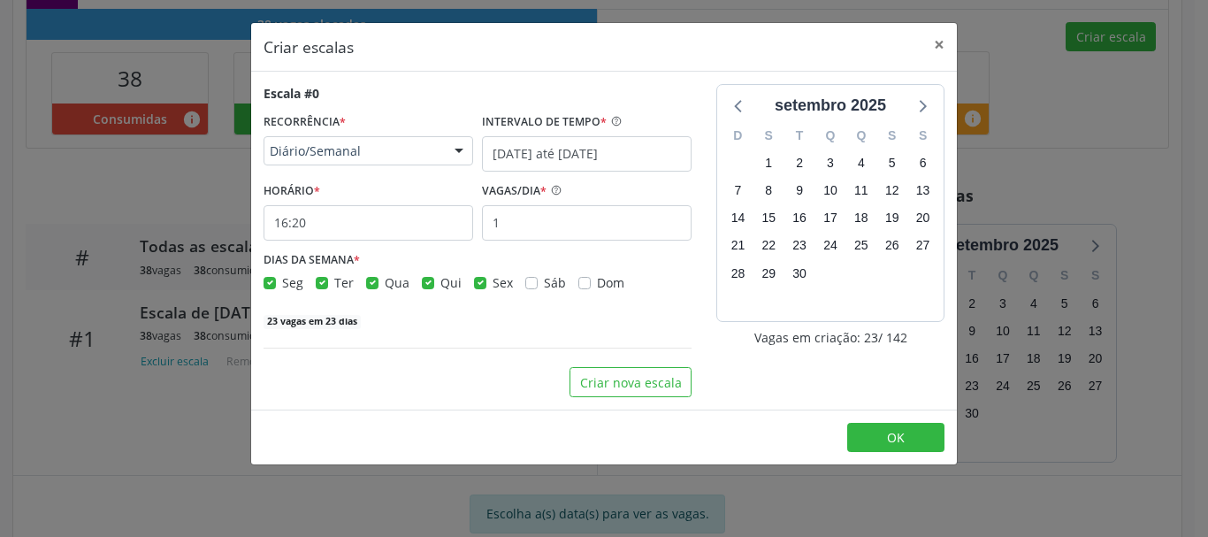
click at [282, 286] on label "Seg" at bounding box center [292, 282] width 21 height 19
click at [268, 286] on input "Seg" at bounding box center [269, 281] width 12 height 16
checkbox input "false"
click at [334, 286] on label "Ter" at bounding box center [343, 282] width 19 height 19
click at [317, 286] on input "Ter" at bounding box center [322, 281] width 12 height 16
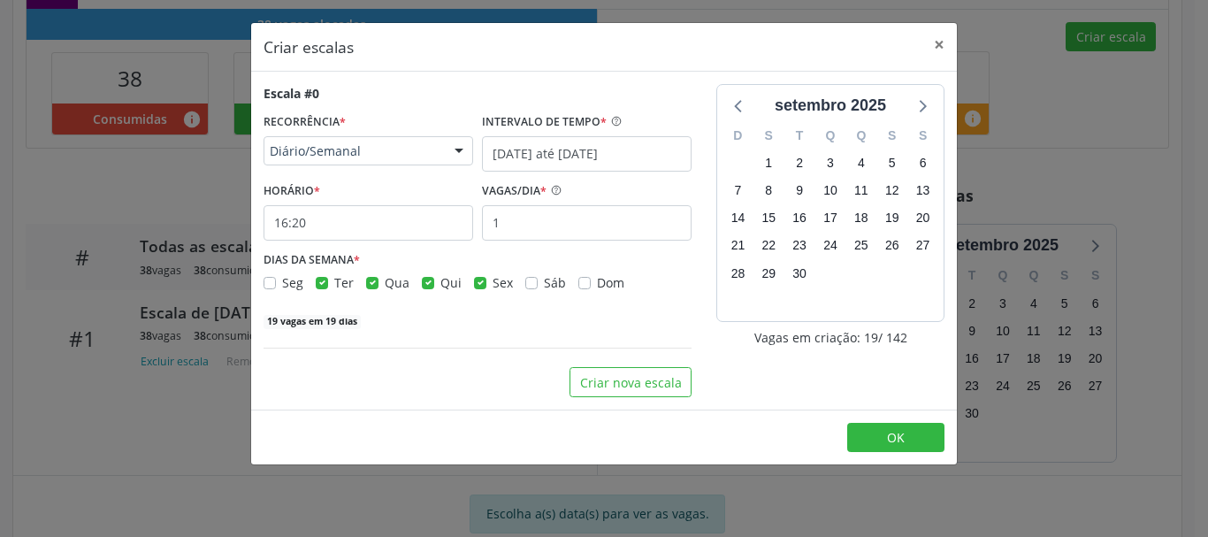
checkbox input "false"
click at [385, 284] on label "Qua" at bounding box center [397, 282] width 25 height 19
click at [376, 284] on input "Qua" at bounding box center [372, 281] width 12 height 16
checkbox input "false"
click at [492, 285] on label "Sex" at bounding box center [502, 282] width 20 height 19
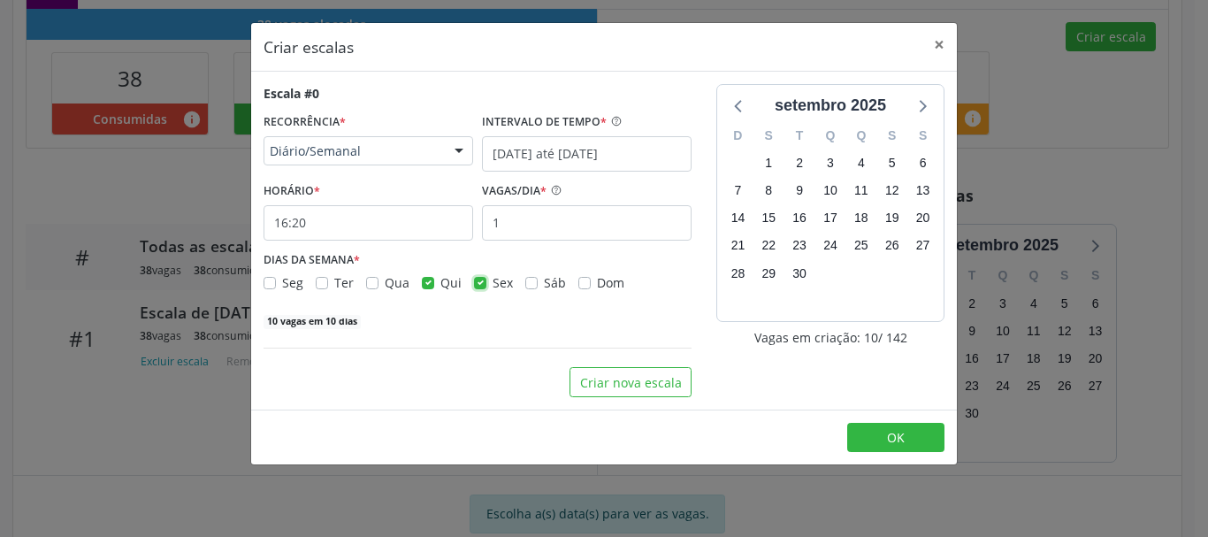
click at [479, 285] on input "Sex" at bounding box center [480, 281] width 12 height 16
checkbox input "false"
click at [380, 221] on input "16:20" at bounding box center [368, 222] width 210 height 35
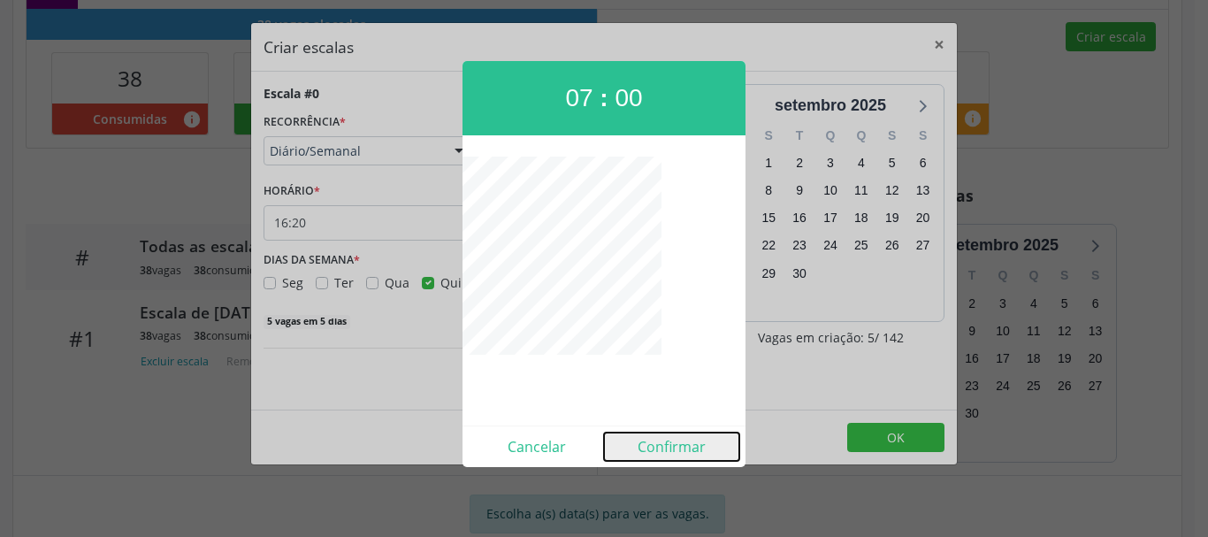
click at [644, 442] on button "Confirmar" at bounding box center [671, 446] width 135 height 28
type input "07:00"
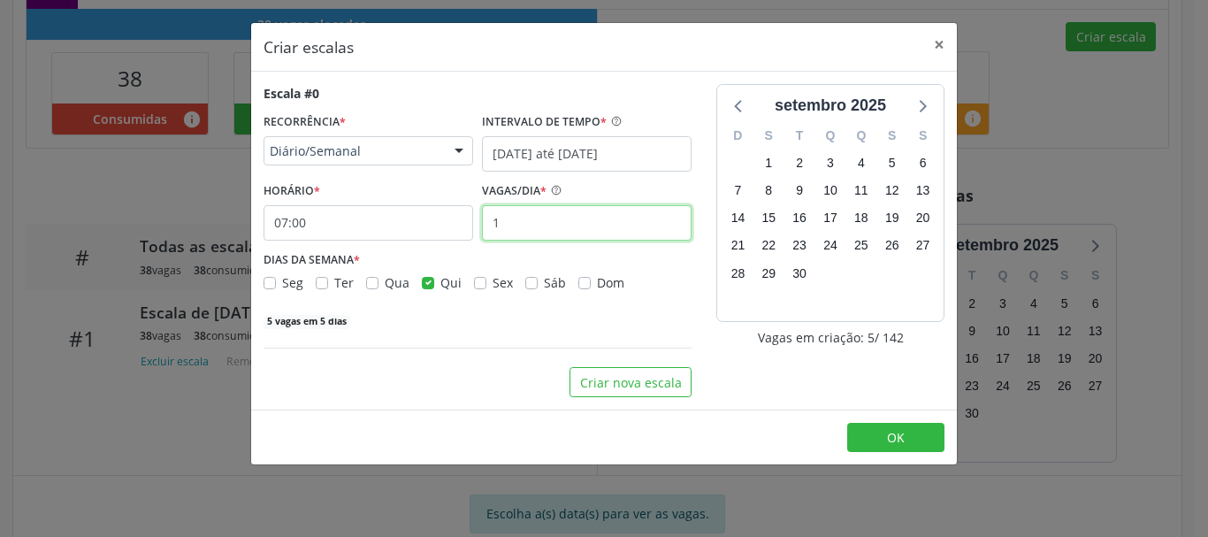
click at [560, 217] on input "1" at bounding box center [587, 222] width 210 height 35
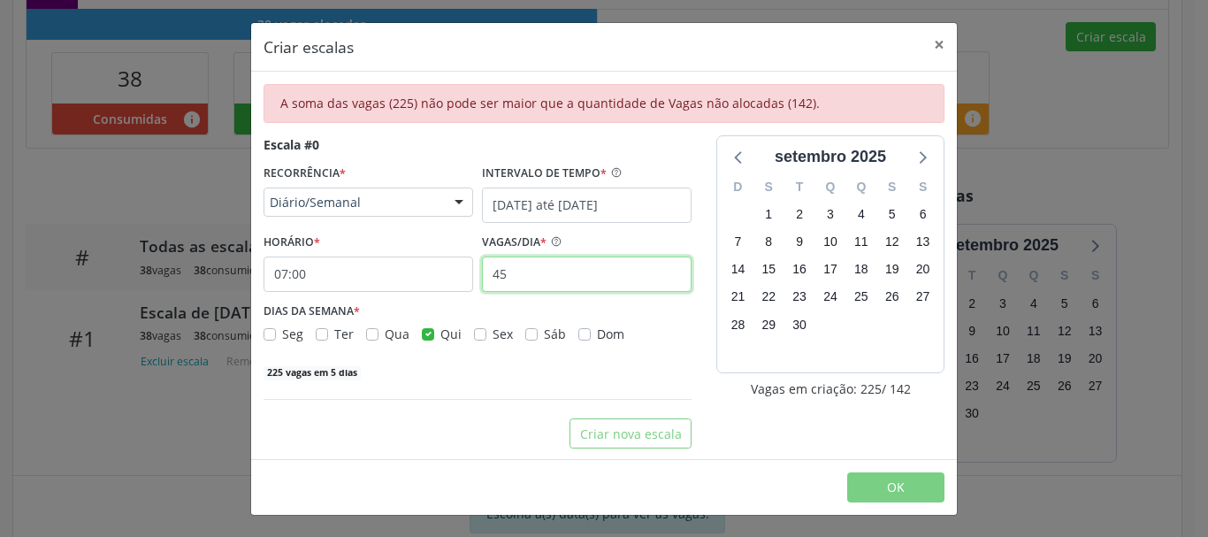
type input "45"
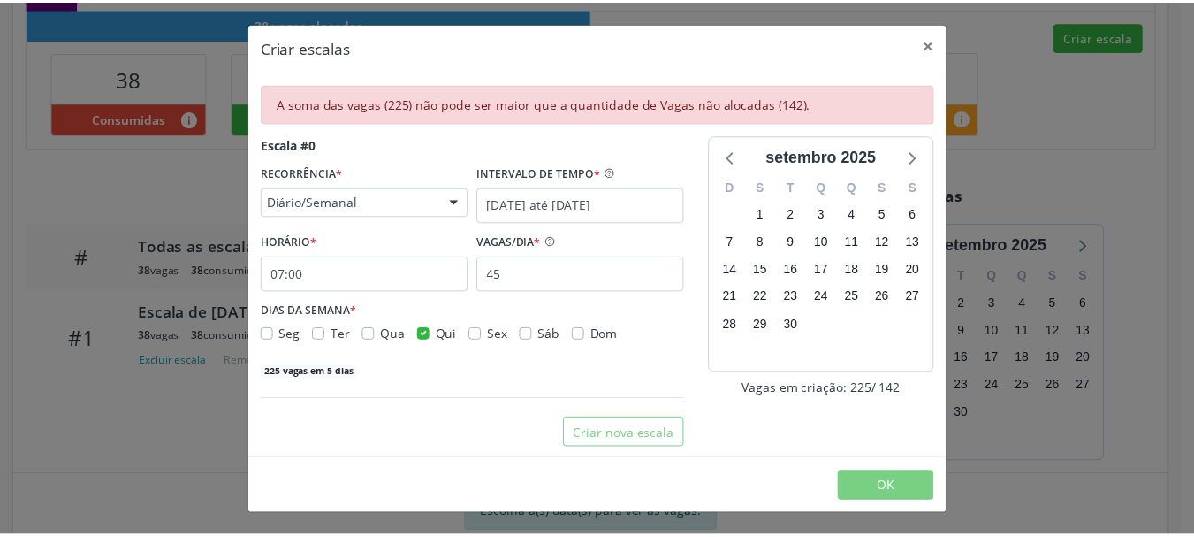
scroll to position [2, 0]
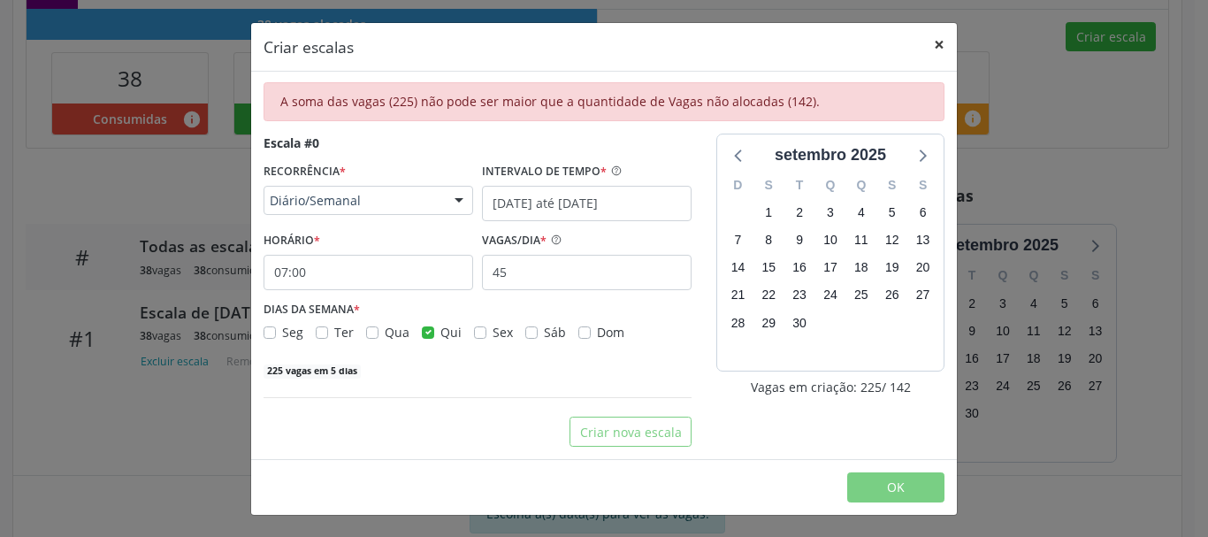
click at [935, 40] on button "×" at bounding box center [938, 44] width 35 height 43
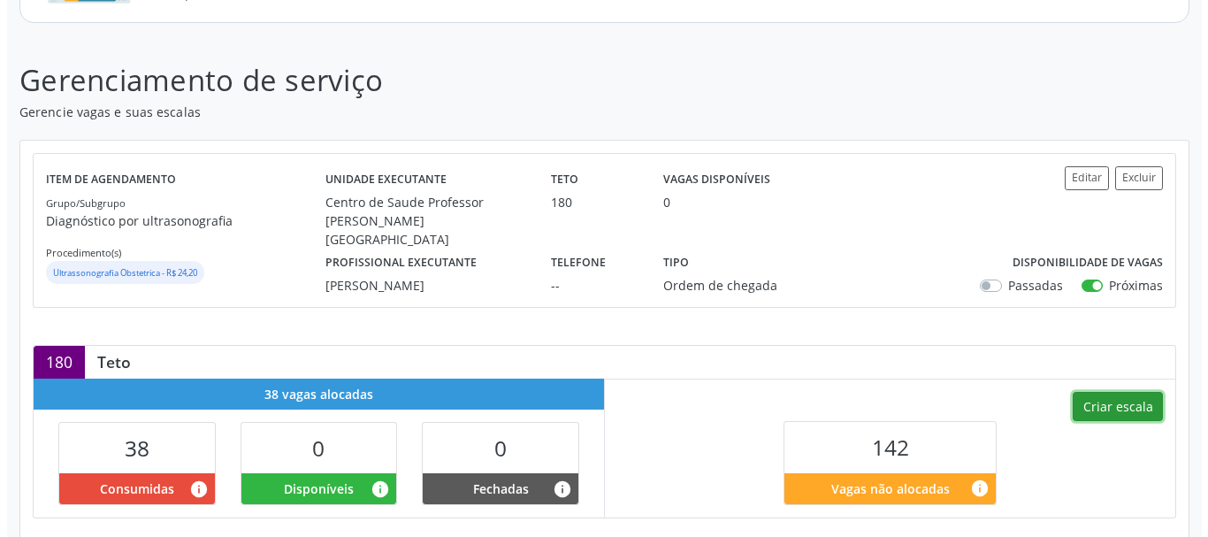
scroll to position [220, 0]
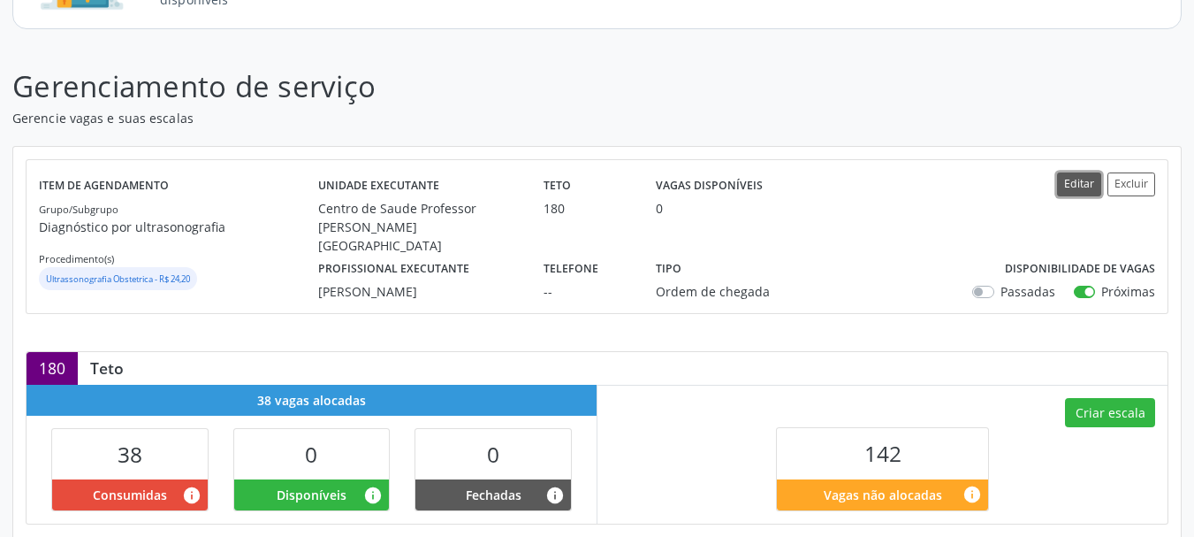
click at [1076, 185] on button "Editar" at bounding box center [1079, 184] width 44 height 24
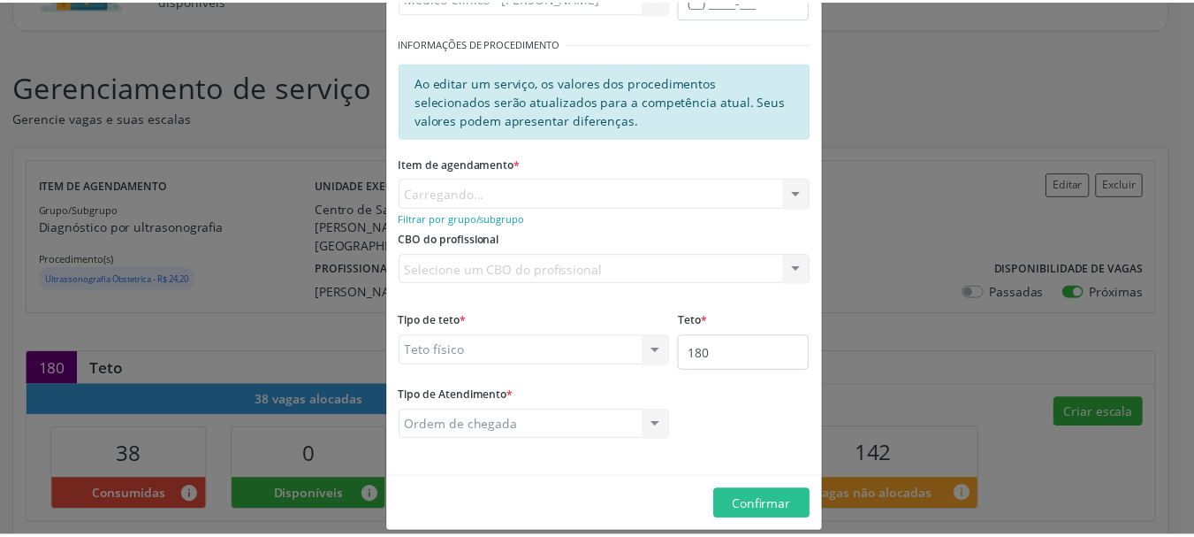
scroll to position [310, 0]
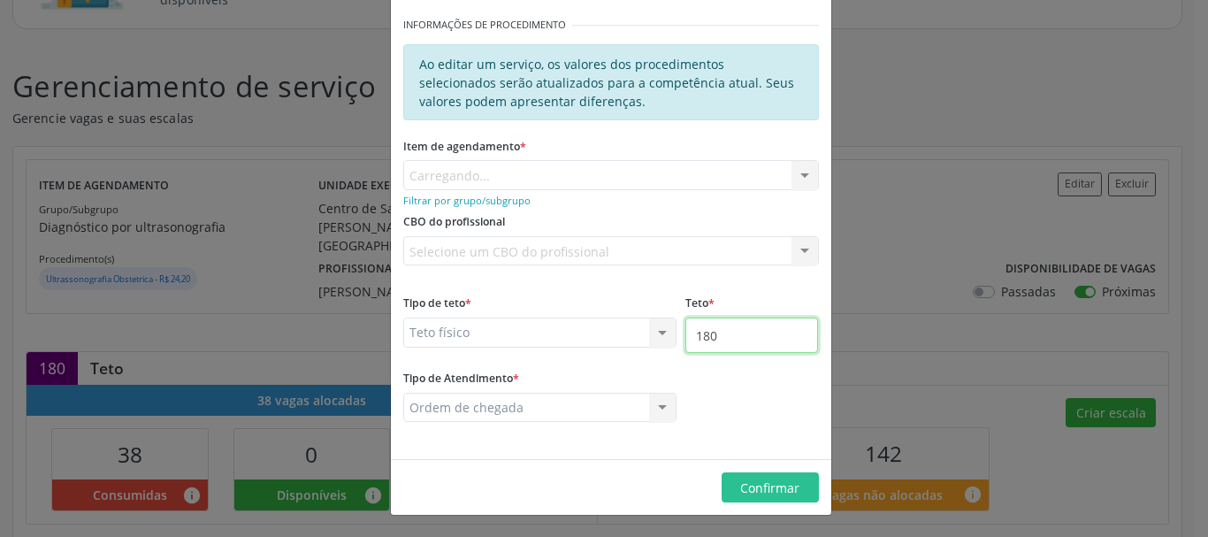
click at [707, 342] on input "180" at bounding box center [751, 334] width 133 height 35
type input "225"
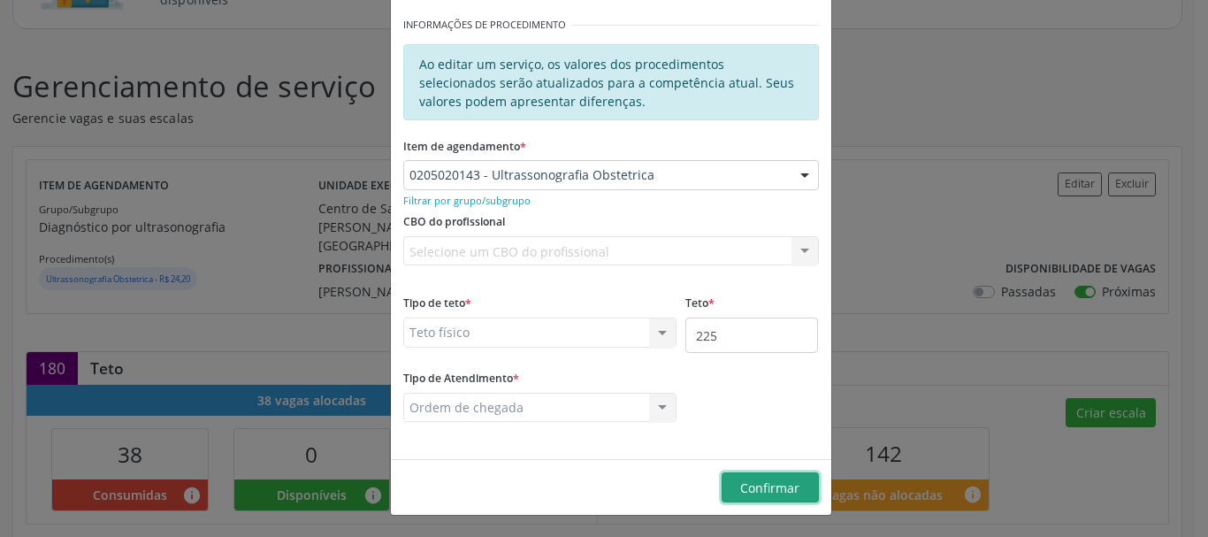
click at [752, 493] on span "Confirmar" at bounding box center [769, 487] width 59 height 17
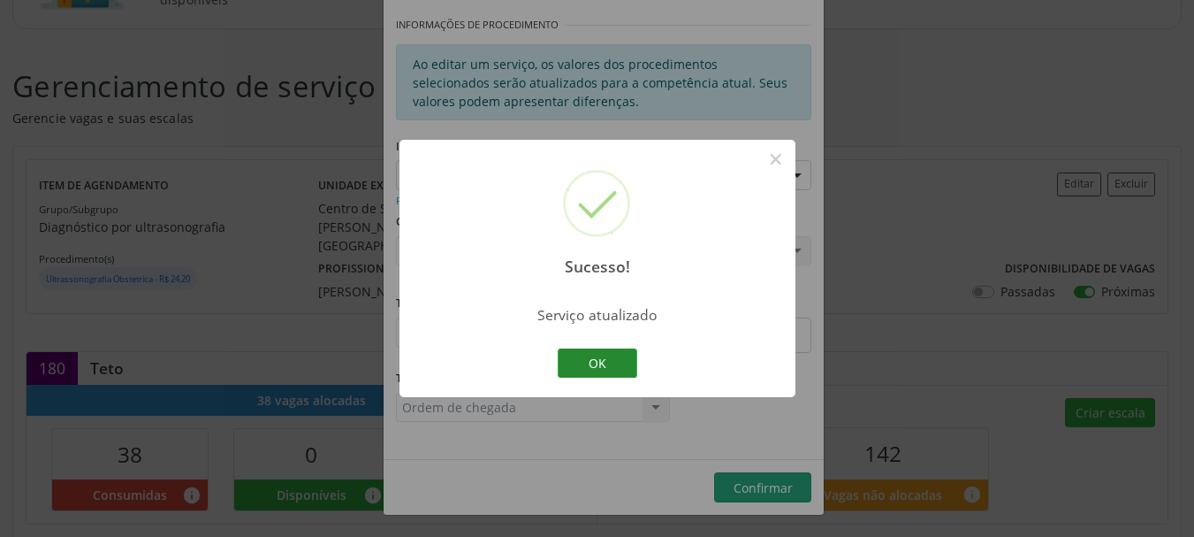
click at [622, 370] on button "OK" at bounding box center [598, 363] width 80 height 30
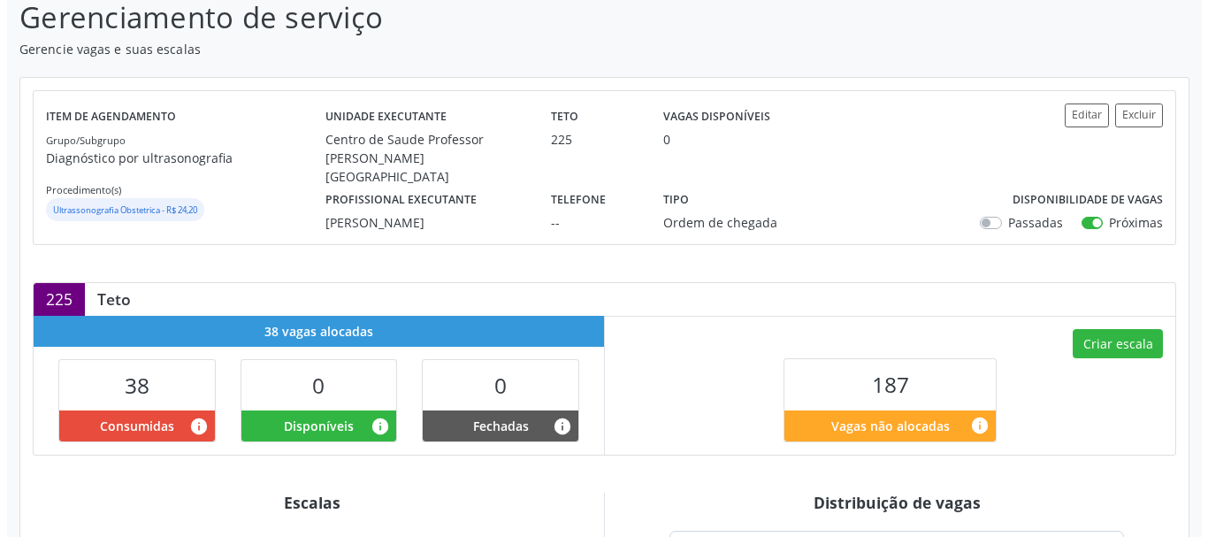
scroll to position [286, 0]
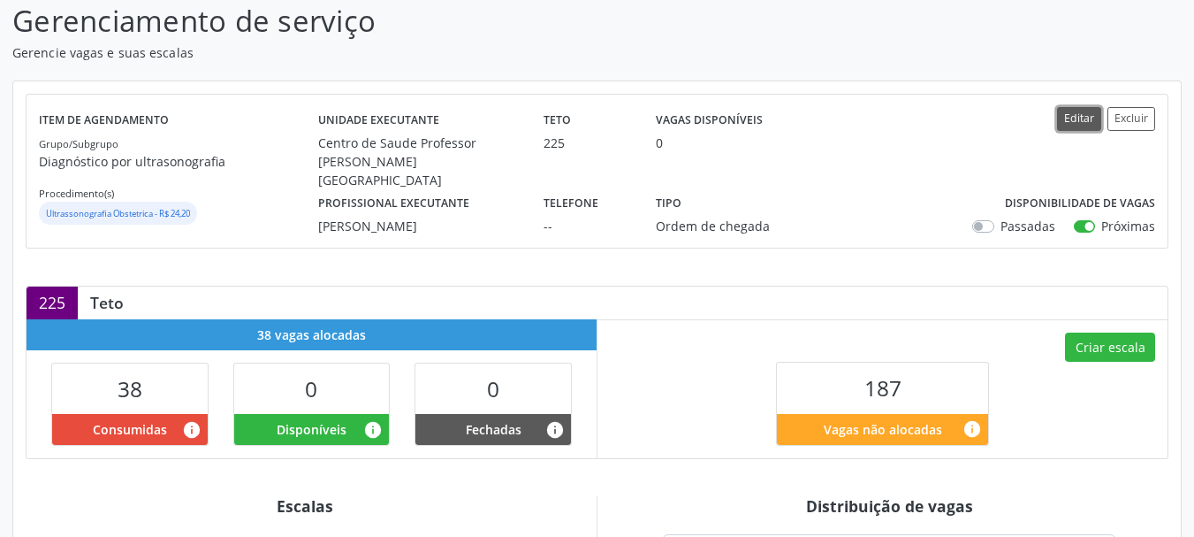
click at [1091, 129] on button "Editar" at bounding box center [1079, 119] width 44 height 24
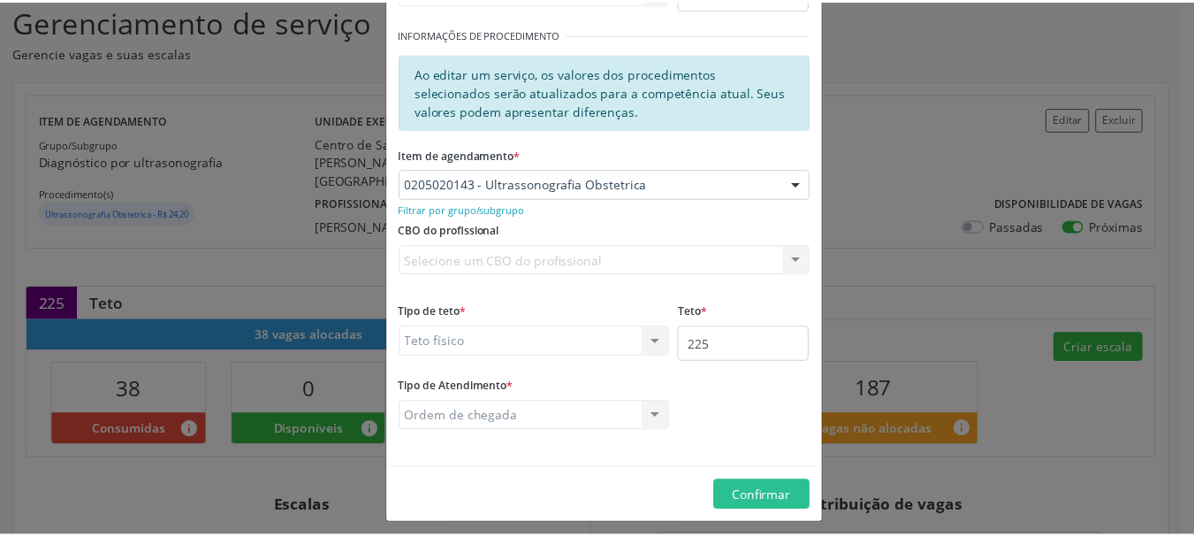
scroll to position [306, 0]
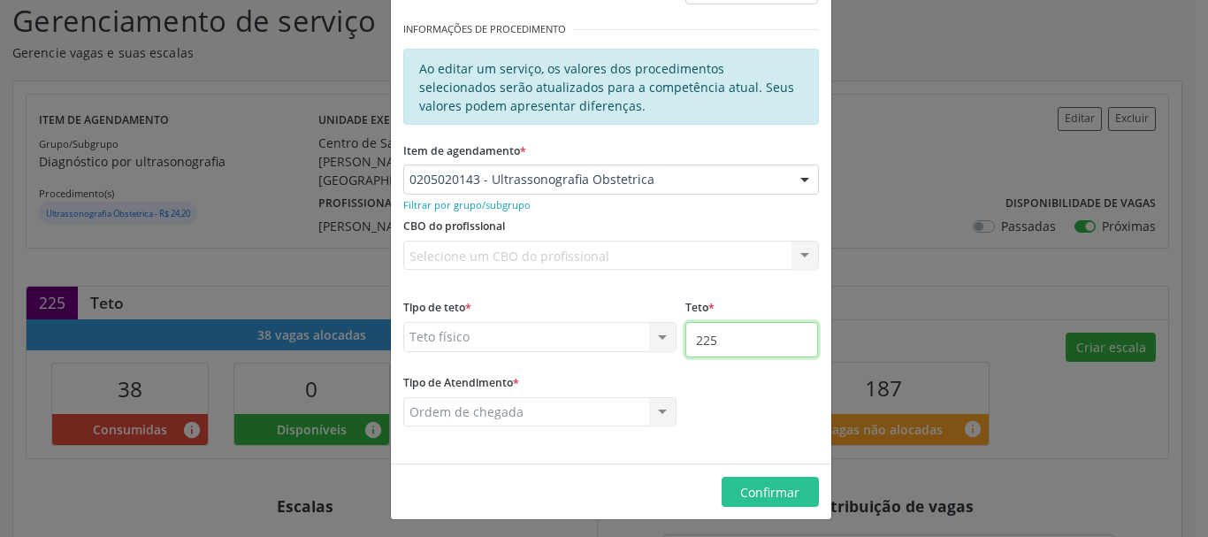
click at [750, 333] on input "225" at bounding box center [751, 339] width 133 height 35
type input "263"
click at [770, 482] on button "Confirmar" at bounding box center [769, 492] width 97 height 30
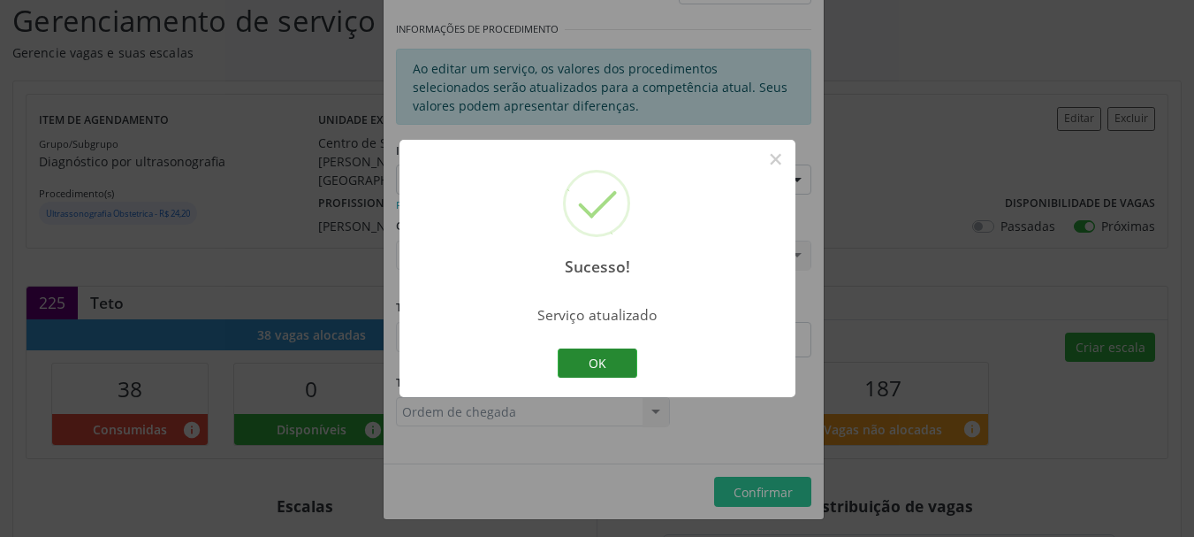
click at [614, 367] on button "OK" at bounding box center [598, 363] width 80 height 30
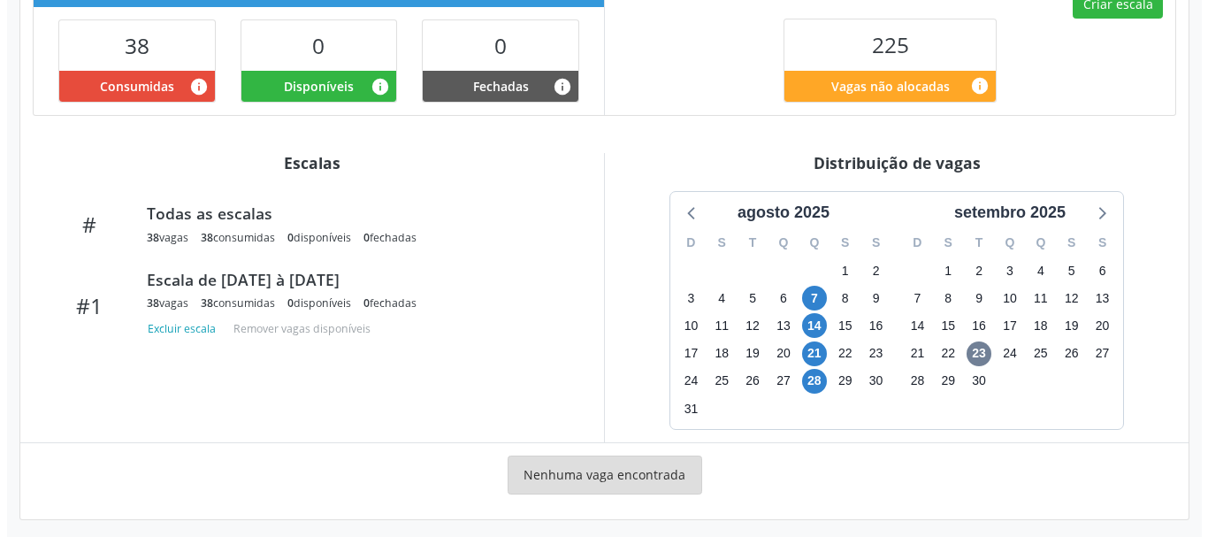
scroll to position [159, 0]
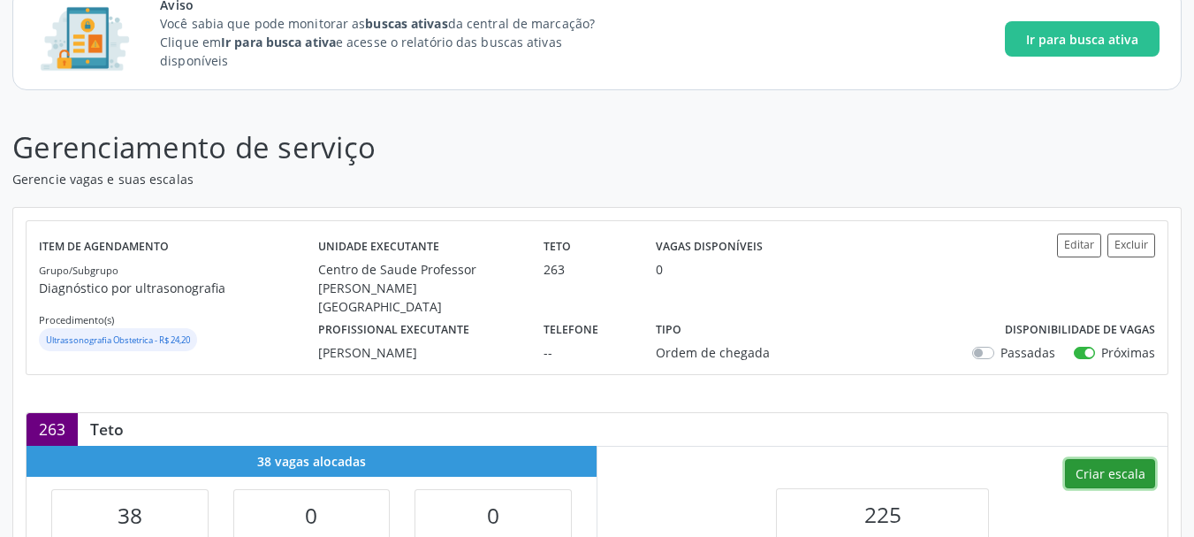
click at [1099, 475] on button "Criar escala" at bounding box center [1110, 474] width 90 height 30
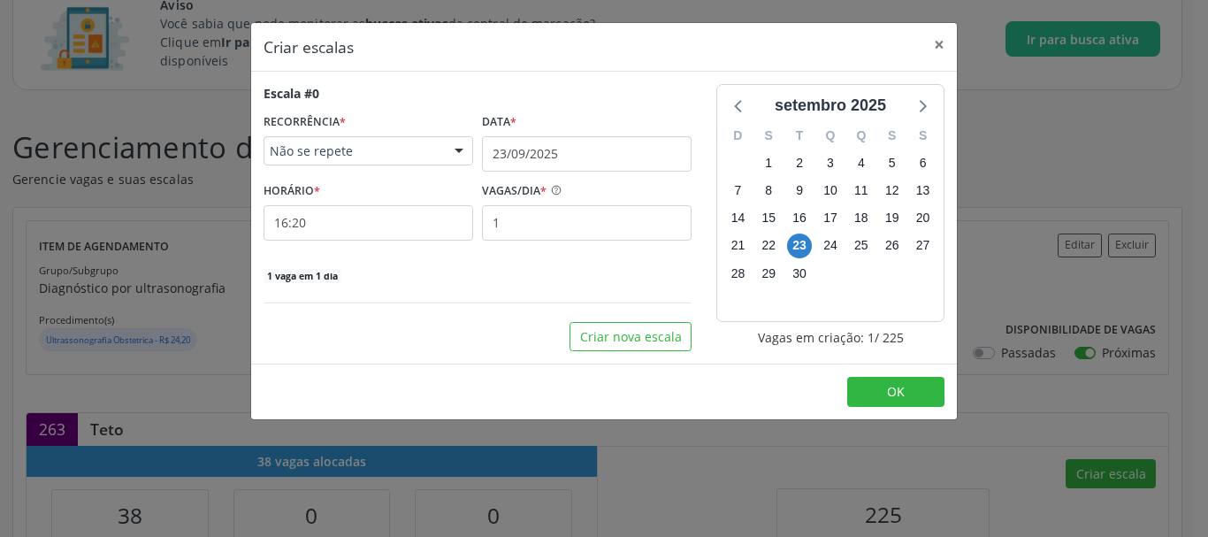
click at [461, 149] on div at bounding box center [459, 152] width 27 height 30
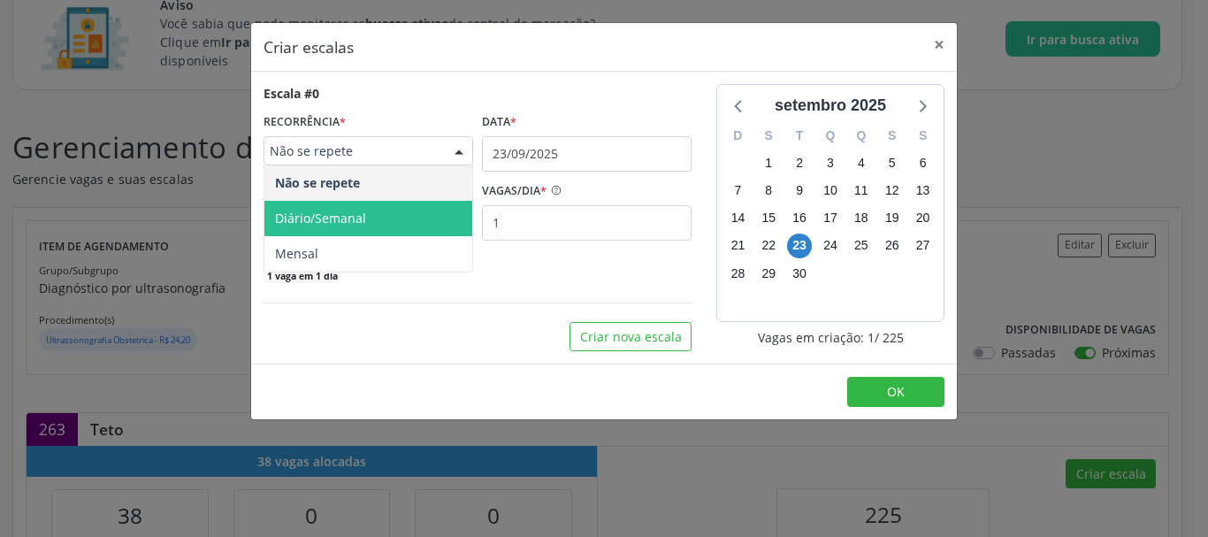
click at [448, 210] on span "Diário/Semanal" at bounding box center [368, 218] width 208 height 35
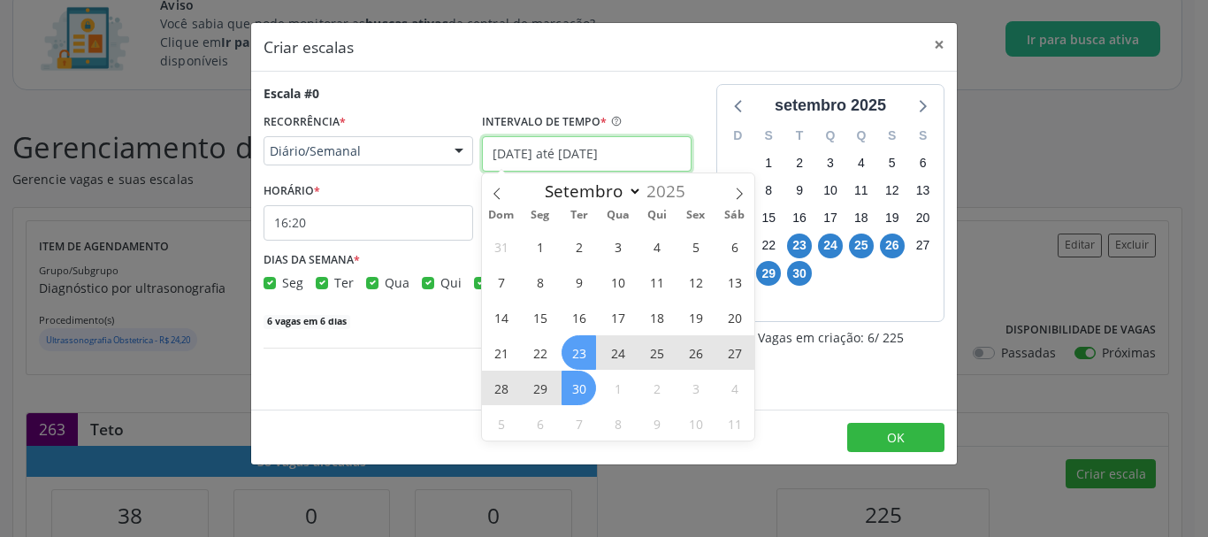
click at [505, 167] on input "23/09/2025 até 30/09/2025" at bounding box center [587, 153] width 210 height 35
click at [609, 387] on span "1" at bounding box center [617, 387] width 34 height 34
type input "01/10/2025"
select select "9"
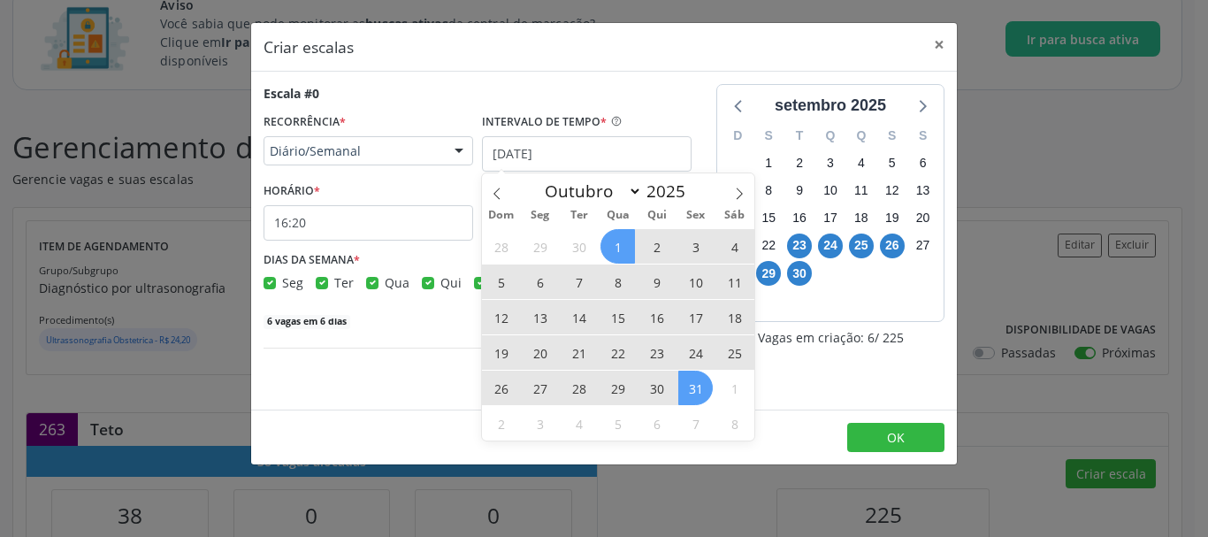
click at [685, 388] on span "31" at bounding box center [695, 387] width 34 height 34
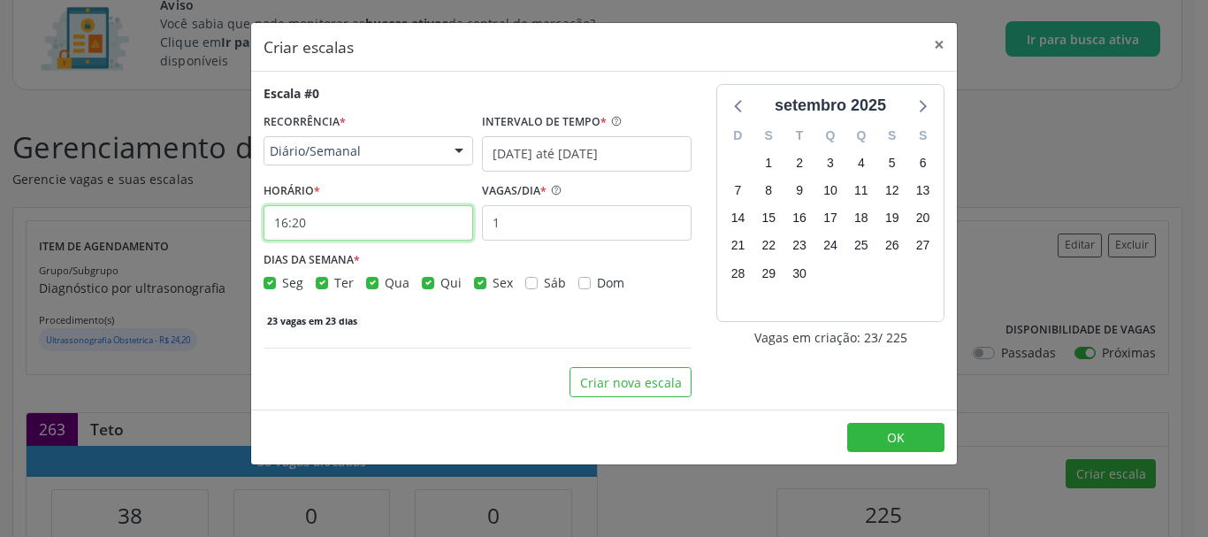
click at [347, 217] on input "16:20" at bounding box center [368, 222] width 210 height 35
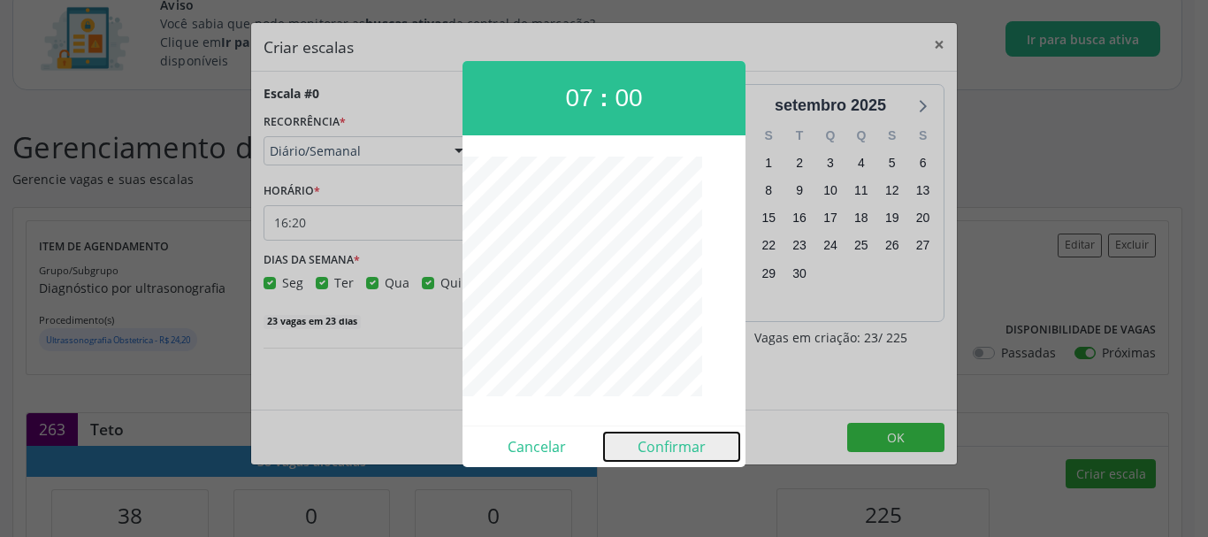
click at [654, 441] on button "Confirmar" at bounding box center [671, 446] width 135 height 28
type input "07:00"
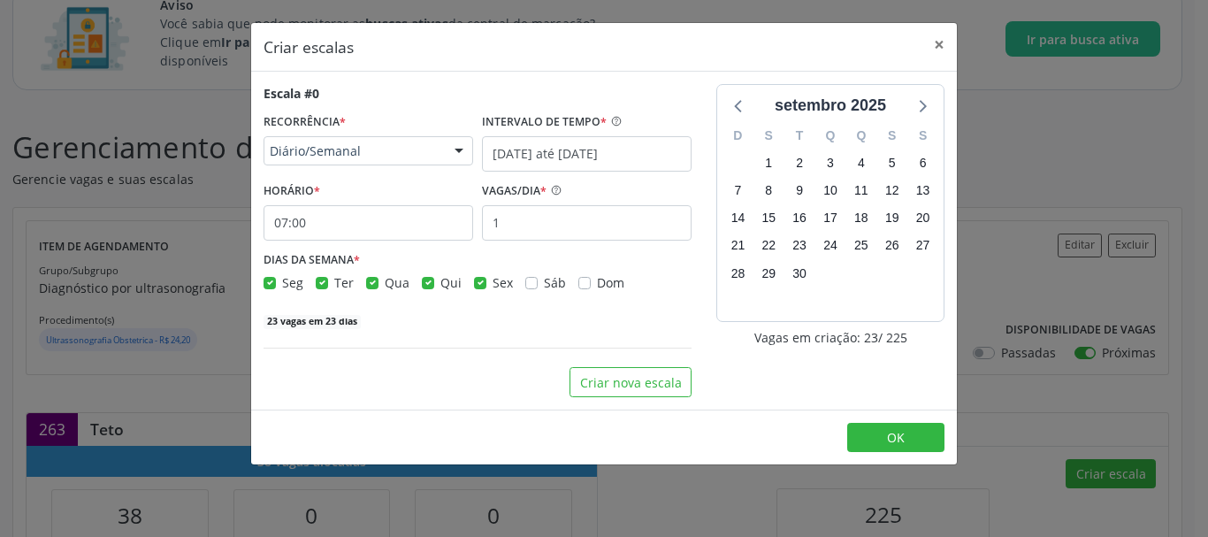
click at [282, 278] on label "Seg" at bounding box center [292, 282] width 21 height 19
click at [265, 278] on input "Seg" at bounding box center [269, 281] width 12 height 16
checkbox input "false"
click at [334, 287] on label "Ter" at bounding box center [343, 282] width 19 height 19
click at [326, 287] on input "Ter" at bounding box center [322, 281] width 12 height 16
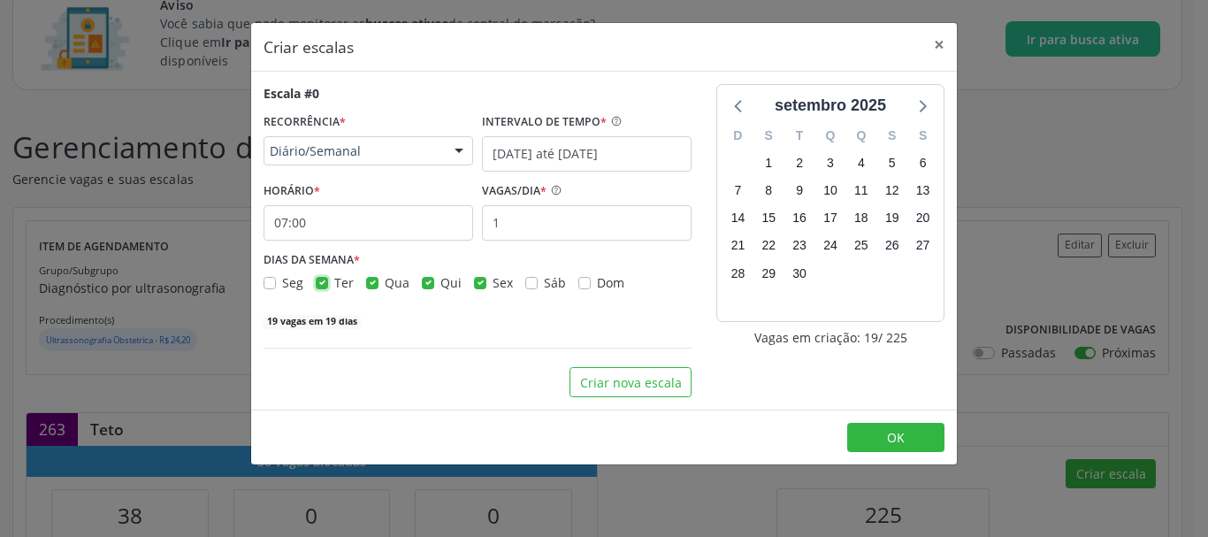
checkbox input "false"
click at [385, 286] on label "Qua" at bounding box center [397, 282] width 25 height 19
click at [366, 286] on input "Qua" at bounding box center [372, 281] width 12 height 16
checkbox input "false"
click at [492, 281] on label "Sex" at bounding box center [502, 282] width 20 height 19
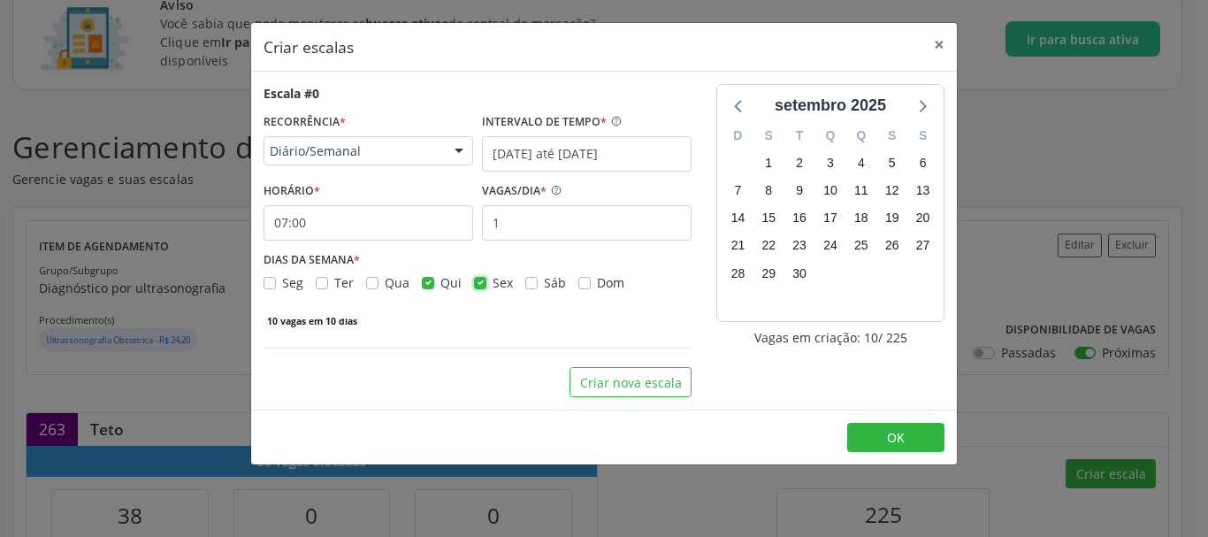
click at [474, 281] on input "Sex" at bounding box center [480, 281] width 12 height 16
checkbox input "false"
click at [524, 222] on input "1" at bounding box center [587, 222] width 210 height 35
type input "45"
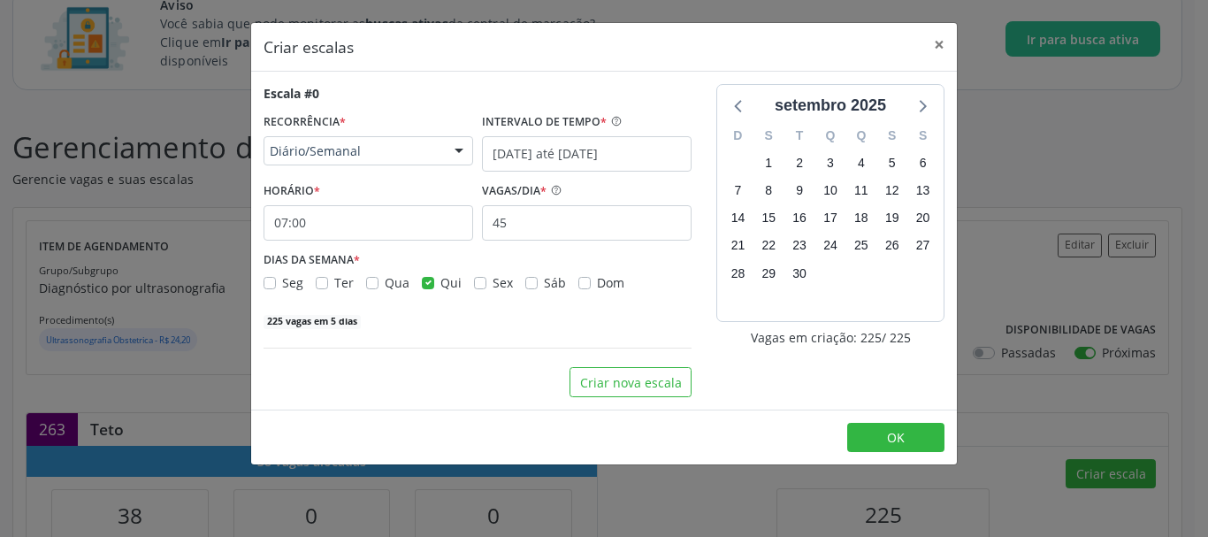
click at [513, 313] on div "225 vagas em 5 dias" at bounding box center [477, 319] width 428 height 19
click at [911, 114] on icon at bounding box center [921, 105] width 23 height 23
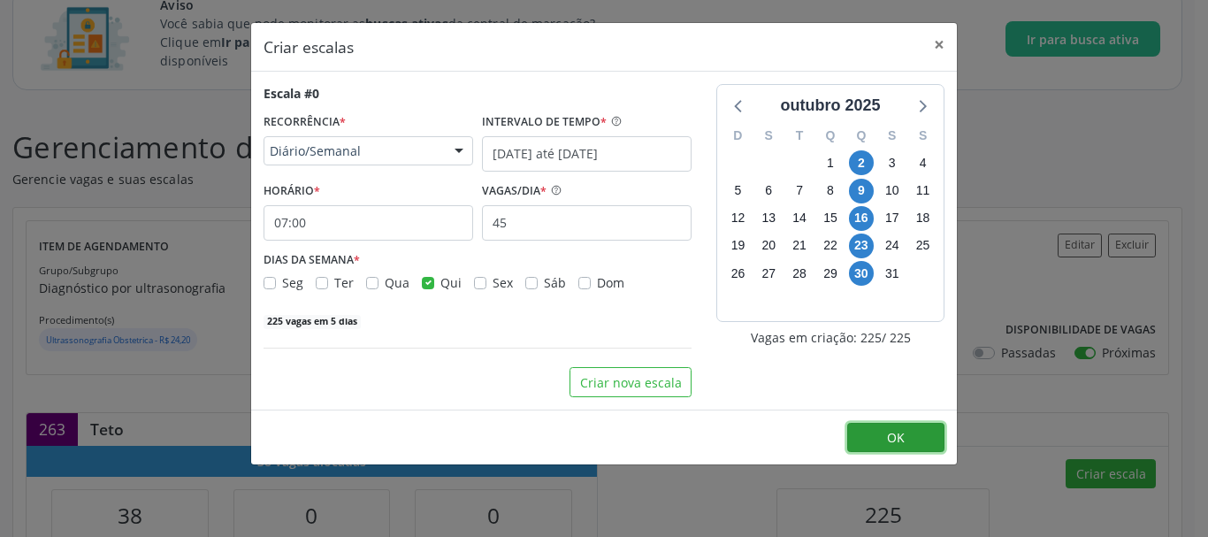
click at [865, 423] on button "OK" at bounding box center [895, 438] width 97 height 30
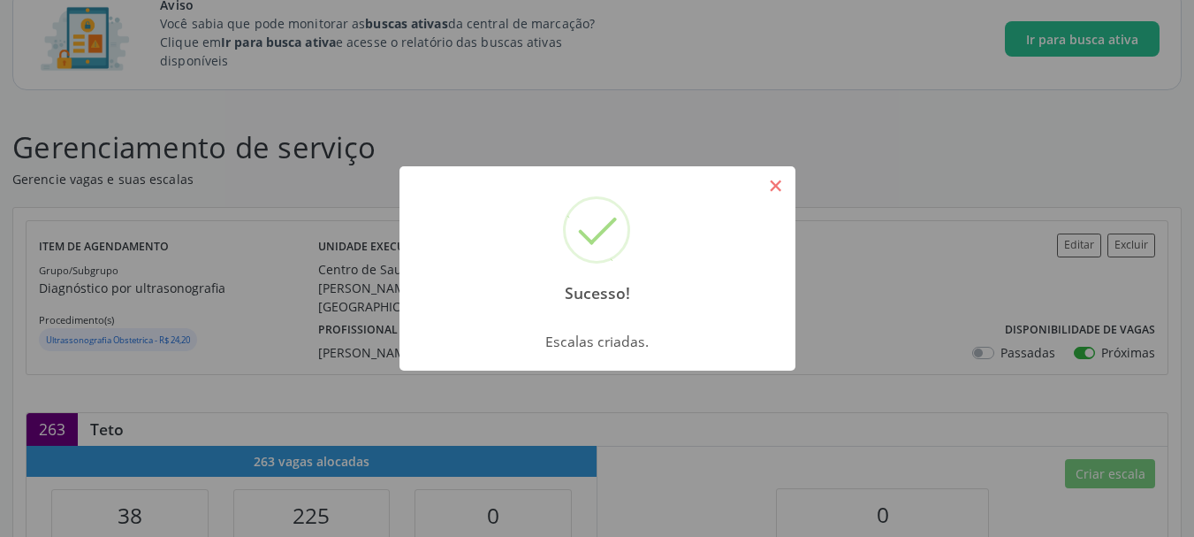
click at [778, 184] on button "×" at bounding box center [776, 186] width 30 height 30
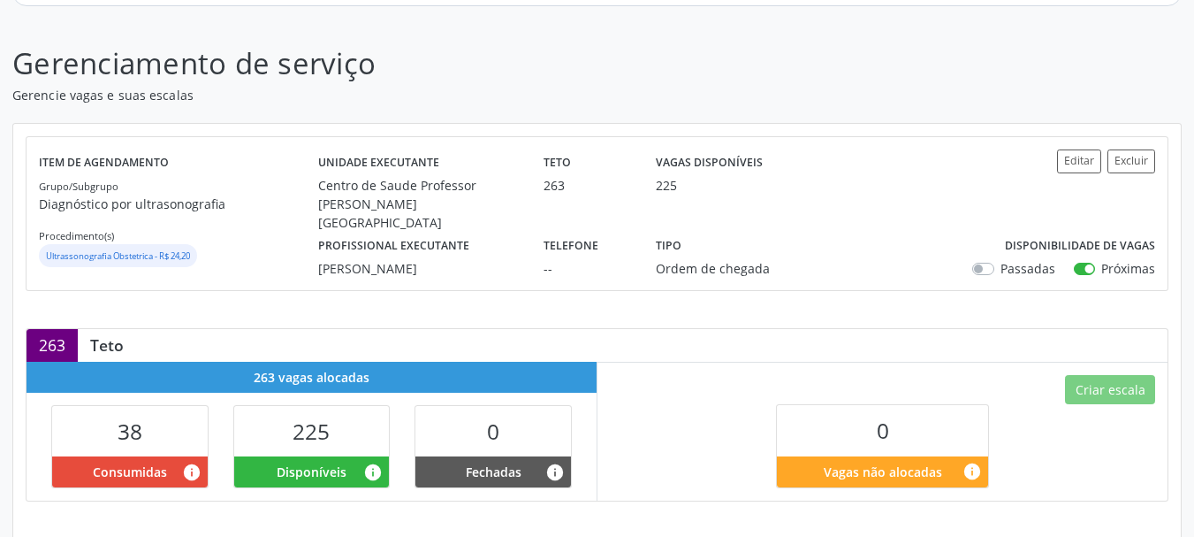
scroll to position [234, 0]
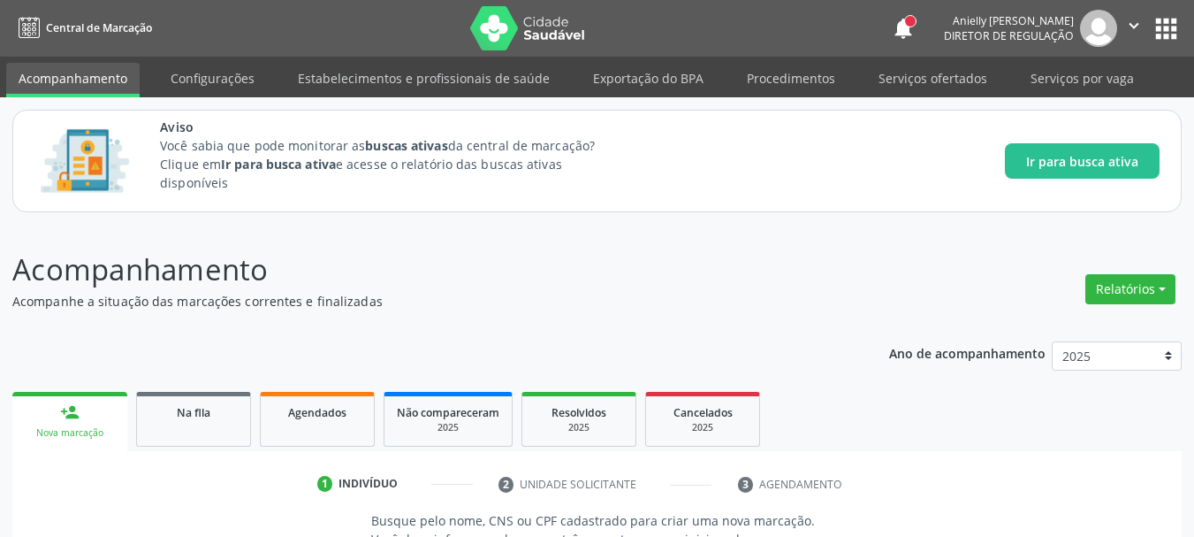
scroll to position [22, 0]
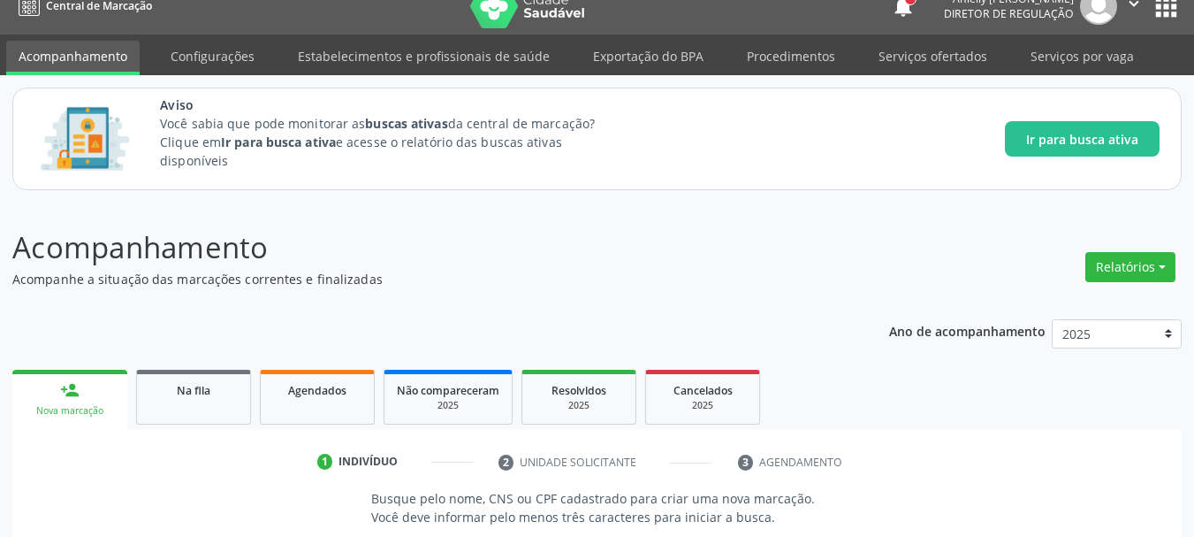
click at [199, 408] on link "Na fila" at bounding box center [193, 397] width 115 height 55
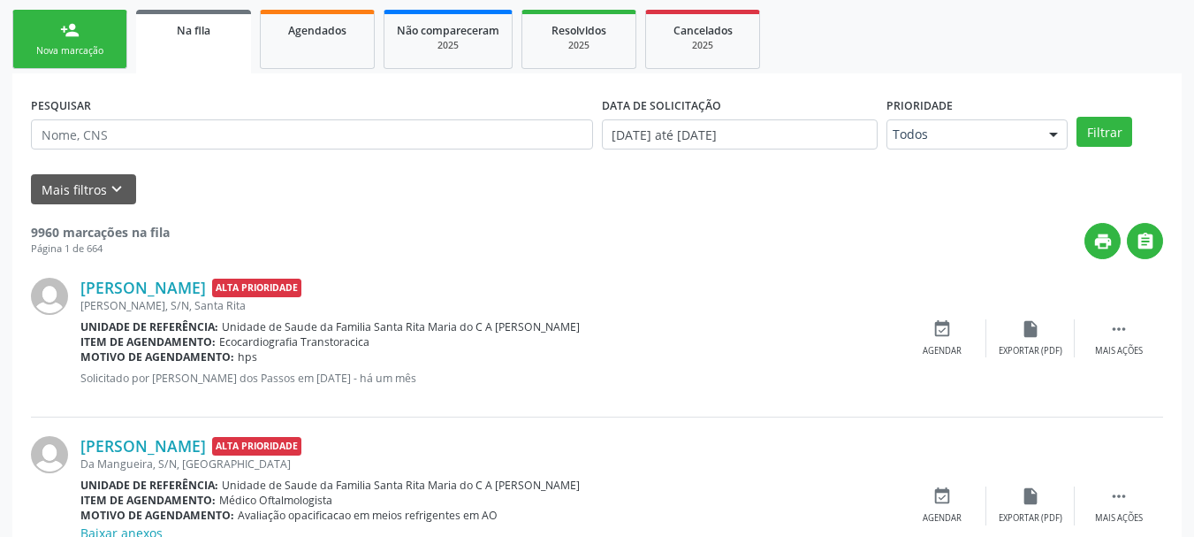
scroll to position [433, 0]
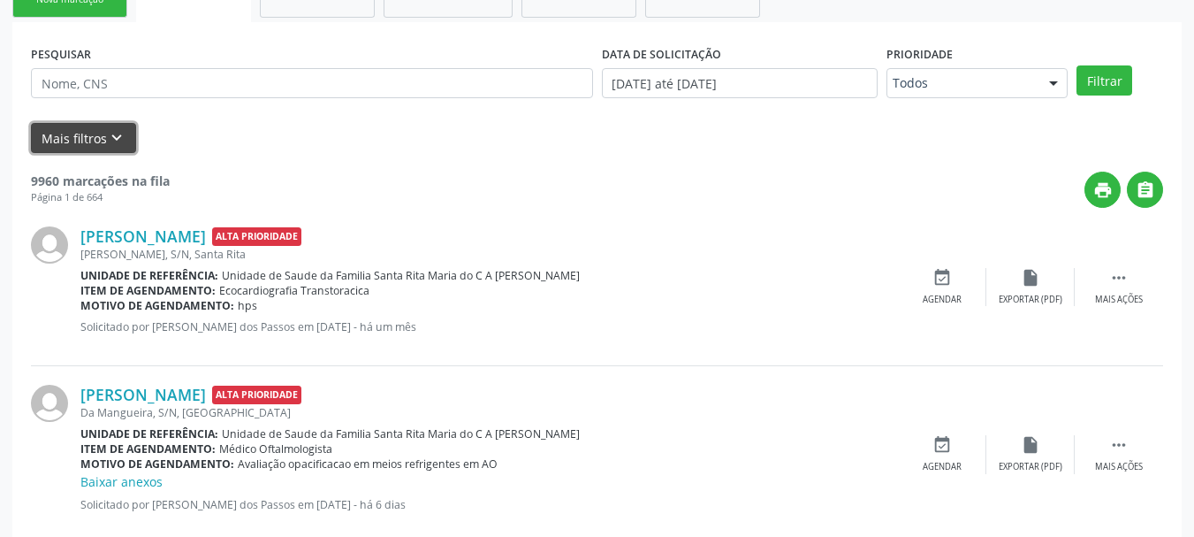
click at [118, 139] on icon "keyboard_arrow_down" at bounding box center [116, 137] width 19 height 19
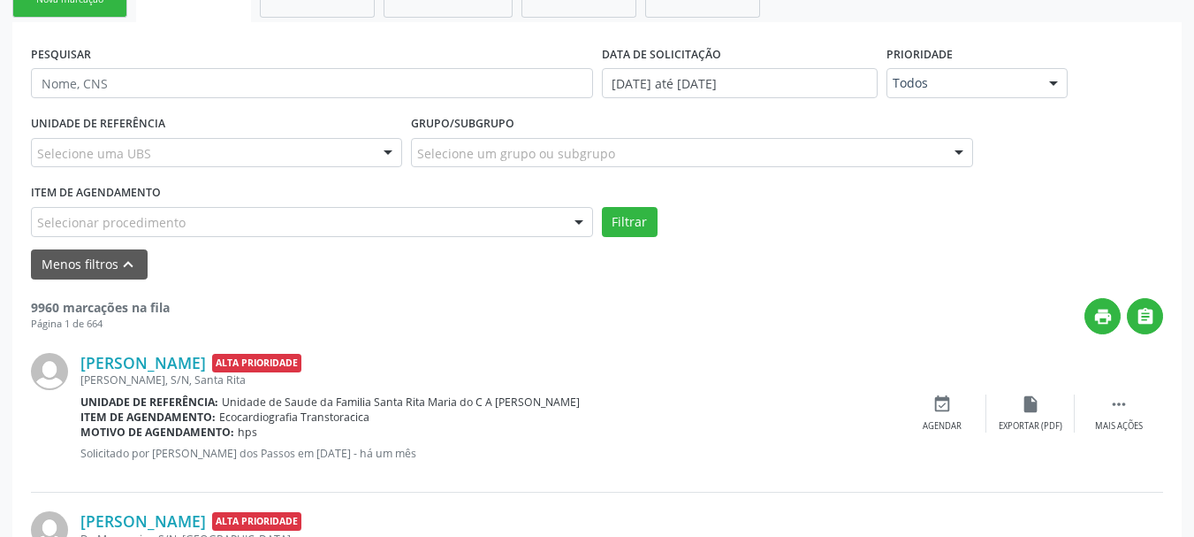
click at [519, 209] on div "Selecionar procedimento" at bounding box center [312, 222] width 562 height 30
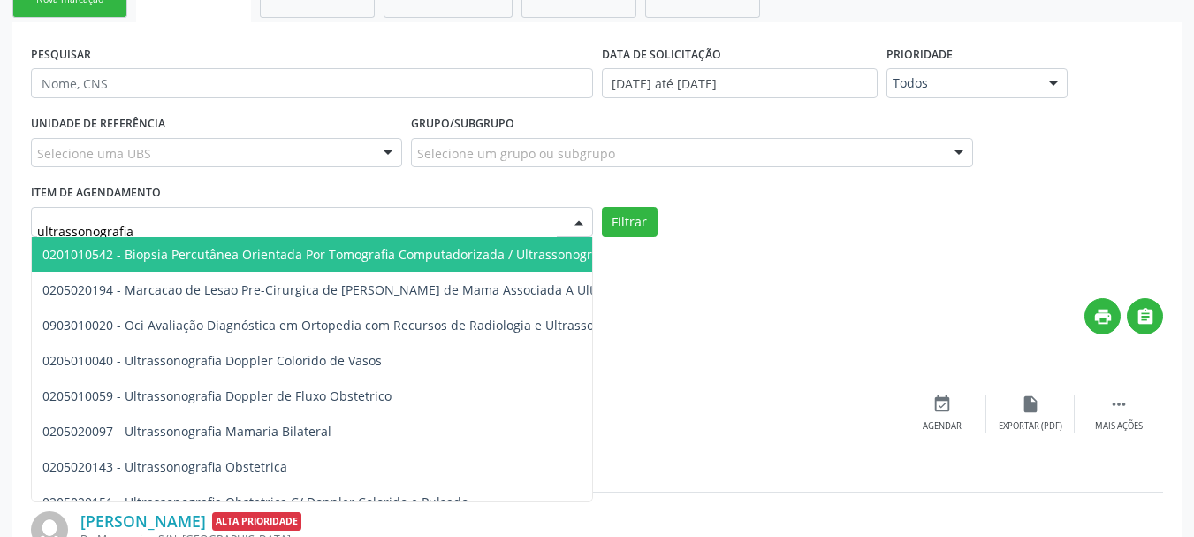
type input "ultrassonografia o"
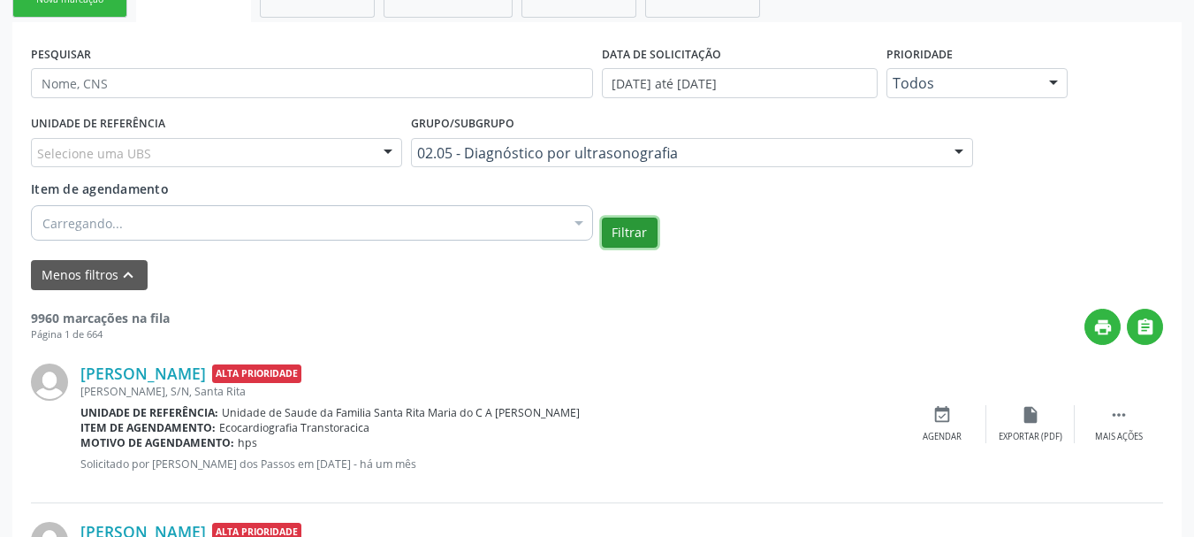
click at [617, 228] on button "Filtrar" at bounding box center [630, 232] width 56 height 30
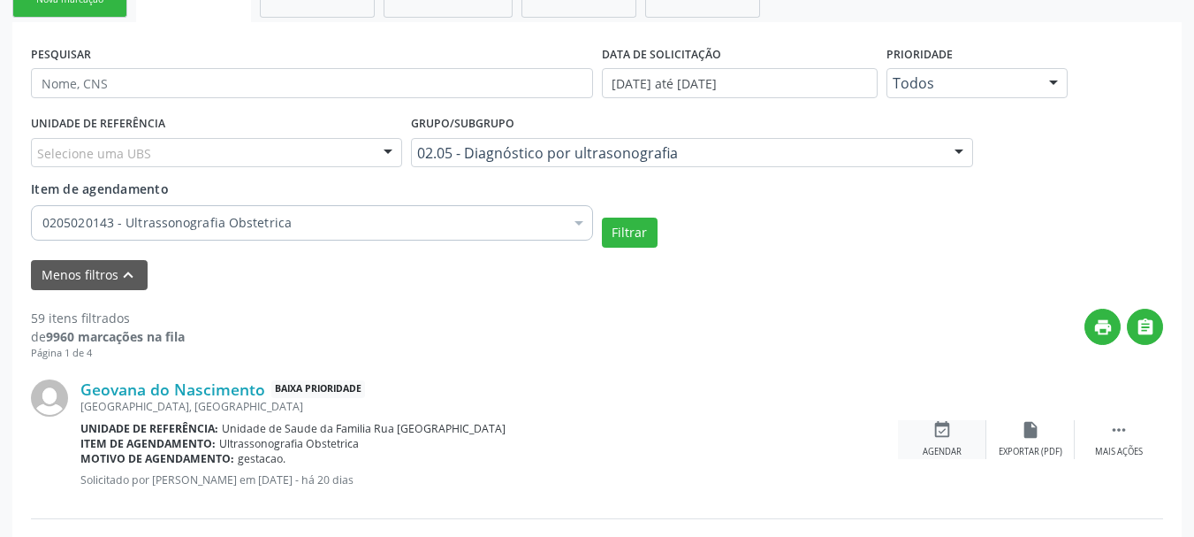
click at [939, 427] on icon "event_available" at bounding box center [942, 429] width 19 height 19
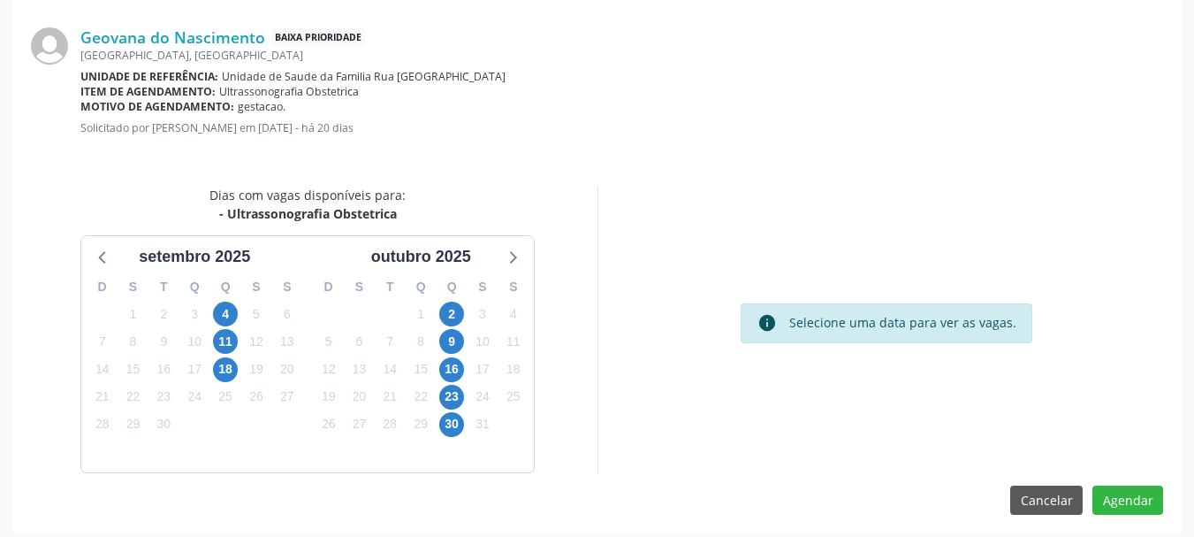
scroll to position [511, 0]
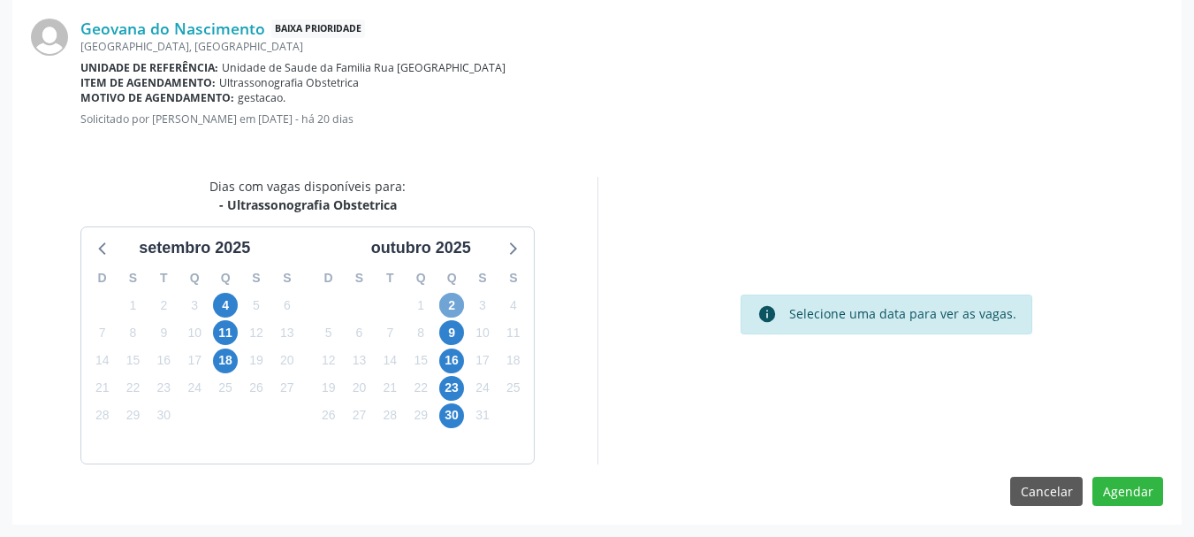
click at [455, 297] on span "2" at bounding box center [451, 305] width 25 height 25
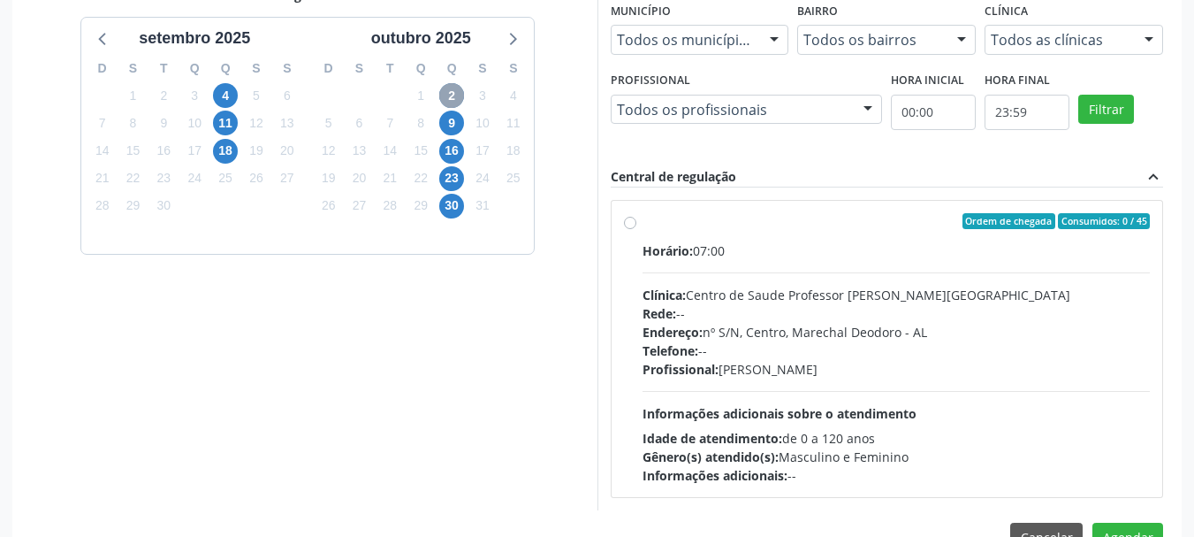
scroll to position [766, 0]
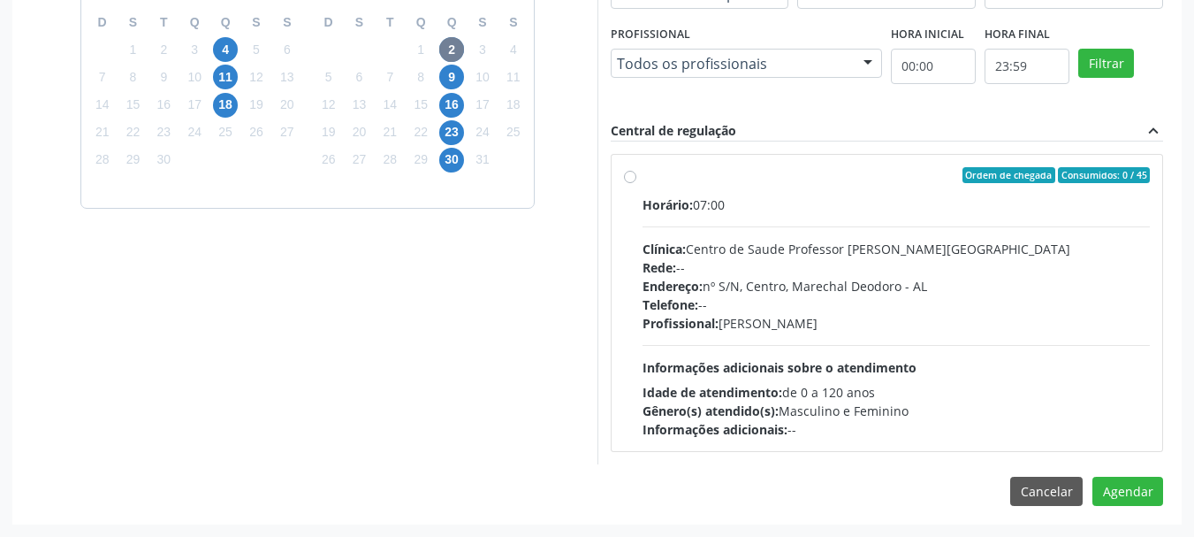
click at [943, 304] on div "Telefone: --" at bounding box center [897, 304] width 508 height 19
click at [637, 183] on input "Ordem de chegada Consumidos: 0 / 45 Horário: 07:00 Clínica: Centro de Saude Pro…" at bounding box center [630, 175] width 12 height 16
radio input "true"
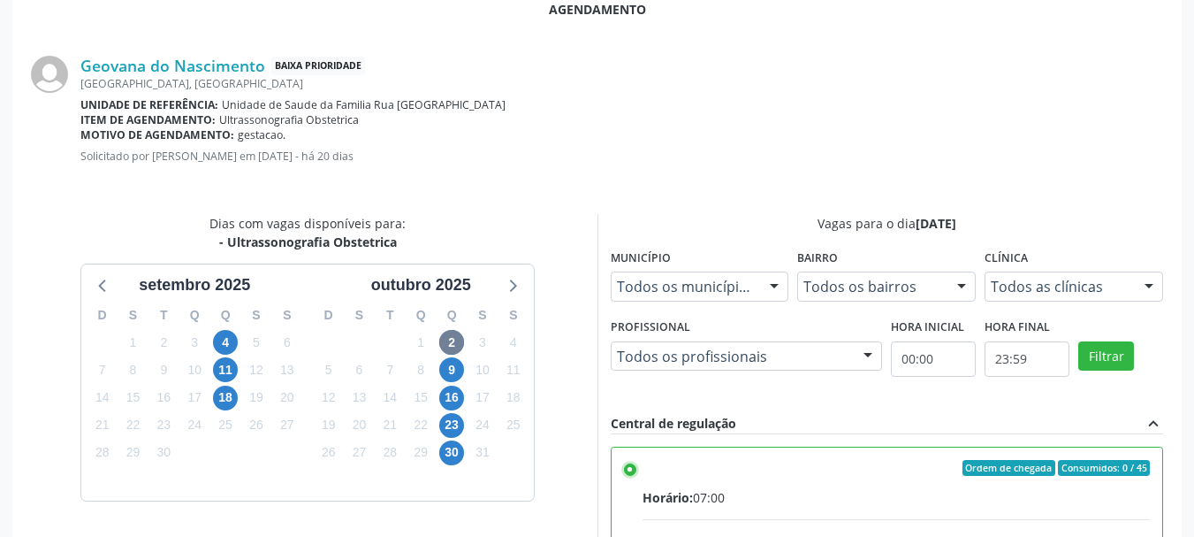
scroll to position [471, 0]
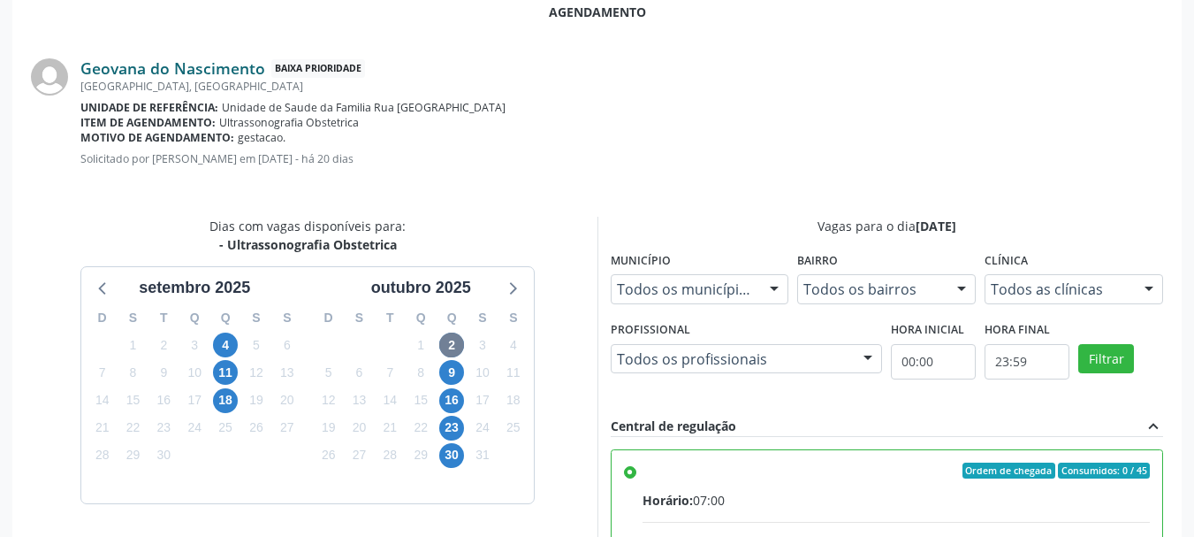
click at [202, 66] on link "Geovana do Nascimento" at bounding box center [172, 67] width 185 height 19
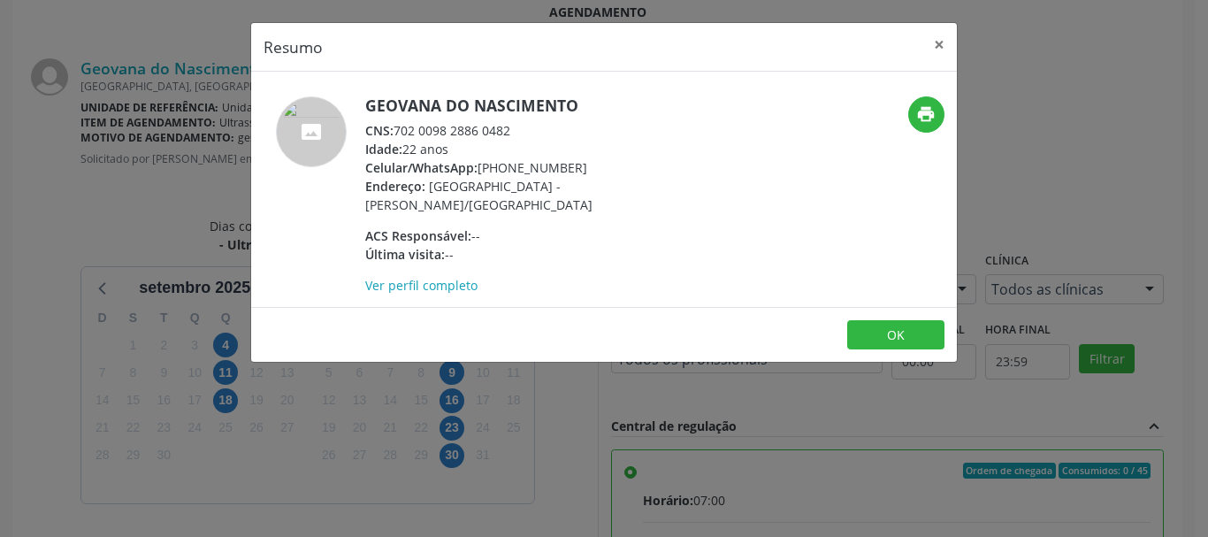
drag, startPoint x: 401, startPoint y: 137, endPoint x: 512, endPoint y: 132, distance: 110.6
click at [512, 132] on div "CNS: 702 0098 2886 0482" at bounding box center [537, 130] width 344 height 19
drag, startPoint x: 393, startPoint y: 128, endPoint x: 515, endPoint y: 130, distance: 122.9
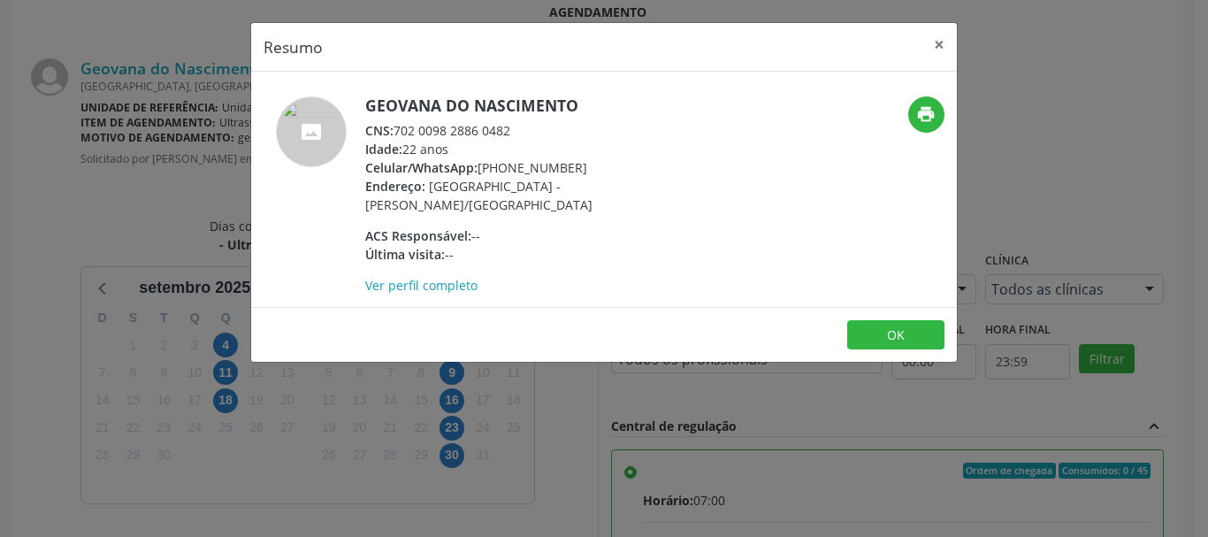
click at [515, 130] on div "CNS: 702 0098 2886 0482" at bounding box center [537, 130] width 344 height 19
copy div "702 0098 2886 0482"
